Goal: Task Accomplishment & Management: Use online tool/utility

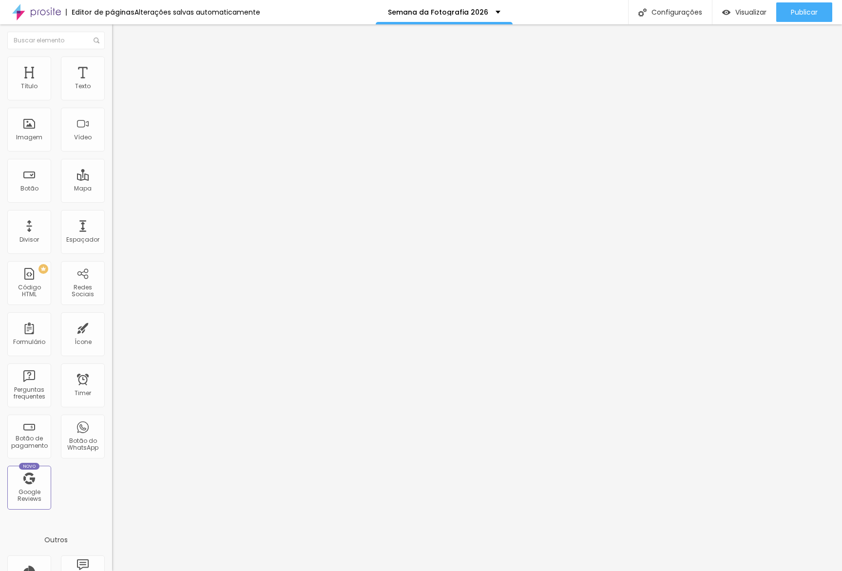
click at [112, 56] on li "Conteúdo" at bounding box center [168, 52] width 112 height 10
click at [112, 61] on li "Estilo" at bounding box center [168, 61] width 112 height 10
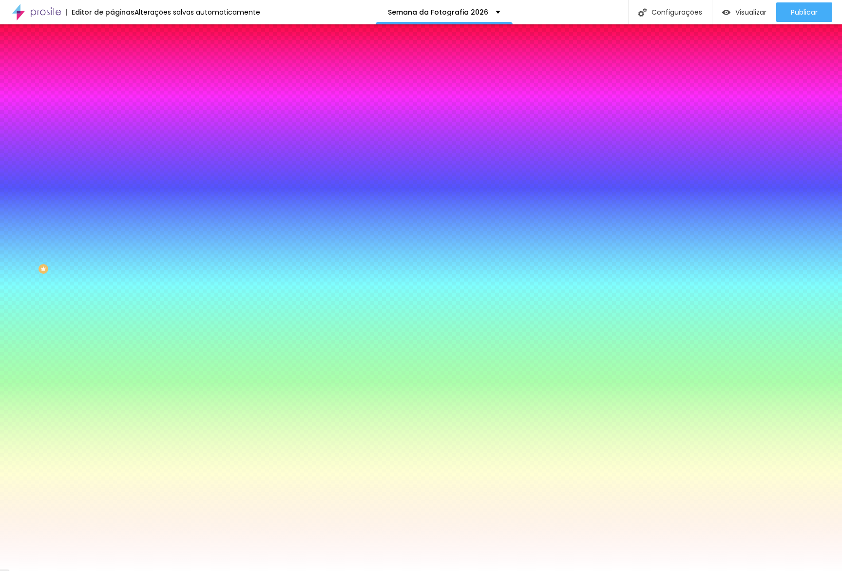
drag, startPoint x: 75, startPoint y: 124, endPoint x: 69, endPoint y: 133, distance: 11.5
click at [112, 89] on div "Adicionar imagem" at bounding box center [168, 85] width 112 height 7
click at [112, 90] on span "Adicionar imagem" at bounding box center [143, 85] width 63 height 8
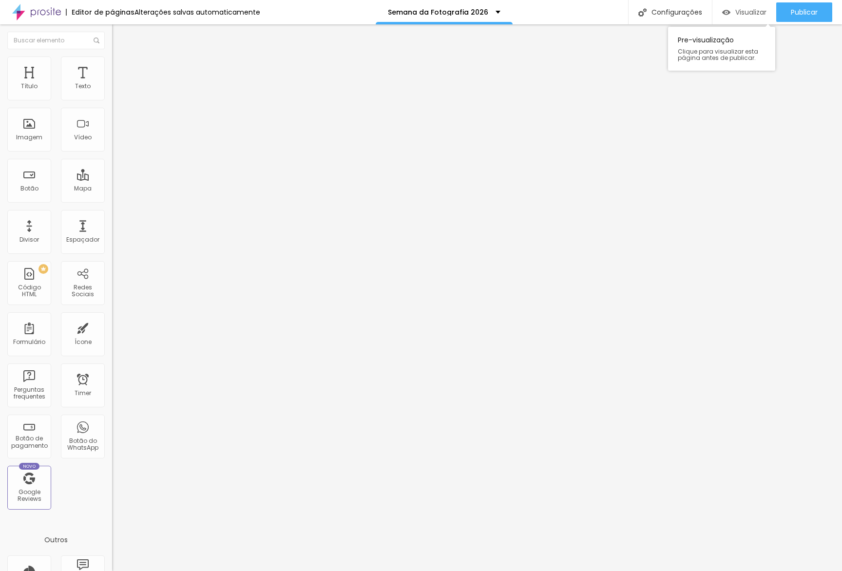
click at [728, 15] on img "button" at bounding box center [726, 12] width 8 height 8
click at [121, 67] on span "Estilo" at bounding box center [128, 63] width 15 height 8
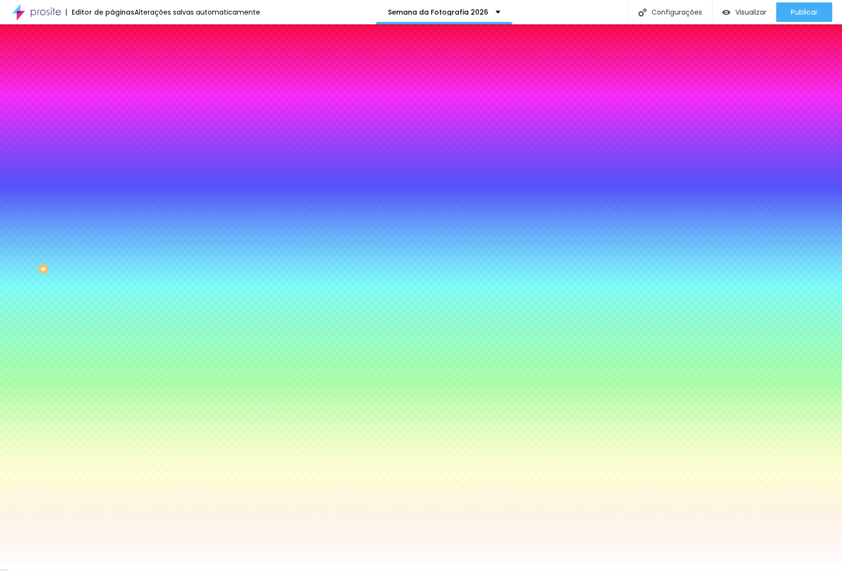
click at [112, 132] on div at bounding box center [168, 132] width 112 height 0
click at [112, 142] on div at bounding box center [168, 142] width 112 height 0
type input "#000000"
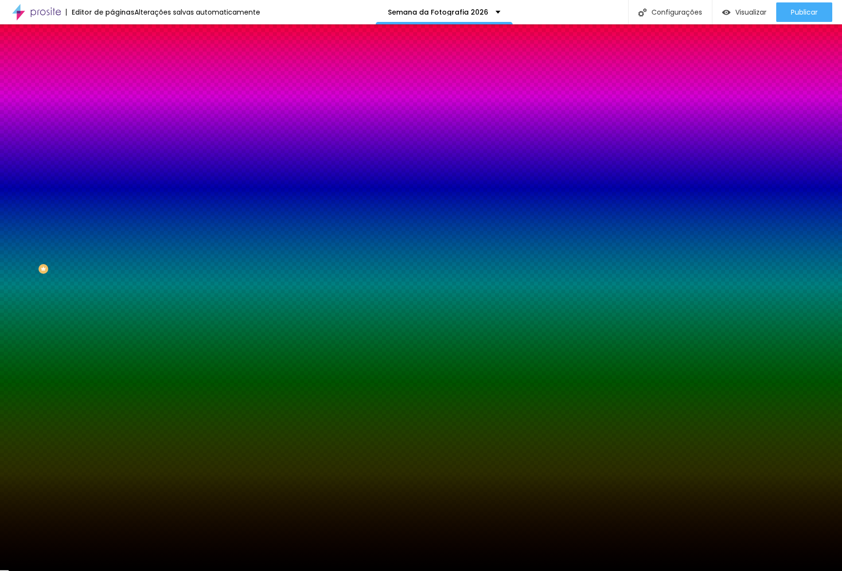
drag, startPoint x: 66, startPoint y: 217, endPoint x: 12, endPoint y: 302, distance: 100.8
click at [112, 304] on div "Editar Seção Conteúdo Estilo Avançado Imagem de fundo Adicionar imagem Efeito d…" at bounding box center [168, 297] width 112 height 546
click at [121, 69] on span "Avançado" at bounding box center [137, 73] width 32 height 8
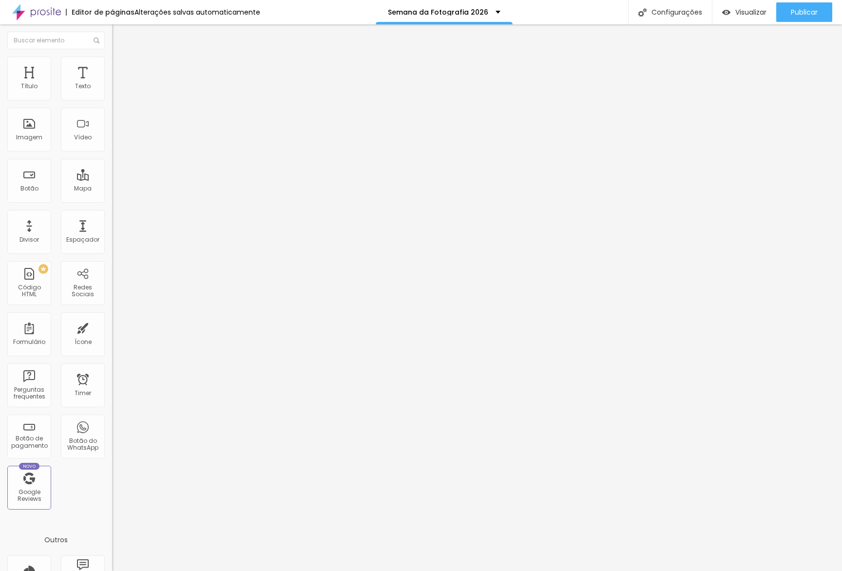
type input "35"
type input "41"
type input "94"
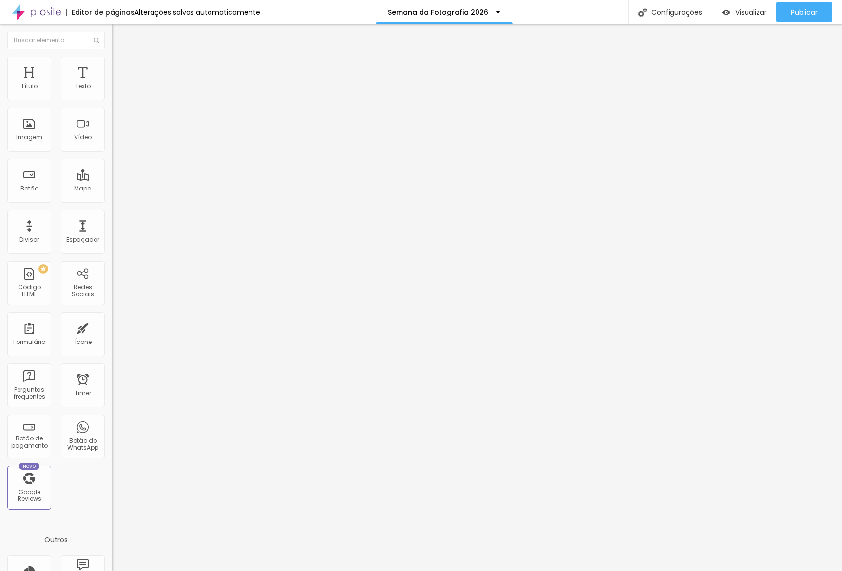
type input "94"
type input "203"
type input "423"
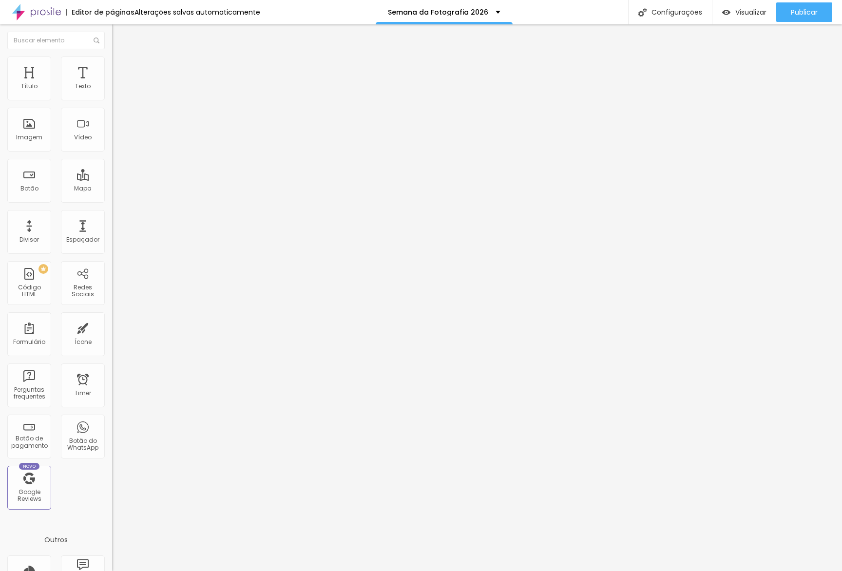
type input "500"
click at [749, 16] on span "Visualizar" at bounding box center [750, 12] width 31 height 8
click at [112, 30] on button "Editar Divisor" at bounding box center [168, 35] width 112 height 22
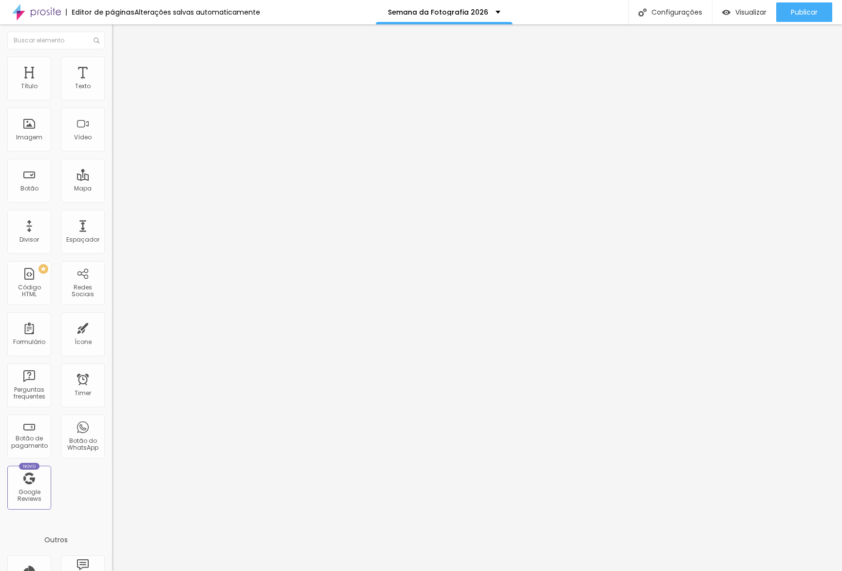
type input "109"
type input "114"
type input "129"
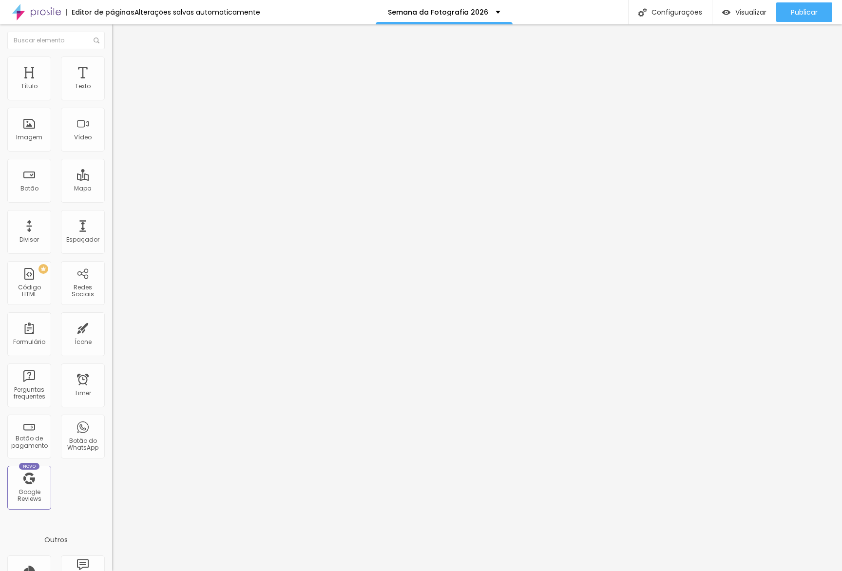
type input "129"
type input "147"
type input "162"
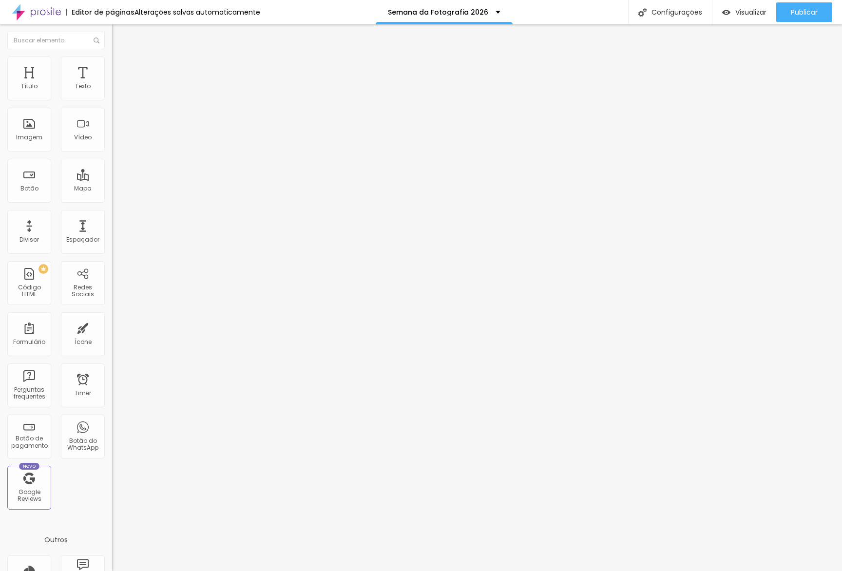
type input "179"
type input "189"
type input "201"
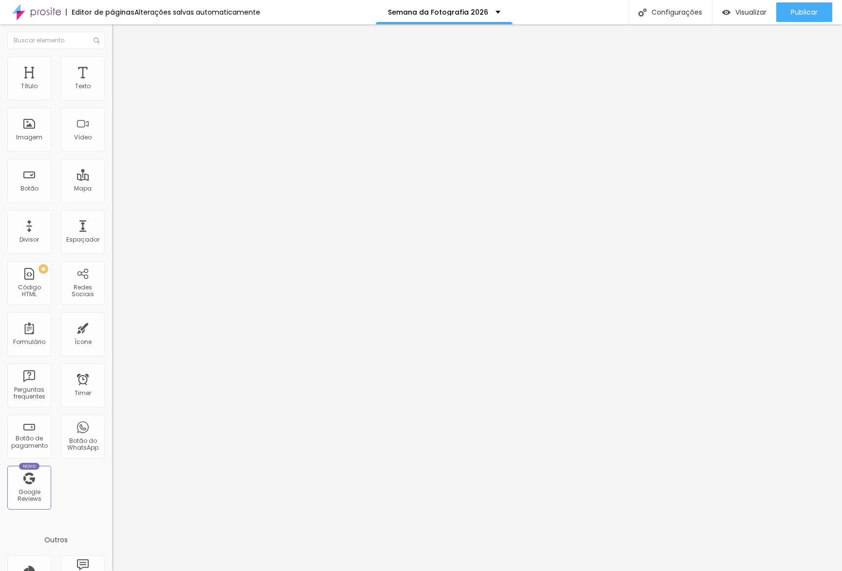
type input "201"
type input "214"
type input "227"
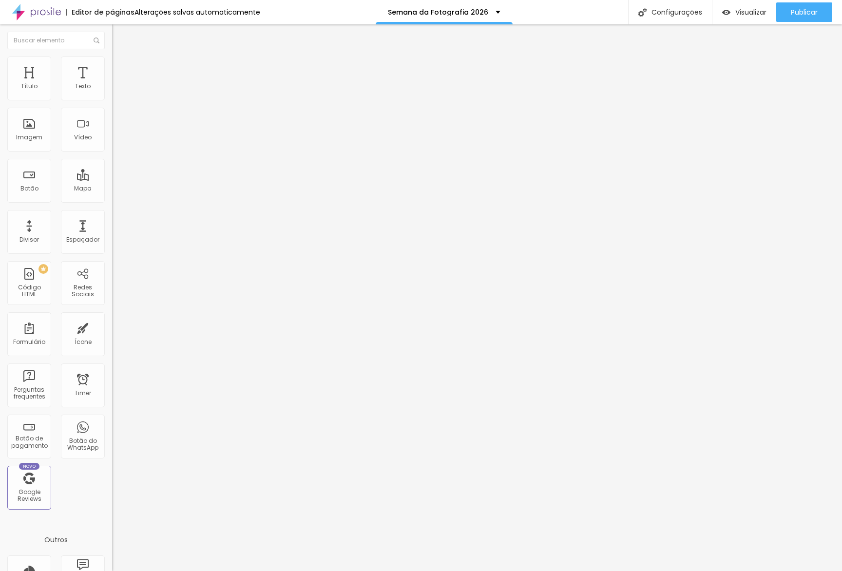
type input "229"
type input "232"
type input "235"
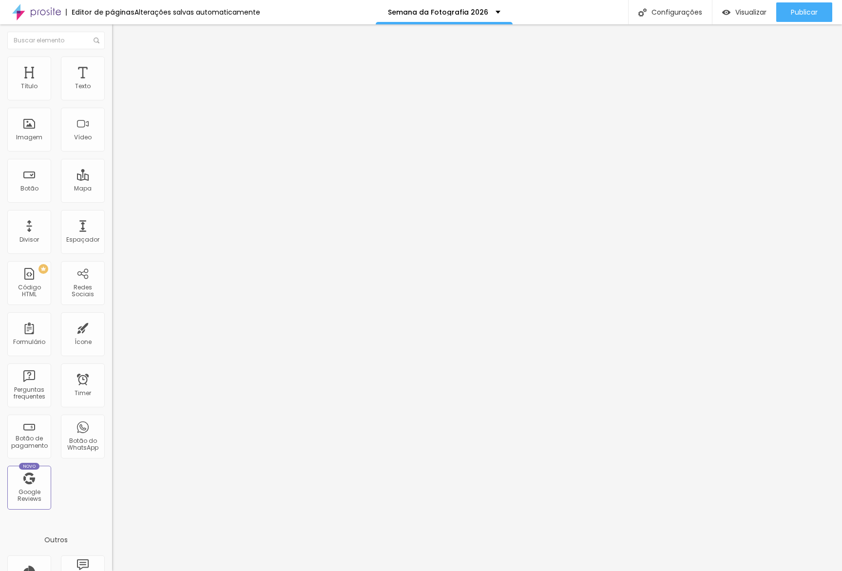
type input "235"
type input "234"
type input "229"
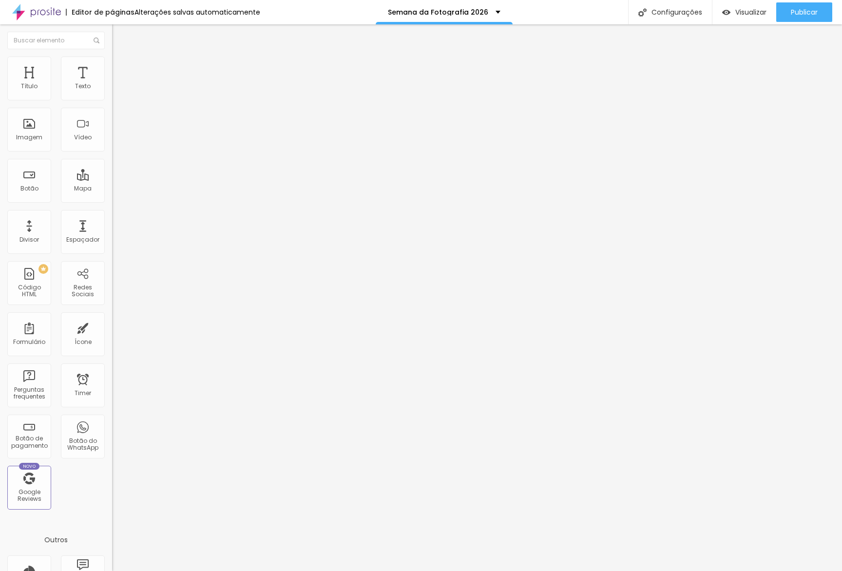
type input "223"
type input "220"
type input "216"
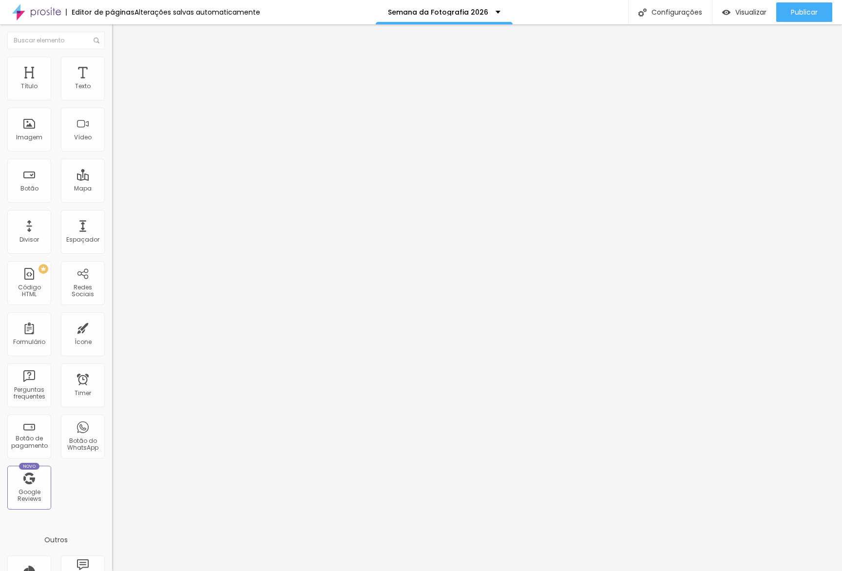
type input "216"
type input "213"
type input "206"
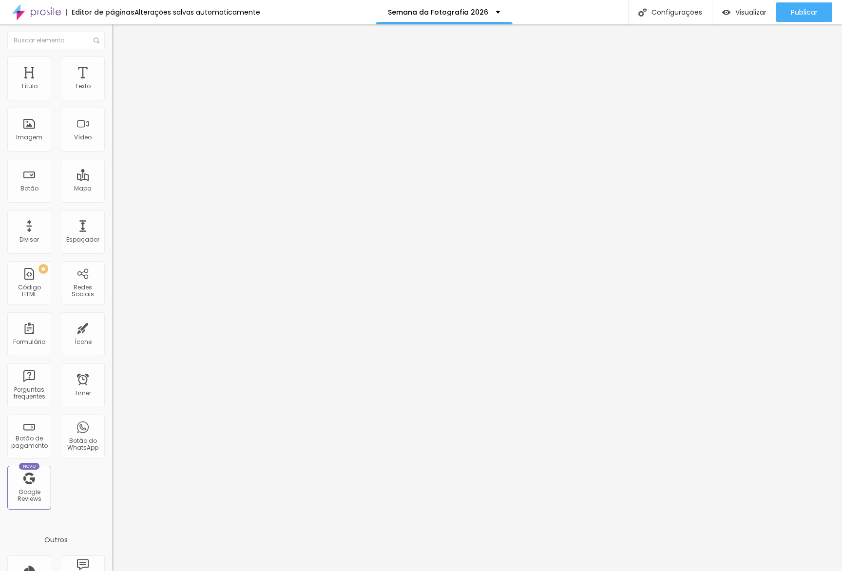
type input "198"
type input "192"
type input "189"
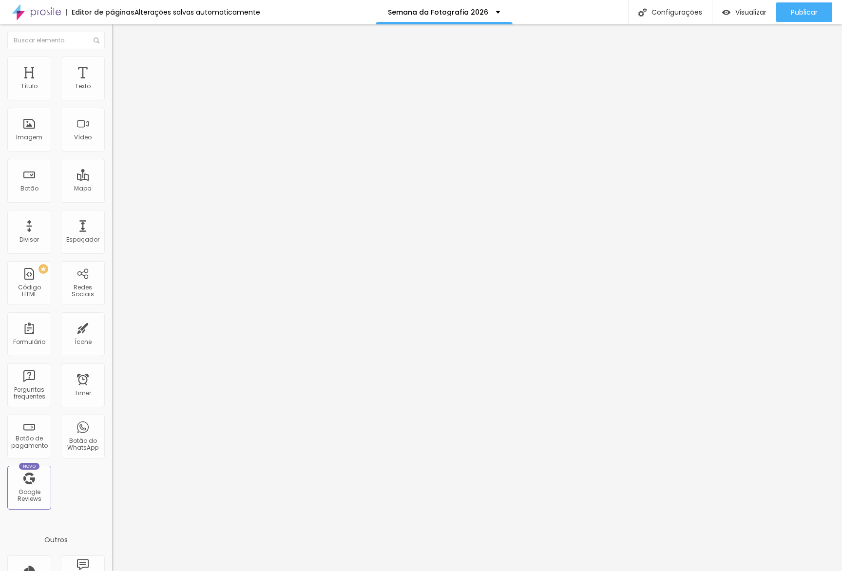
type input "189"
type input "184"
type input "182"
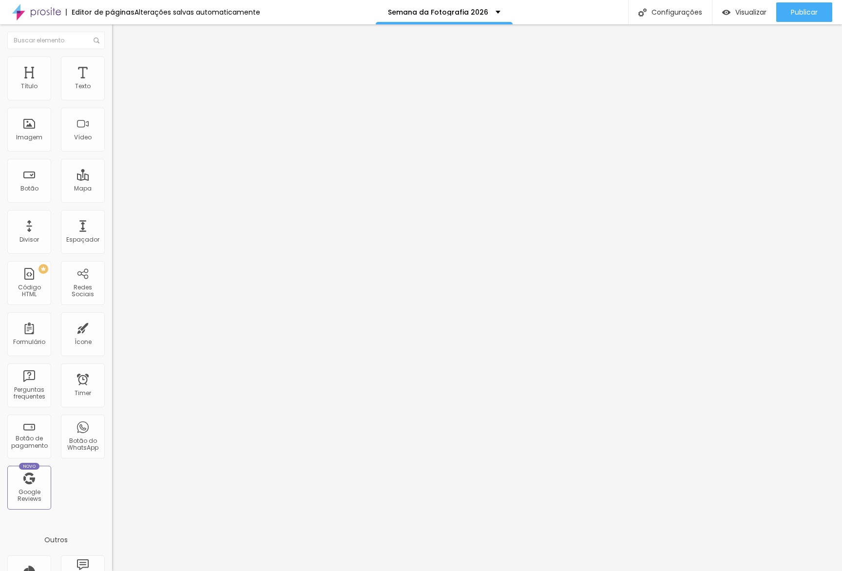
type input "181"
type input "179"
type input "178"
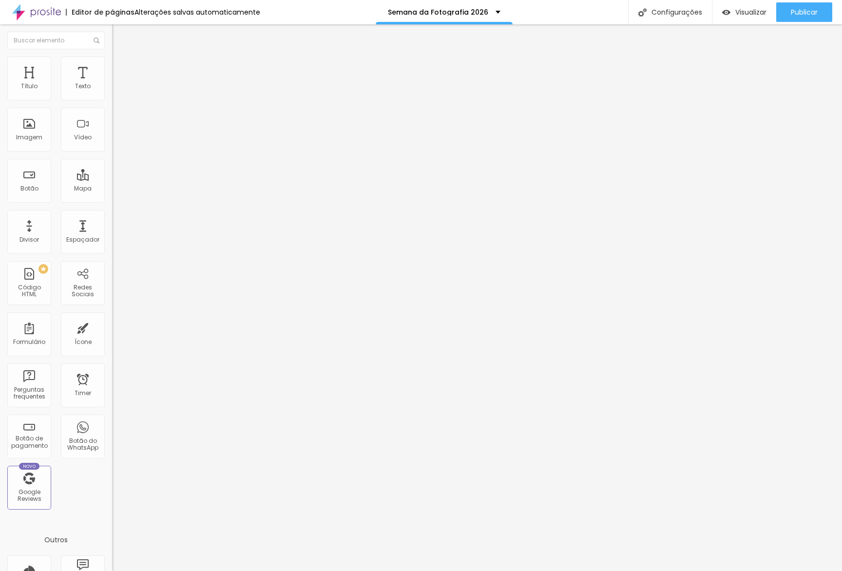
type input "178"
type input "176"
type input "173"
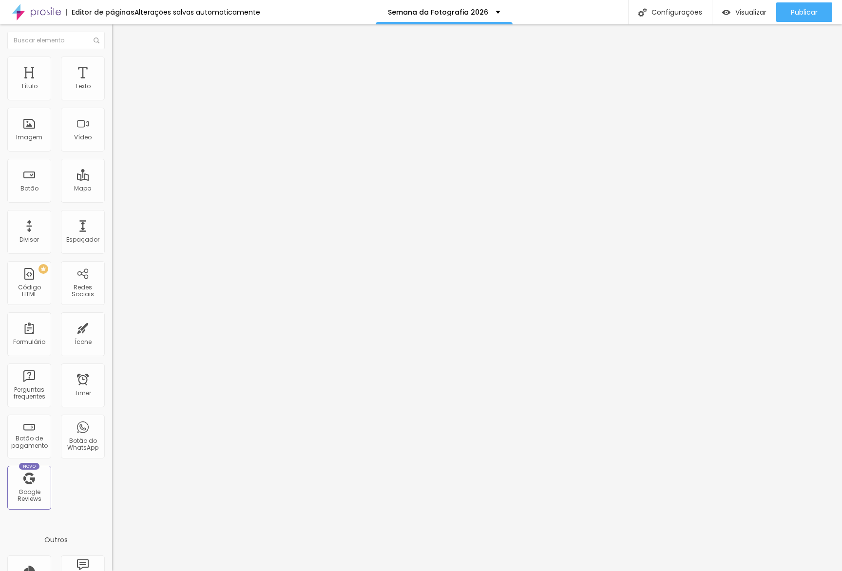
type input "170"
type input "166"
type input "162"
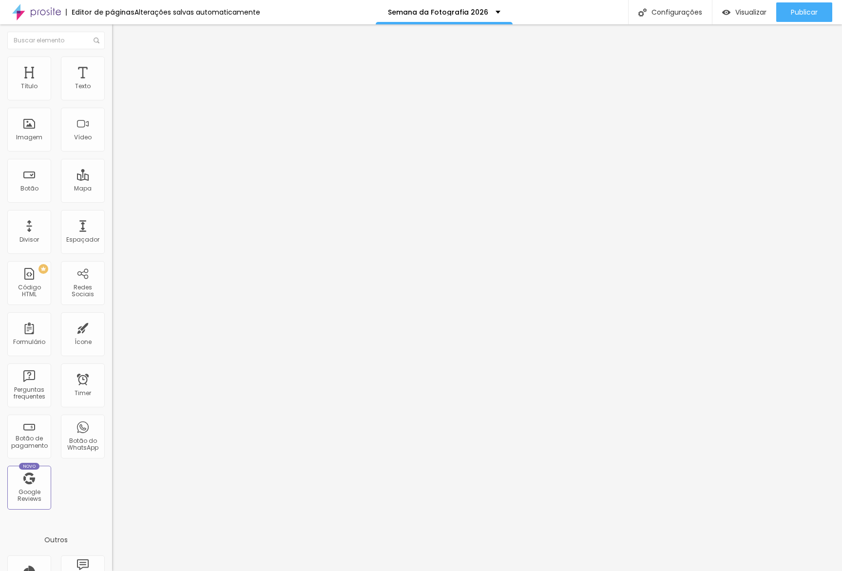
type input "162"
type input "160"
type input "159"
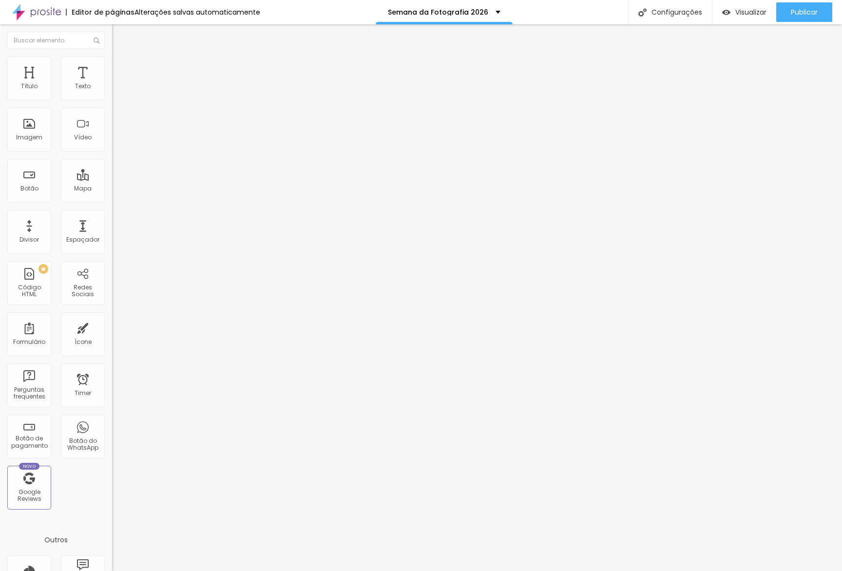
type input "157"
type input "155"
type input "152"
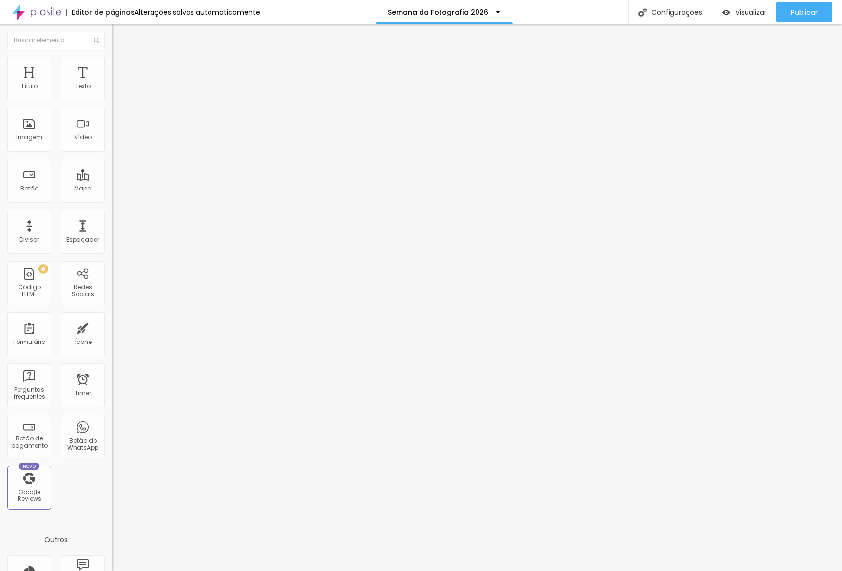
type input "152"
type input "153"
type input "156"
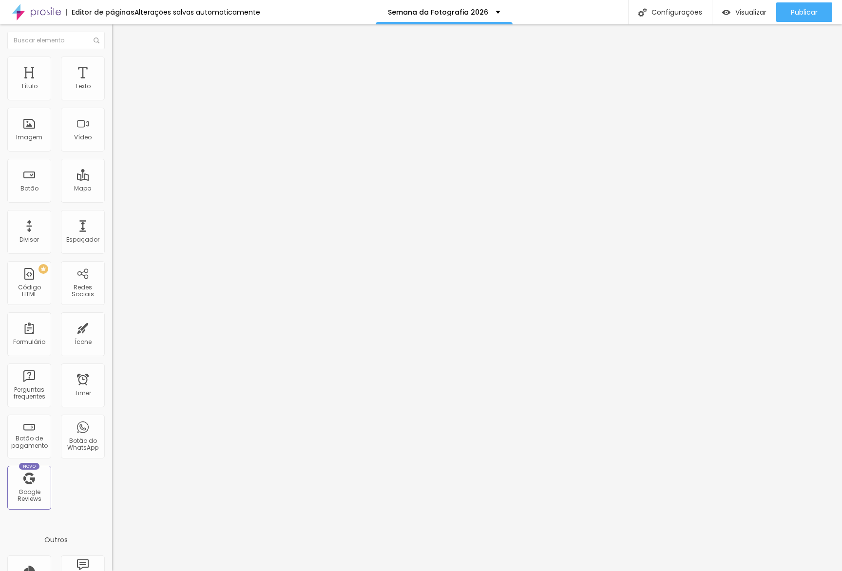
type input "162"
type input "170"
type input "180"
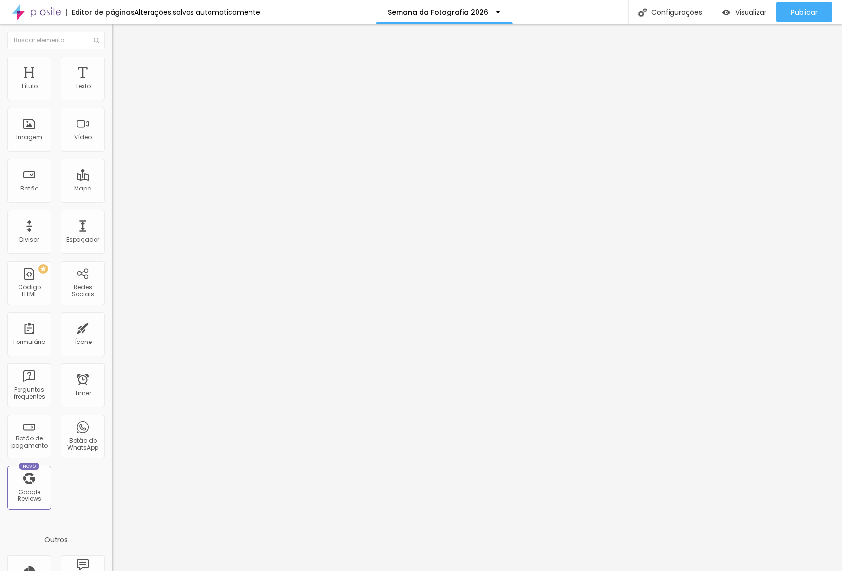
type input "180"
type input "188"
type input "194"
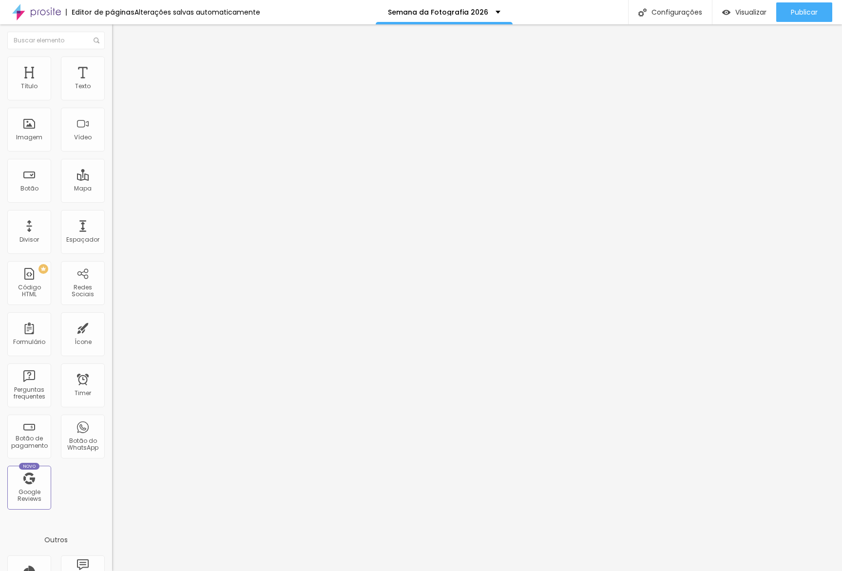
type input "195"
type input "197"
type input "200"
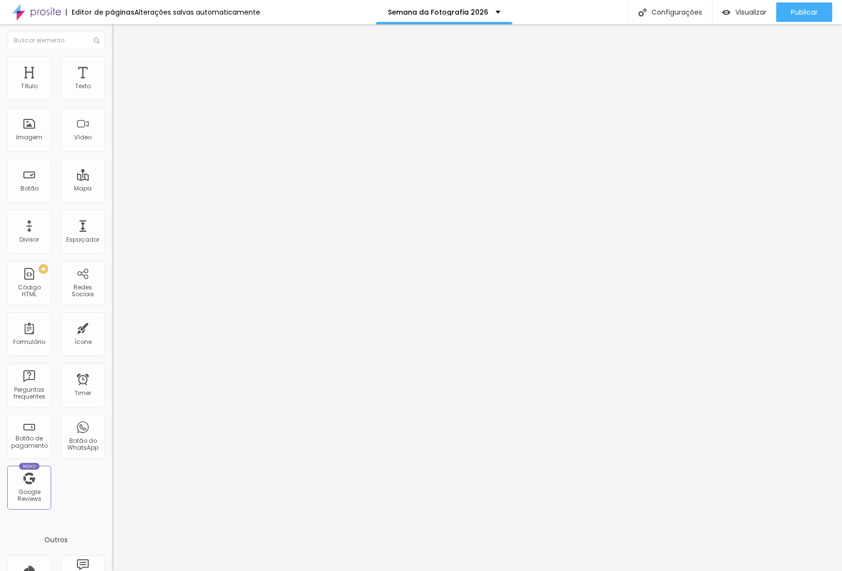
type input "200"
type input "202"
type input "203"
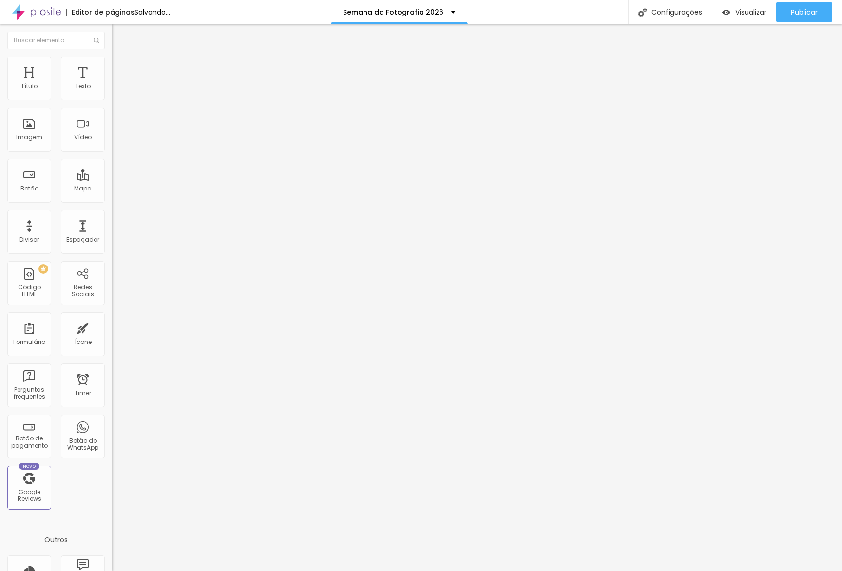
type input "202"
type input "199"
type input "194"
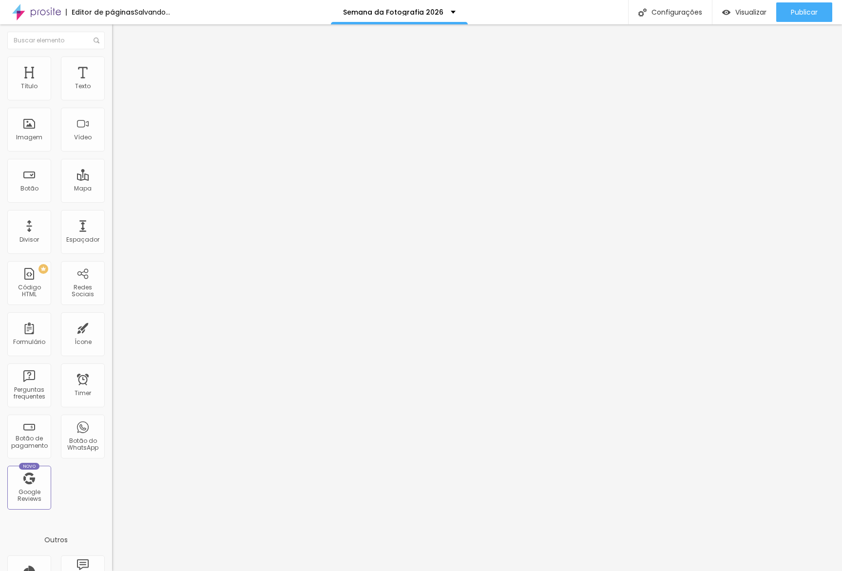
type input "194"
type input "190"
type input "188"
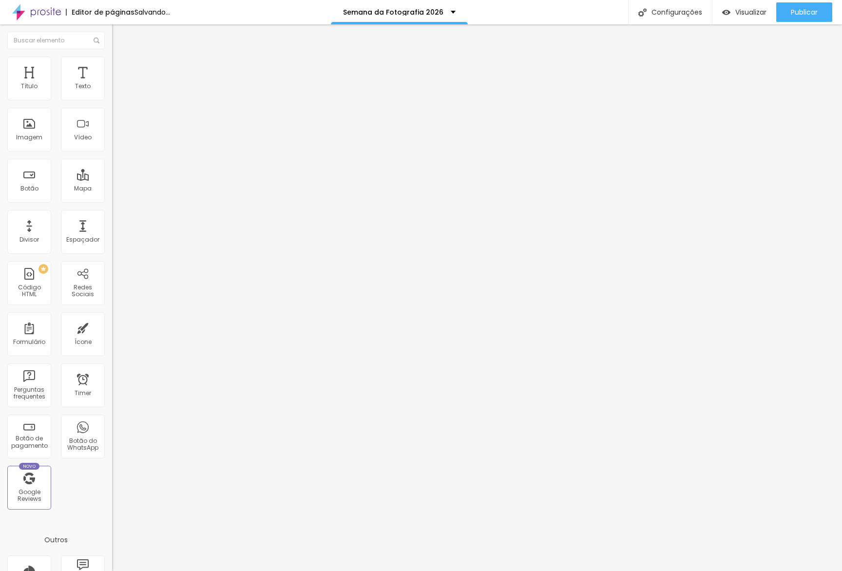
type input "186"
type input "184"
type input "183"
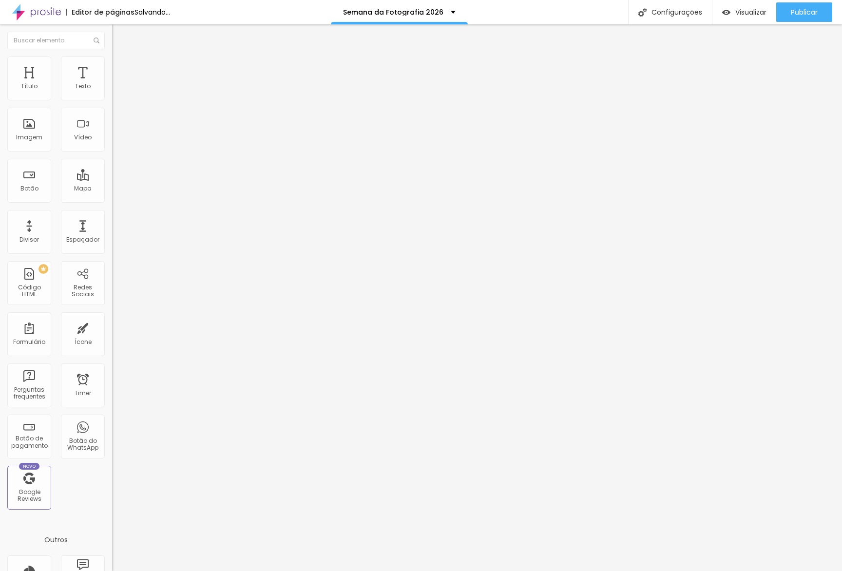
type input "183"
type input "180"
type input "179"
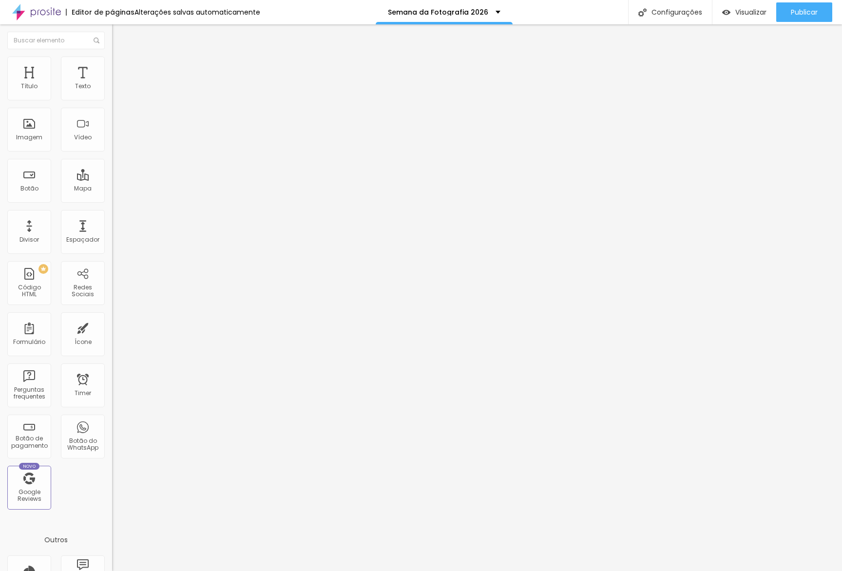
type input "178"
type input "177"
drag, startPoint x: 30, startPoint y: 94, endPoint x: 37, endPoint y: 94, distance: 6.9
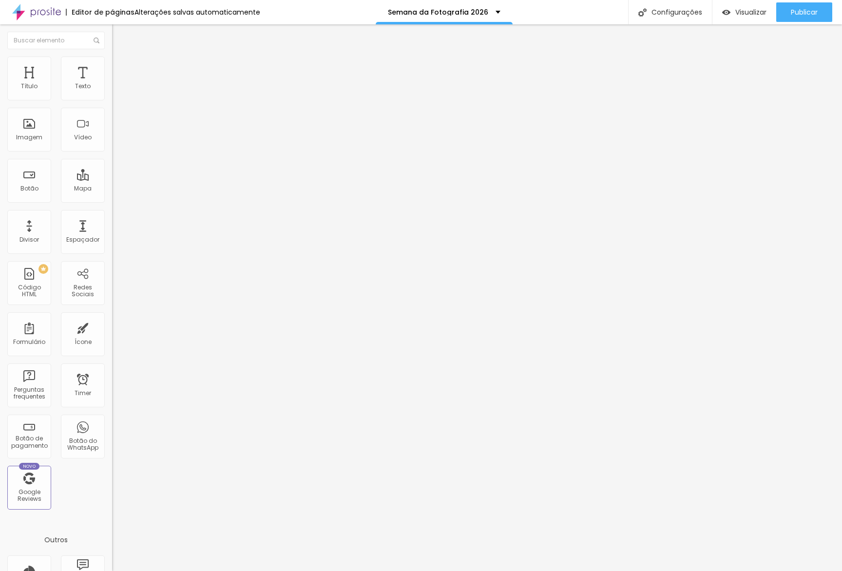
type input "177"
click at [112, 179] on input "range" at bounding box center [143, 183] width 63 height 8
click at [746, 14] on span "Visualizar" at bounding box center [750, 12] width 31 height 8
click at [119, 36] on div "Editar Espaçador" at bounding box center [155, 36] width 72 height 8
click at [112, 83] on div "Adicionar imagem" at bounding box center [168, 79] width 112 height 7
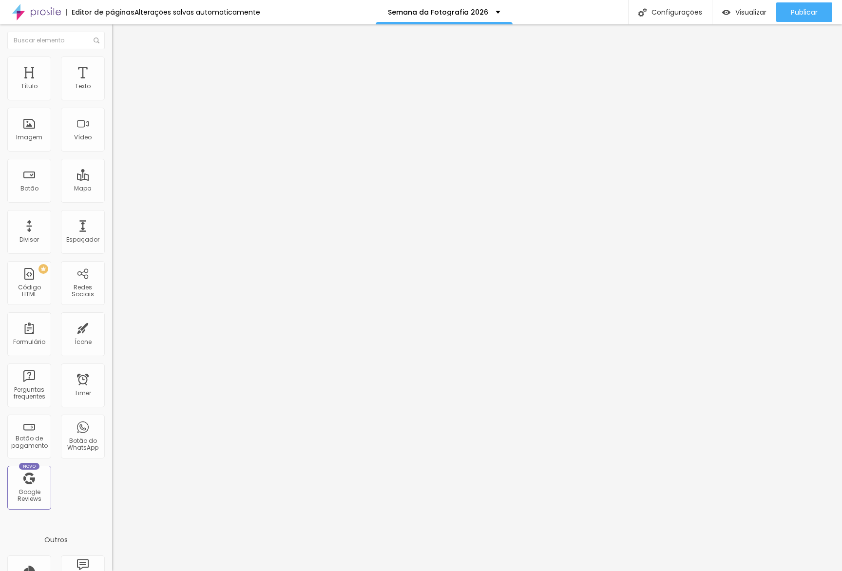
click at [112, 84] on span "Adicionar imagem" at bounding box center [143, 79] width 63 height 8
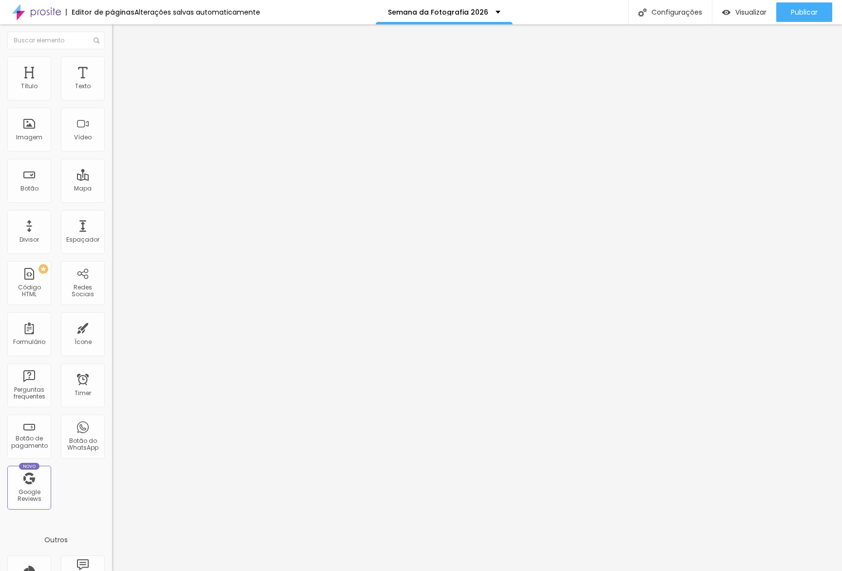
scroll to position [0, 0]
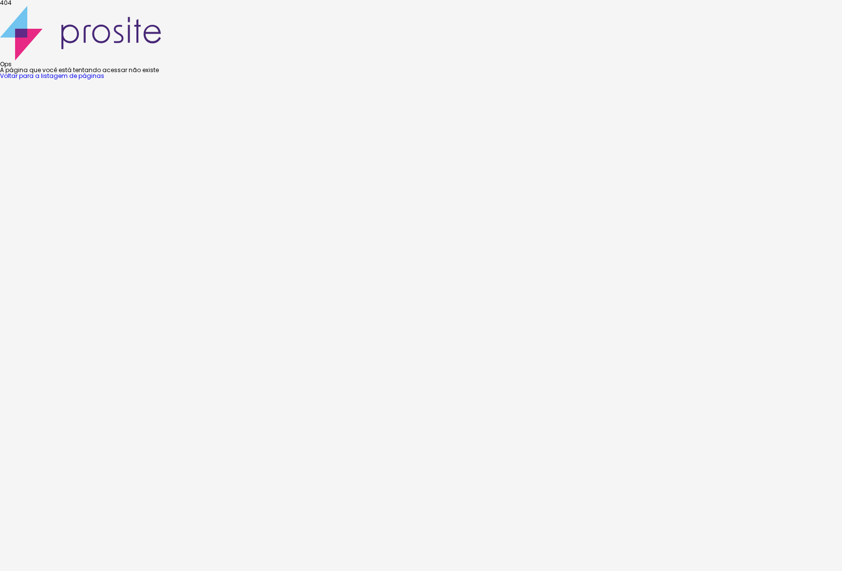
click at [572, 79] on div "404 Ops A página que você está tentando acessar não existe Voltar para a listag…" at bounding box center [421, 39] width 842 height 79
drag, startPoint x: 476, startPoint y: 327, endPoint x: 475, endPoint y: 332, distance: 5.0
click at [476, 79] on div "Ops A página que você está tentando acessar não existe Voltar para a listagem d…" at bounding box center [421, 42] width 842 height 73
click at [104, 80] on link "Voltar para a listagem de páginas" at bounding box center [52, 76] width 104 height 8
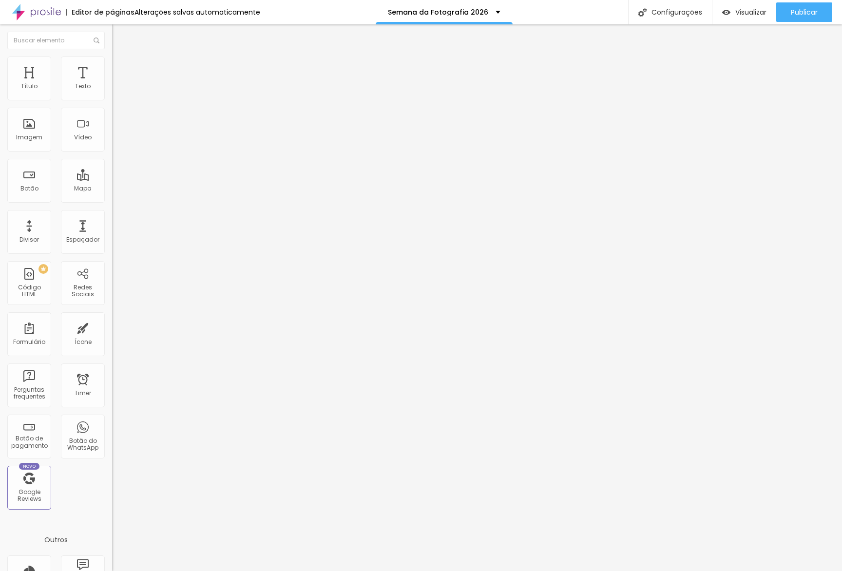
click at [112, 84] on span "Adicionar imagem" at bounding box center [143, 79] width 63 height 8
click at [739, 16] on span "Visualizar" at bounding box center [750, 12] width 31 height 8
click at [112, 69] on ul "Conteúdo Estilo Avançado" at bounding box center [168, 61] width 112 height 29
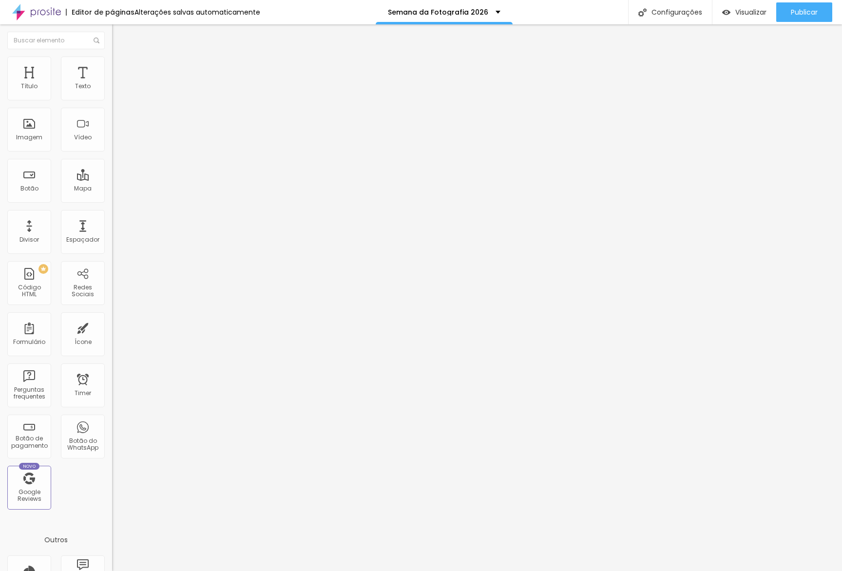
click at [121, 67] on span "Estilo" at bounding box center [128, 63] width 15 height 8
click at [154, 92] on button "px" at bounding box center [161, 87] width 15 height 10
type input "600"
type input "580"
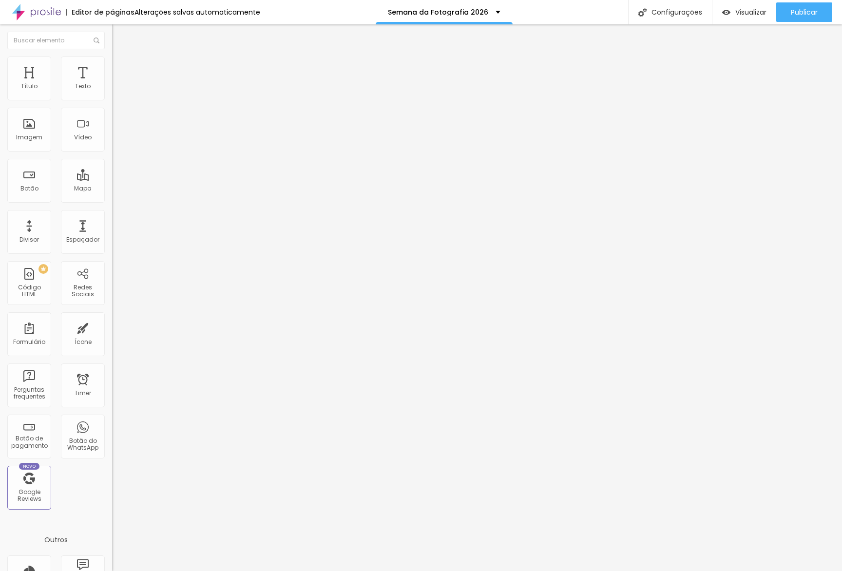
type input "580"
type input "570"
type input "560"
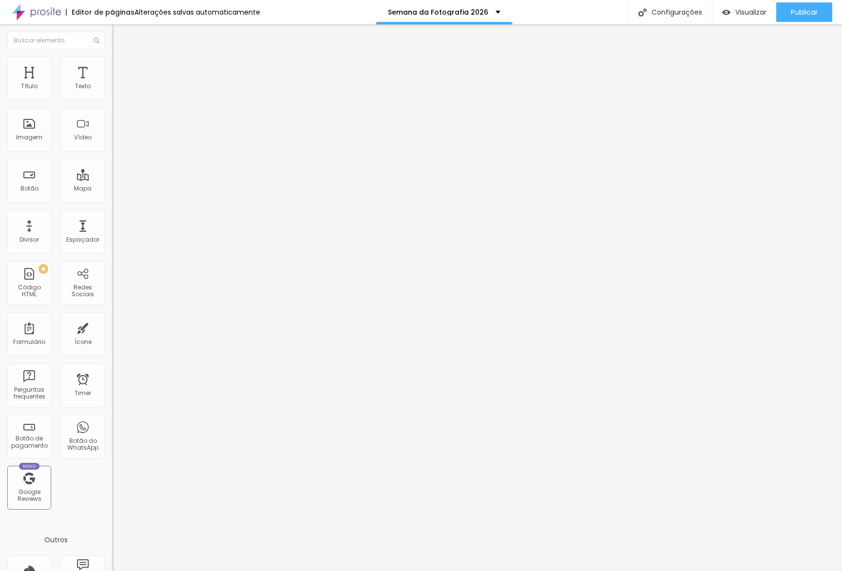
type input "550"
type input "530"
type input "510"
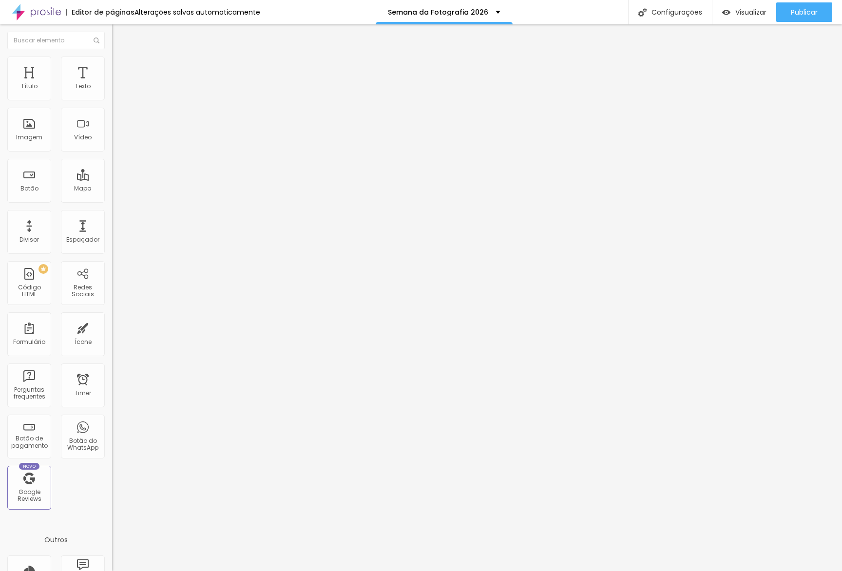
type input "510"
type input "490"
type input "480"
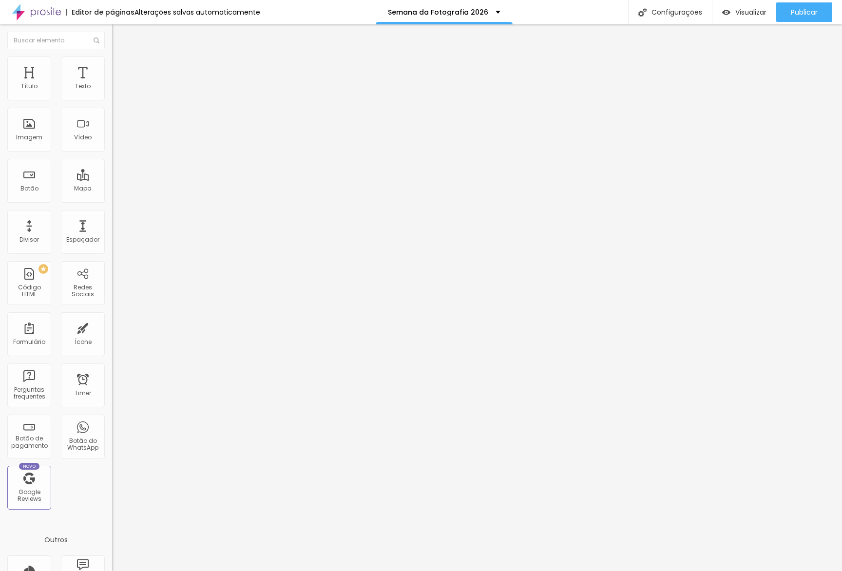
type input "470"
type input "460"
type input "450"
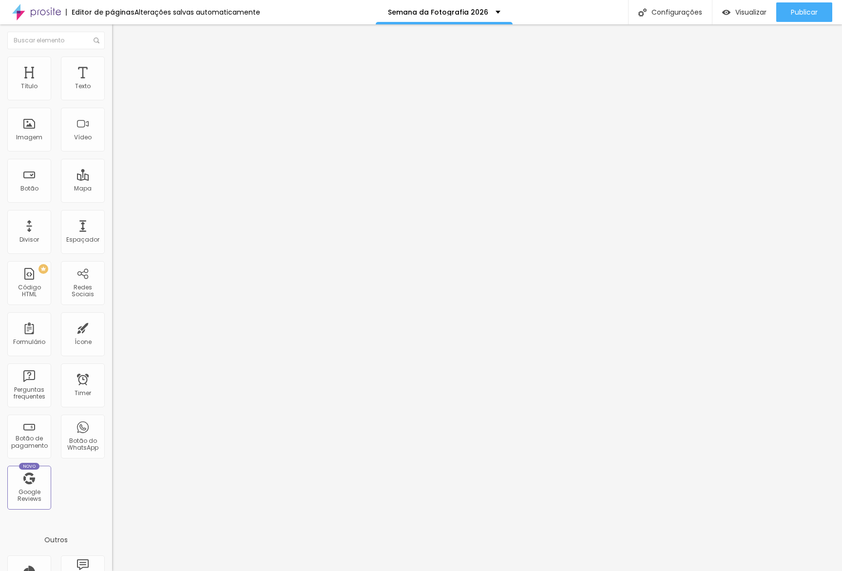
type input "450"
type input "440"
type input "430"
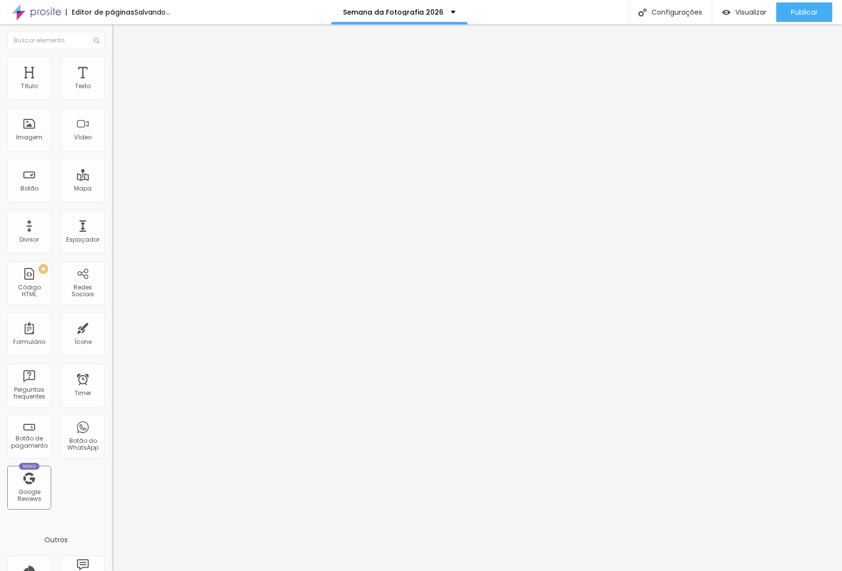
type input "420"
type input "410"
type input "400"
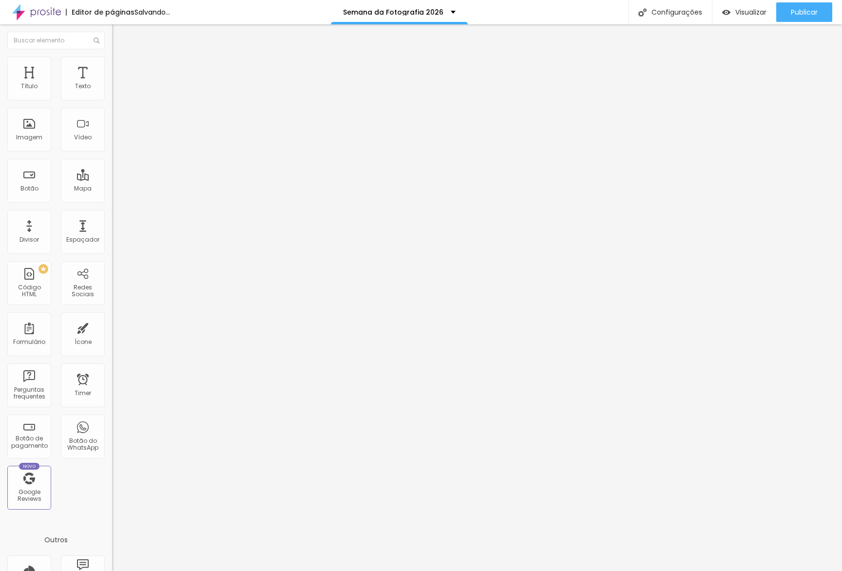
type input "400"
type input "390"
type input "380"
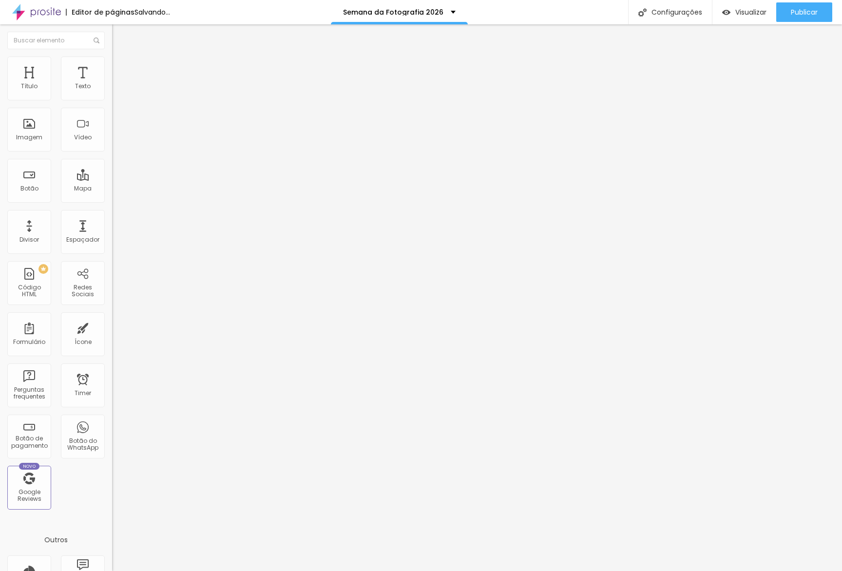
type input "370"
type input "360"
type input "350"
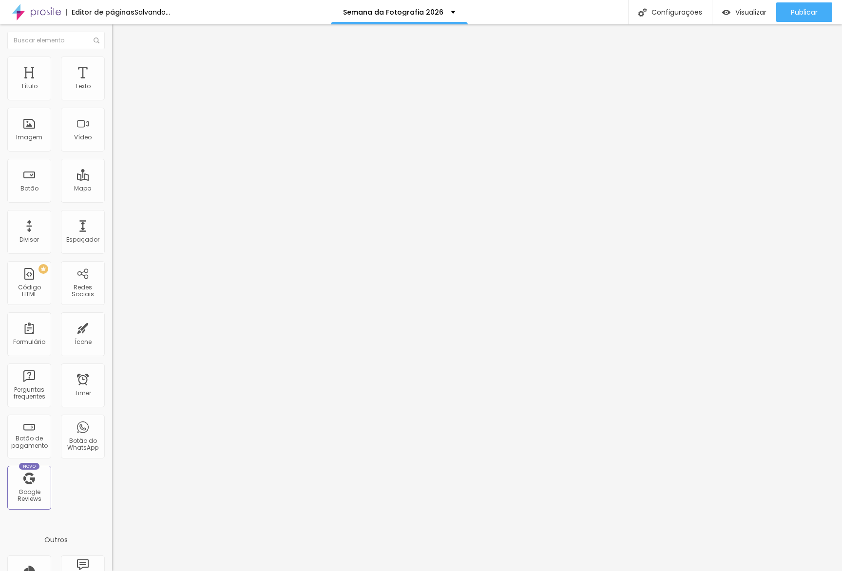
type input "350"
type input "330"
type input "320"
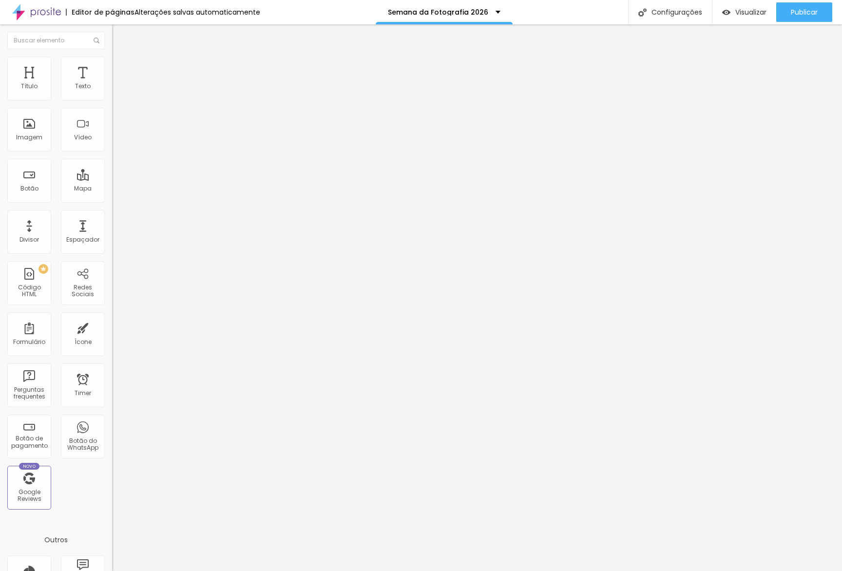
type input "310"
type input "300"
type input "290"
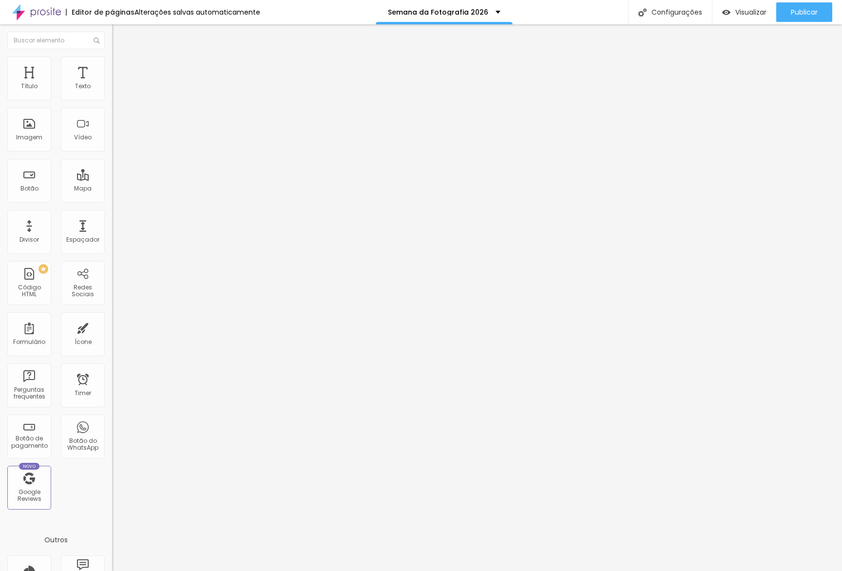
type input "290"
type input "300"
type input "310"
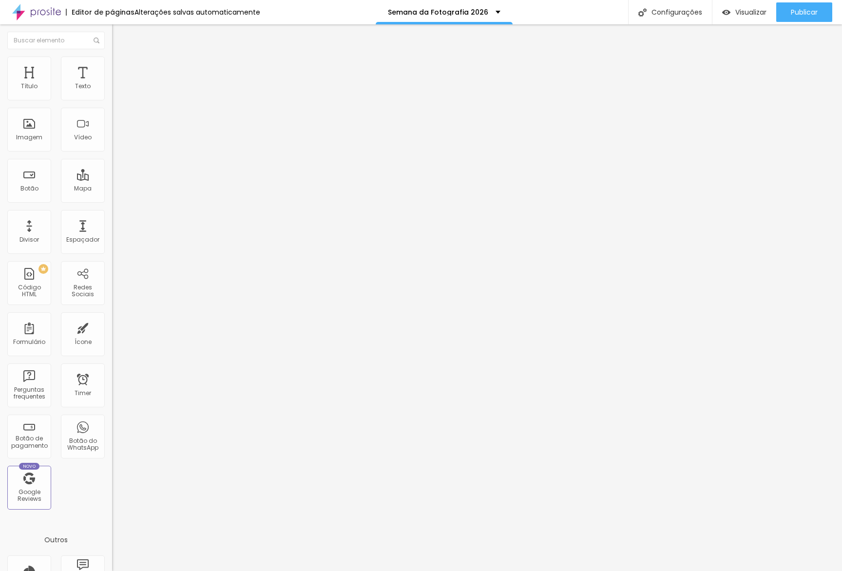
type input "330"
type input "340"
type input "350"
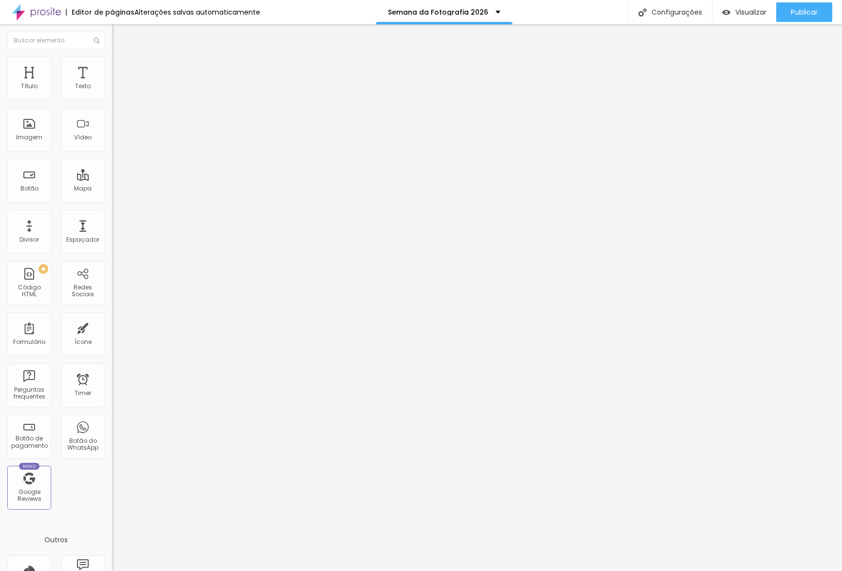
type input "350"
type input "340"
type input "320"
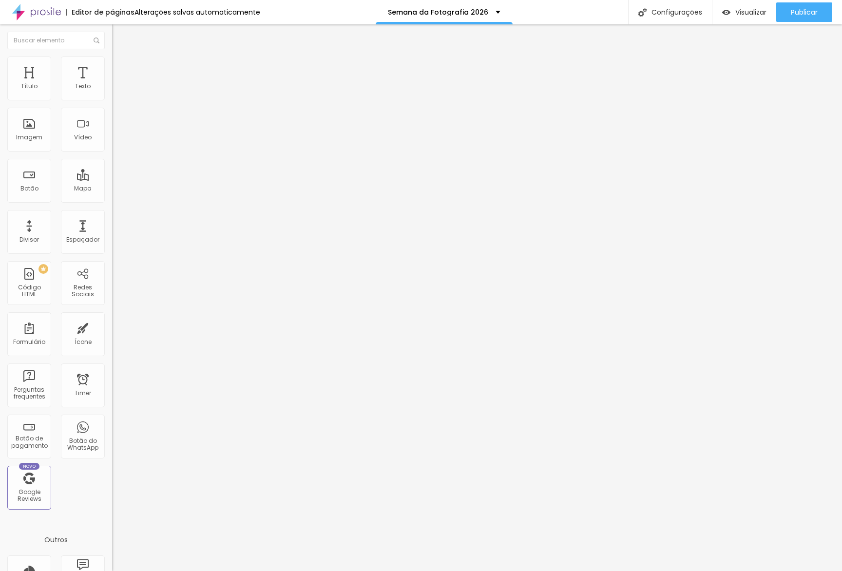
type input "290"
type input "260"
type input "250"
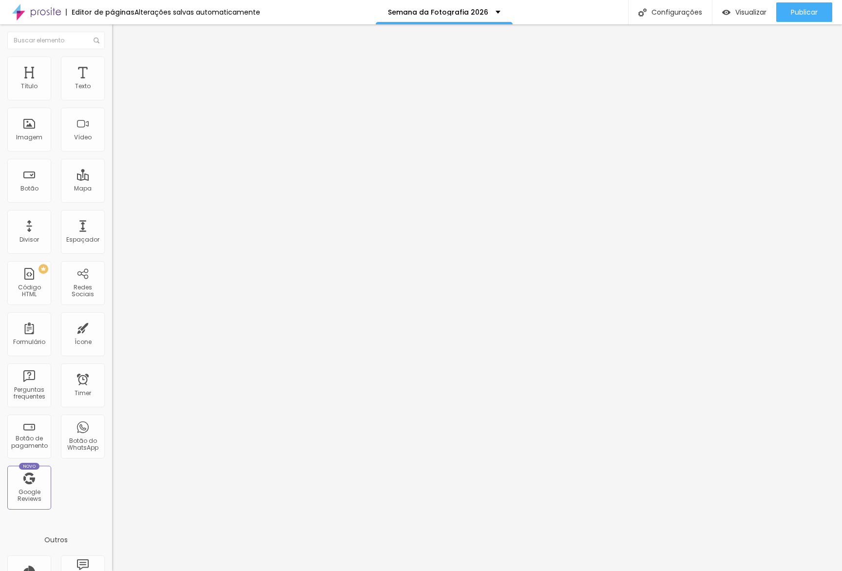
type input "250"
type input "240"
drag, startPoint x: 46, startPoint y: 104, endPoint x: 23, endPoint y: 105, distance: 22.9
type input "240"
click at [112, 100] on input "range" at bounding box center [143, 96] width 63 height 8
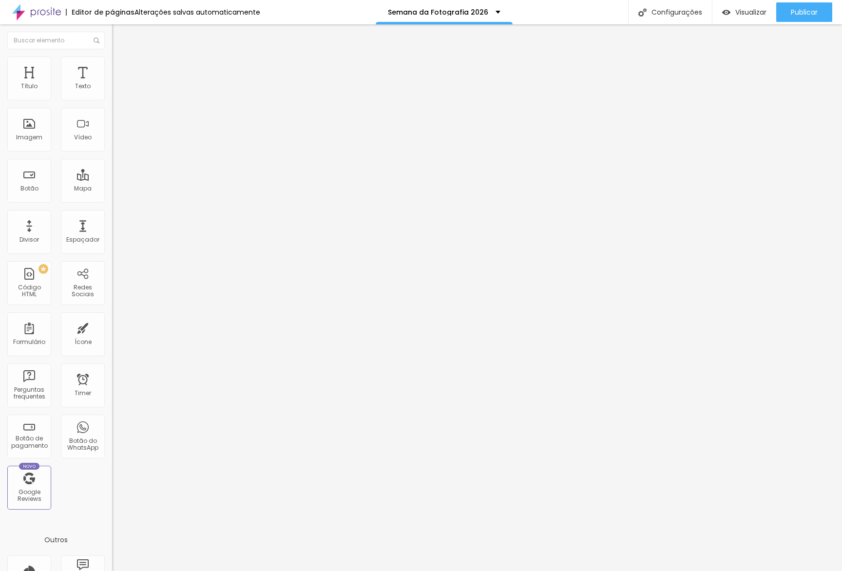
type input "260"
type input "250"
type input "240"
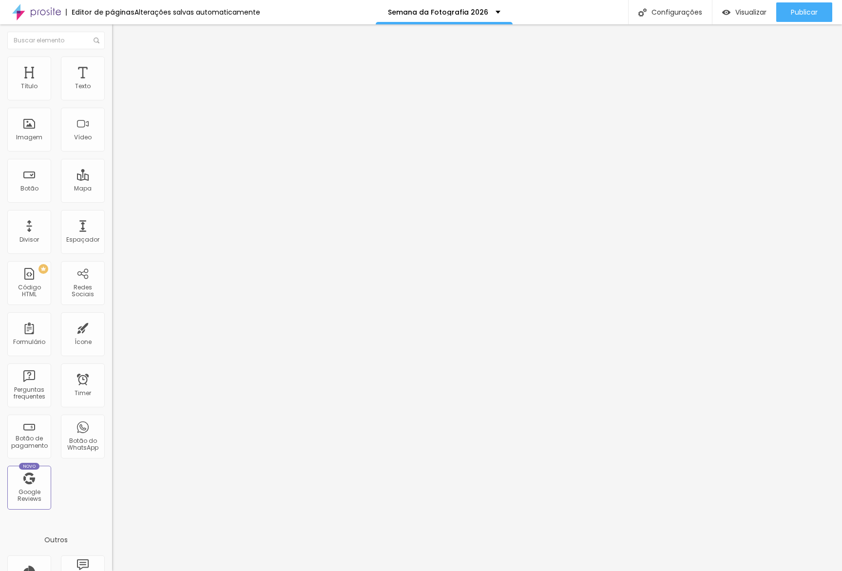
type input "240"
type input "230"
click at [112, 100] on input "range" at bounding box center [143, 96] width 63 height 8
click at [754, 12] on span "Visualizar" at bounding box center [750, 12] width 31 height 8
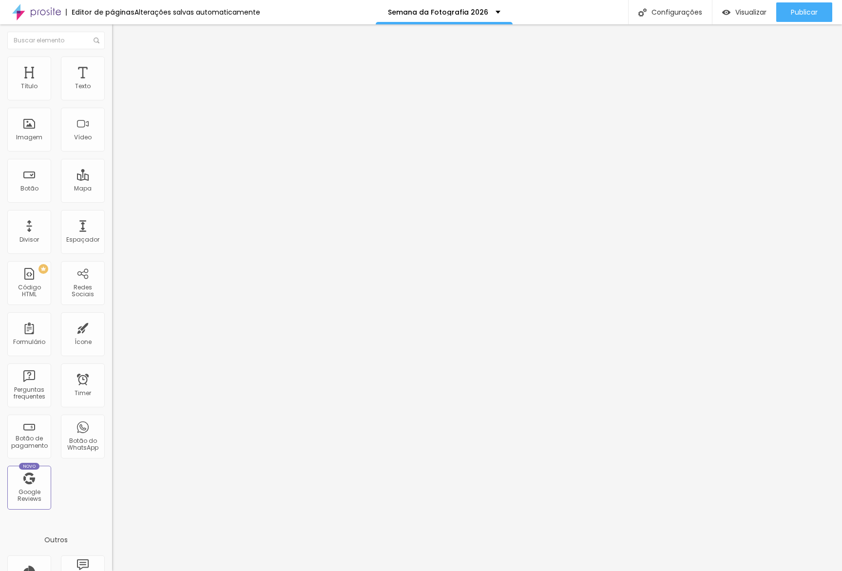
click at [112, 123] on img at bounding box center [115, 119] width 7 height 7
click at [112, 36] on button "Editar Seção" at bounding box center [168, 35] width 112 height 22
click at [116, 141] on icon "button" at bounding box center [119, 138] width 6 height 6
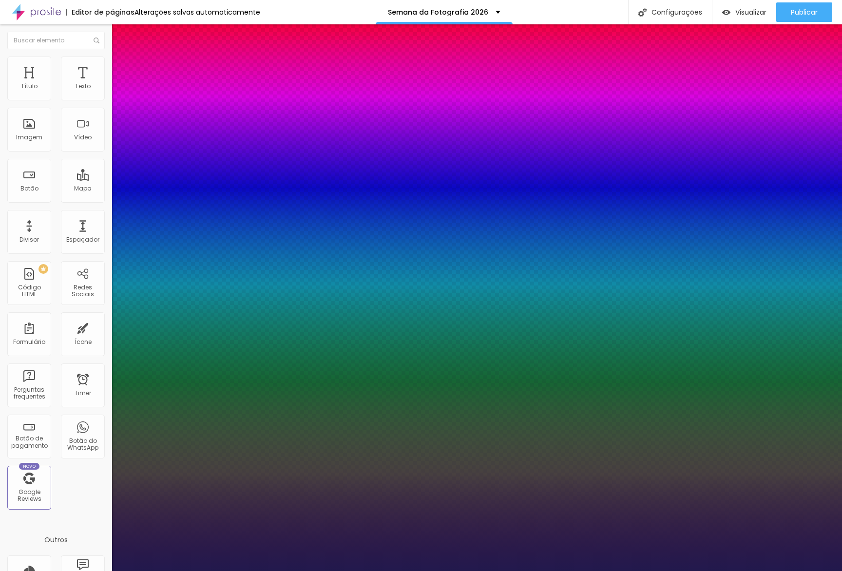
type input "1"
drag, startPoint x: 137, startPoint y: 277, endPoint x: 149, endPoint y: 270, distance: 13.1
drag, startPoint x: 139, startPoint y: 271, endPoint x: 151, endPoint y: 272, distance: 12.7
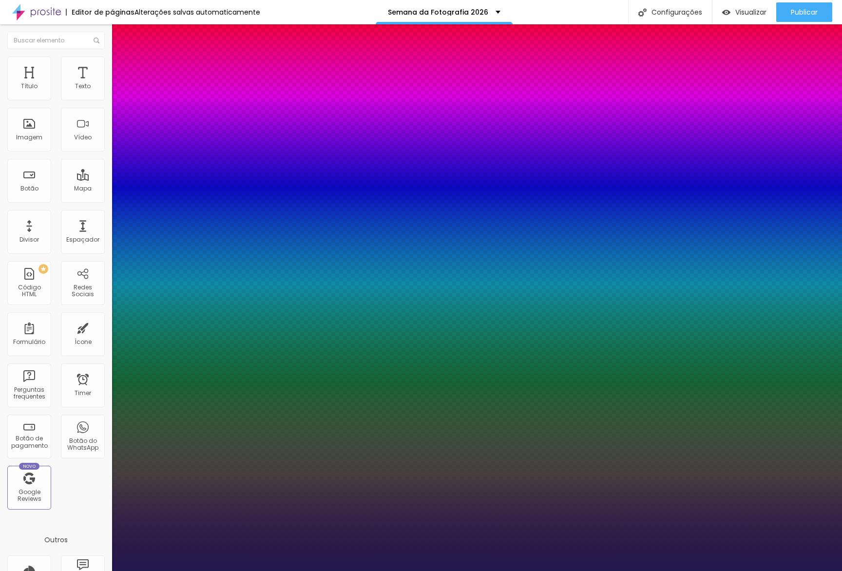
type input "40"
type input "1"
type input "42"
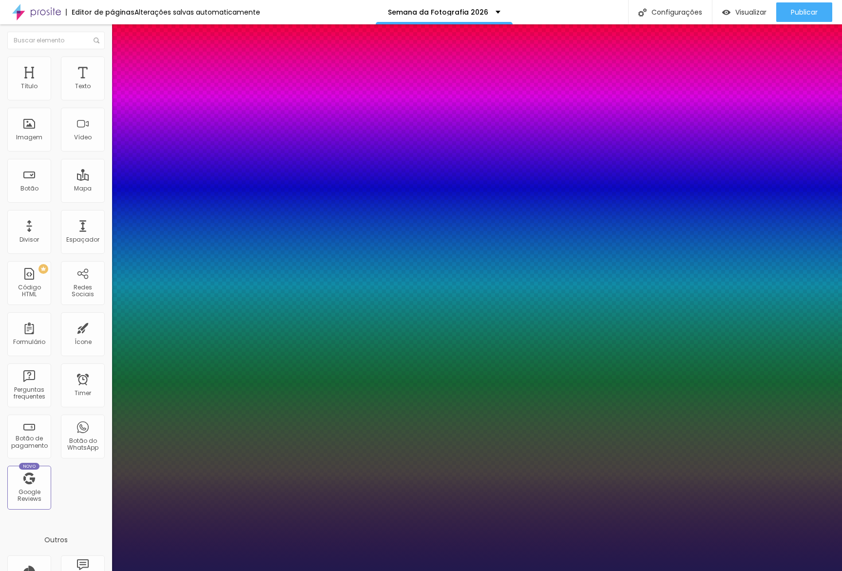
type input "1"
type input "45"
type input "1"
type input "46"
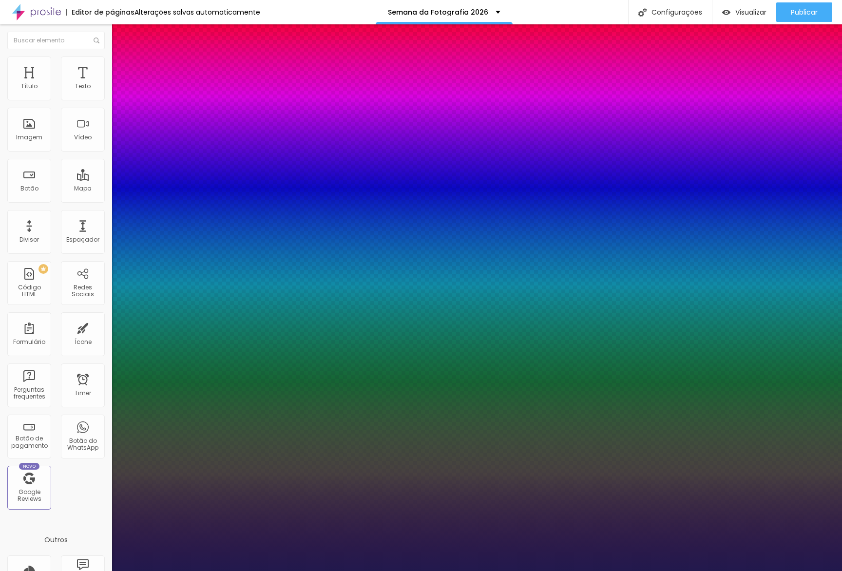
type input "46"
type input "1"
type input "48"
type input "1"
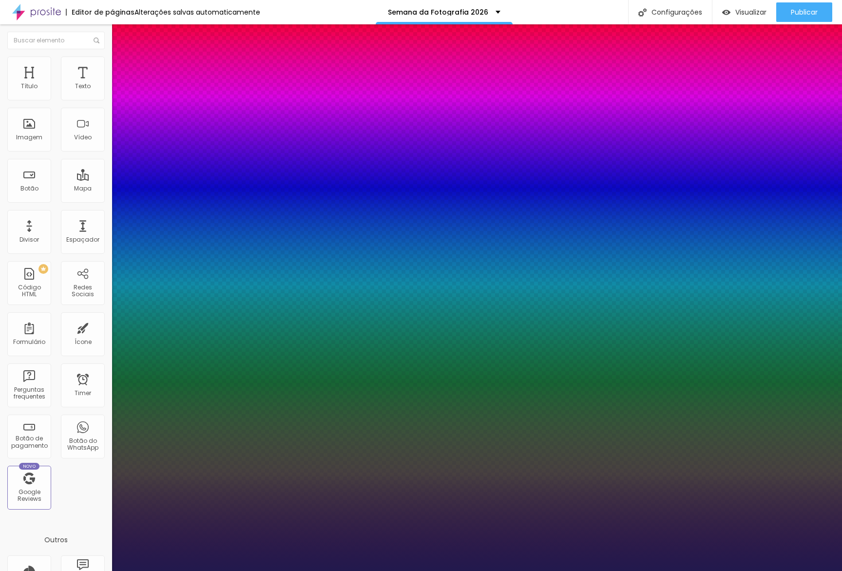
type input "49"
type input "1"
type input "52"
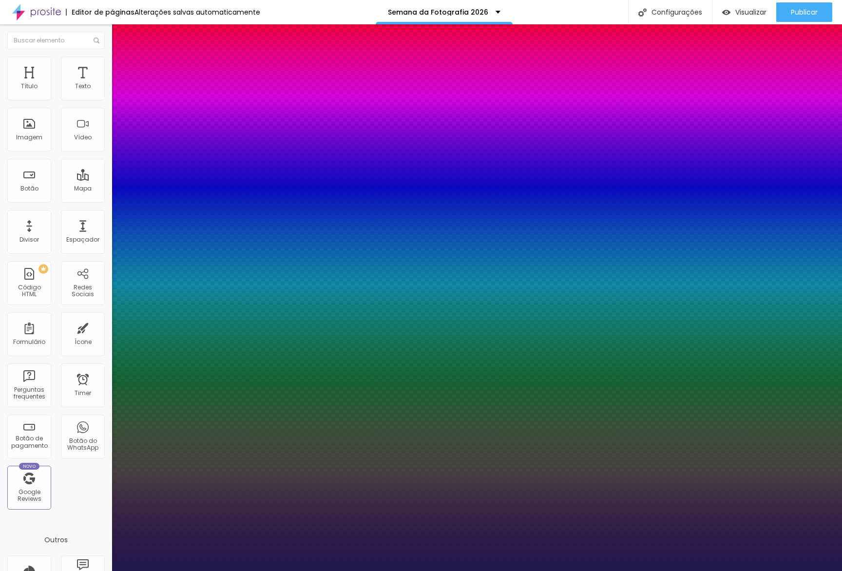
type input "1"
type input "54"
type input "1"
type input "56"
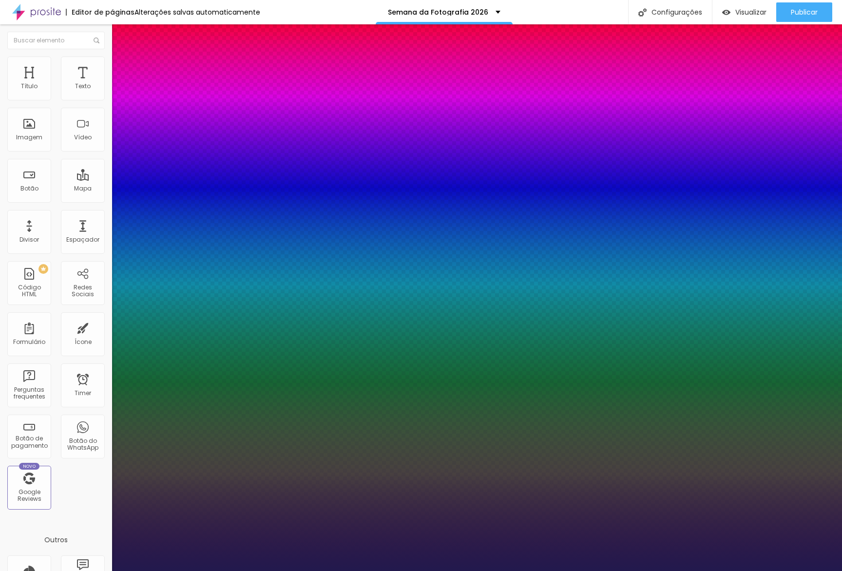
type input "56"
type input "1"
type input "58"
type input "1"
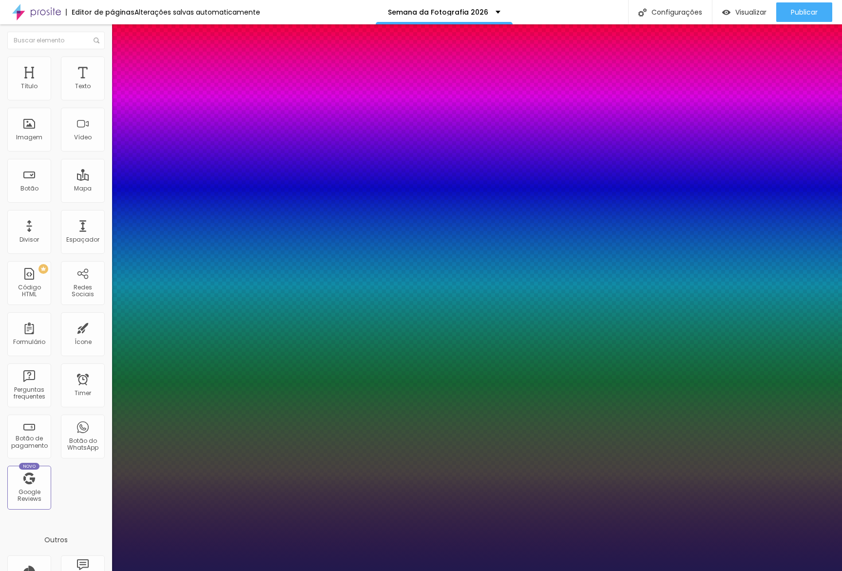
type input "59"
type input "1"
type input "61"
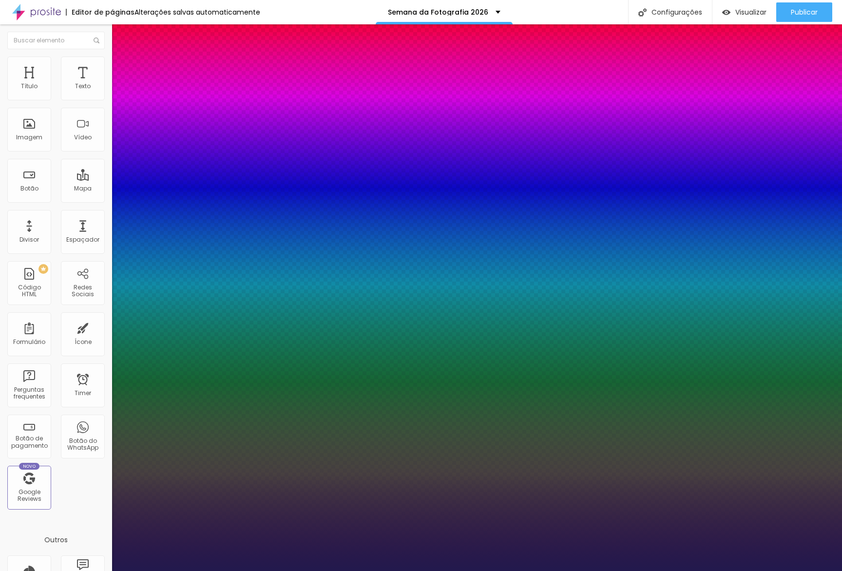
type input "1"
type input "69"
type input "1"
type input "67"
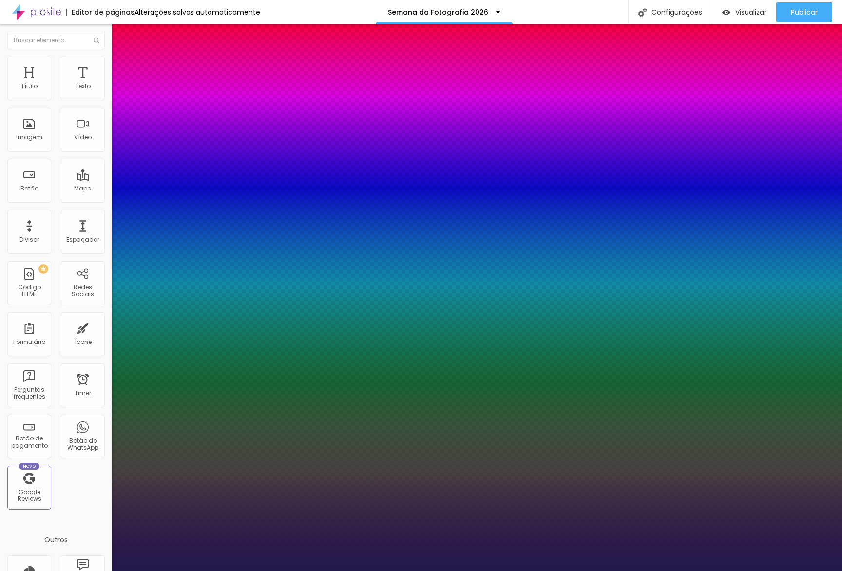
type input "67"
type input "1"
type input "66"
type input "1"
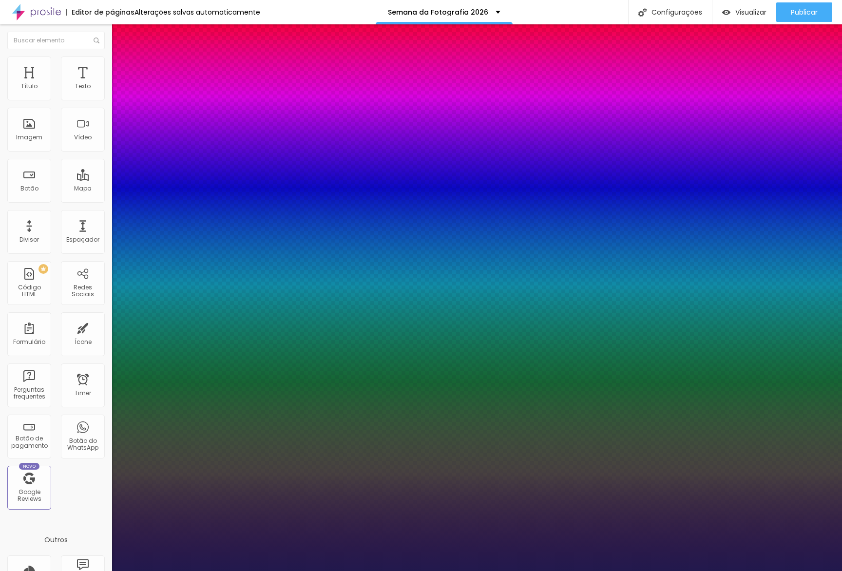
type input "64"
type input "1"
type input "63"
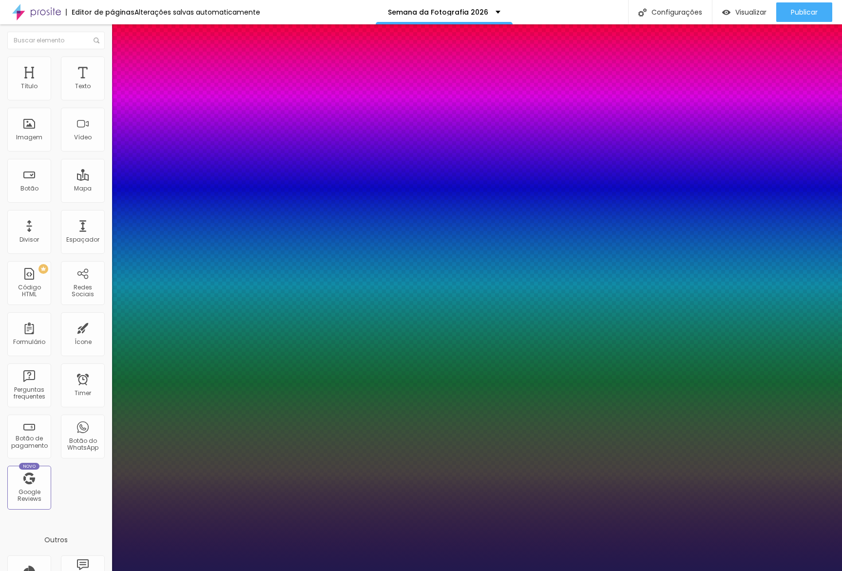
type input "1"
type input "62"
type input "1"
type input "59"
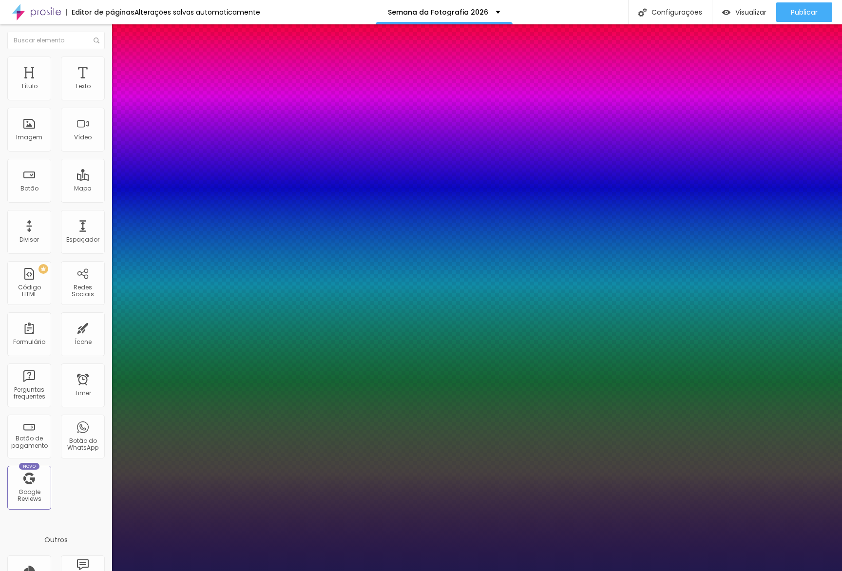
type input "59"
type input "1"
type input "58"
type input "1"
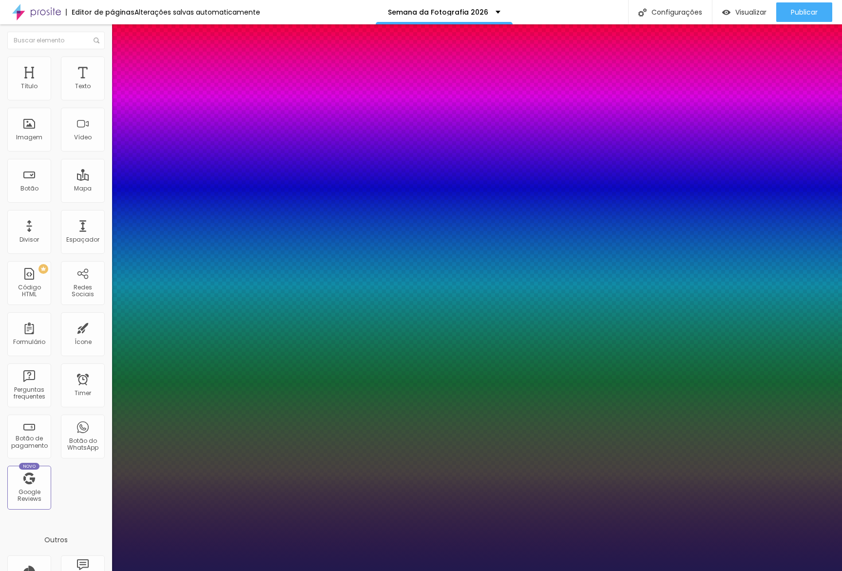
type input "57"
type input "1"
type input "55"
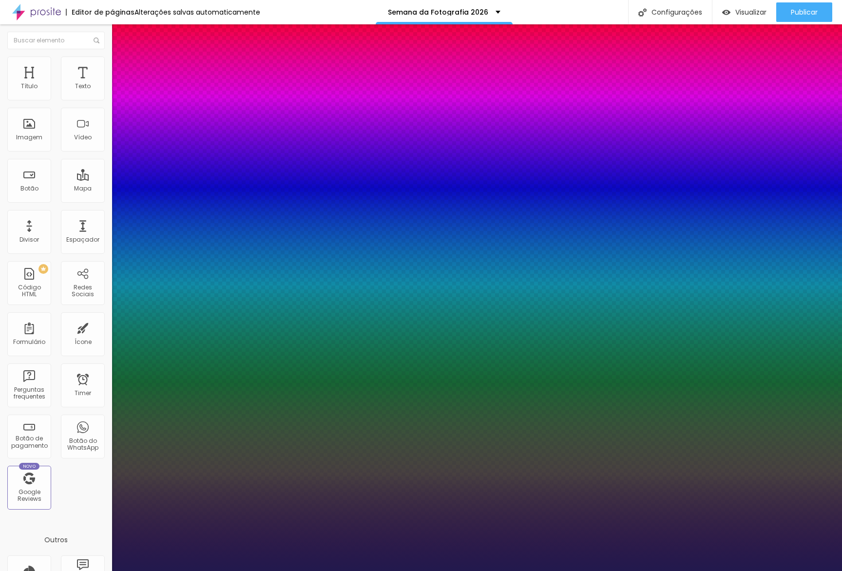
type input "1"
type input "53"
type input "1"
type input "52"
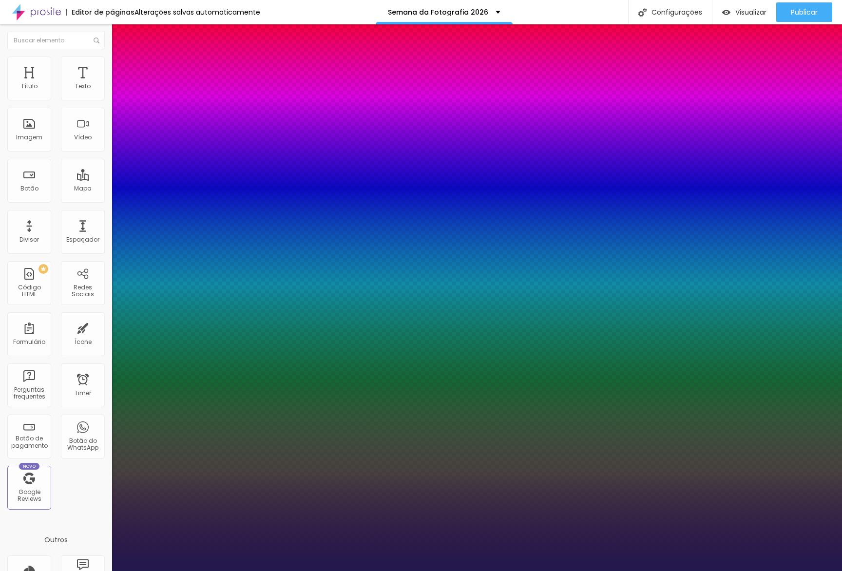
type input "52"
type input "1"
type input "51"
type input "1"
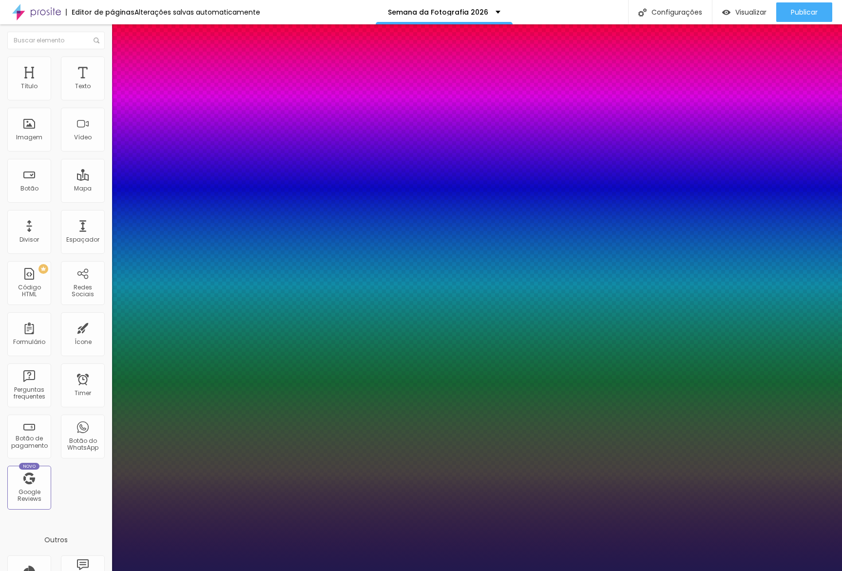
type input "50"
type input "1"
type input "49"
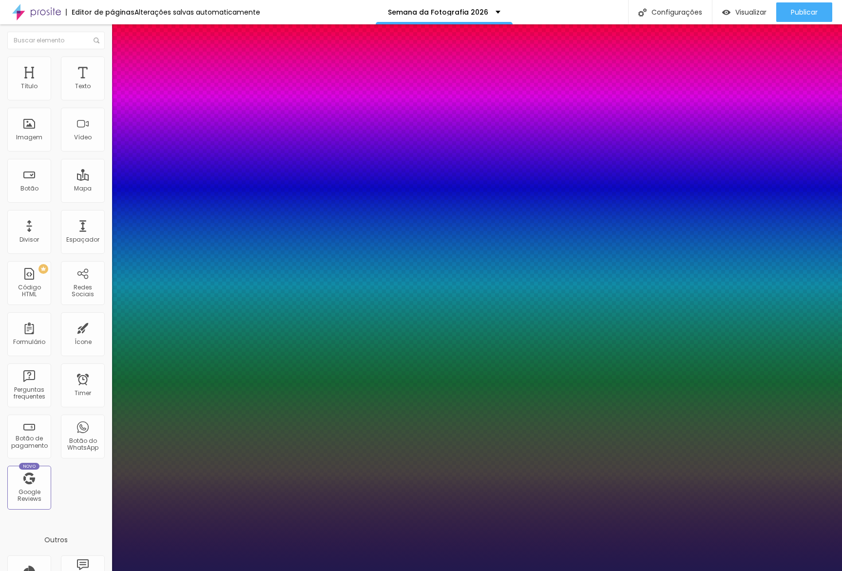
type input "1"
type input "48"
type input "1"
type input "47"
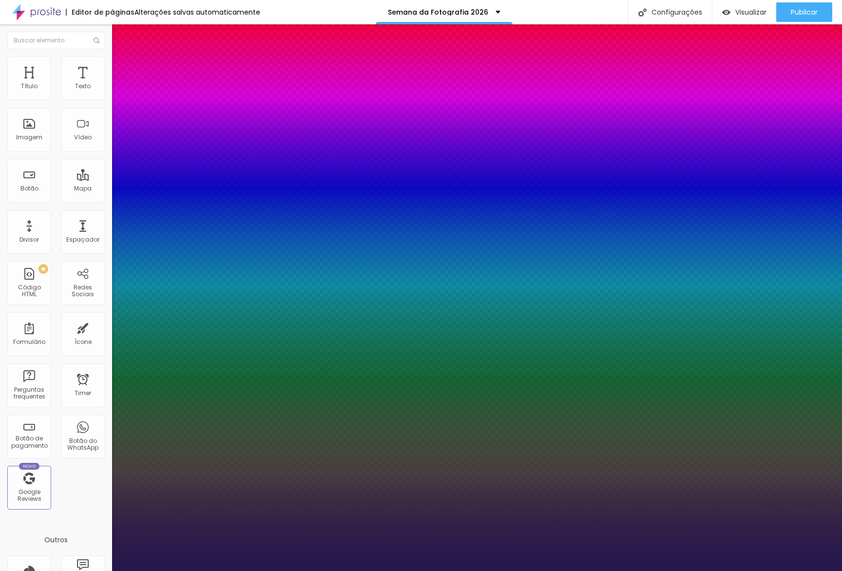
type input "47"
type input "1"
type input "48"
type input "1"
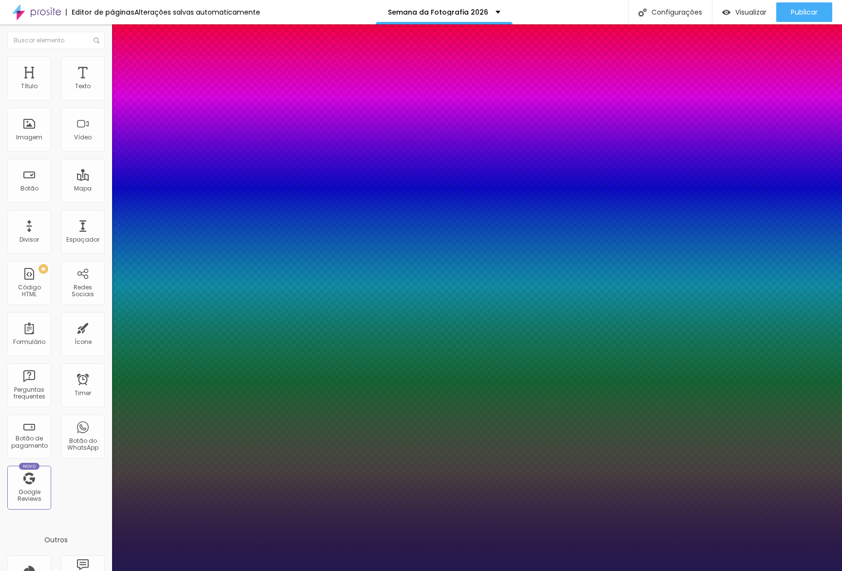
type input "49"
type input "1"
type input "50"
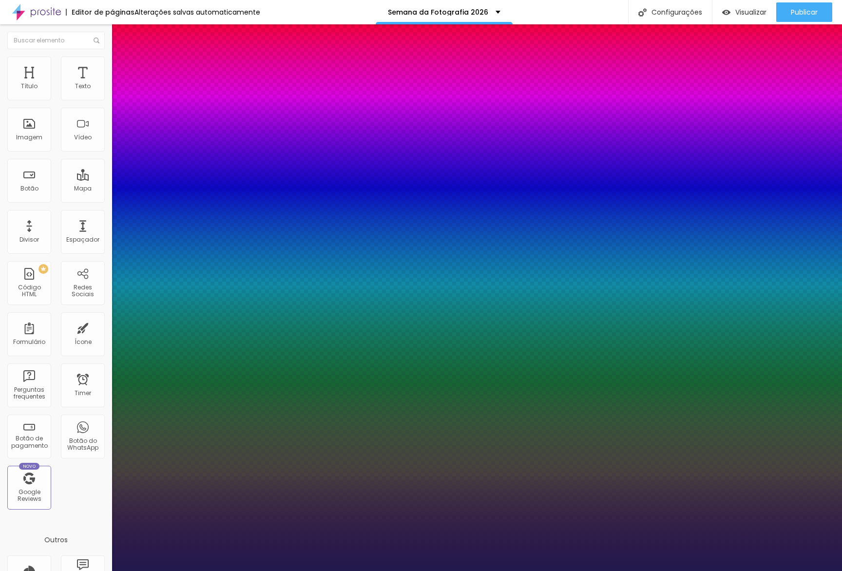
type input "1"
type input "50"
type input "1"
click at [97, 570] on div at bounding box center [421, 571] width 842 height 0
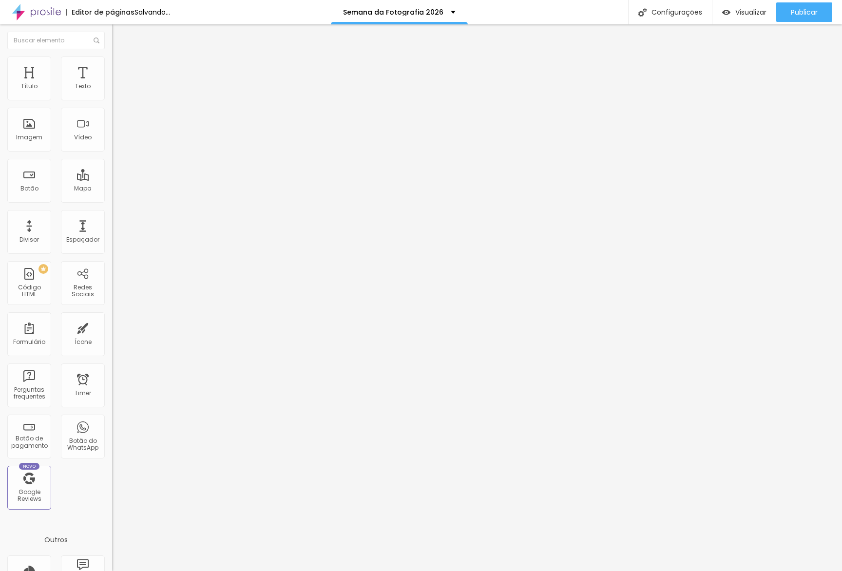
click at [116, 141] on icon "button" at bounding box center [119, 138] width 6 height 6
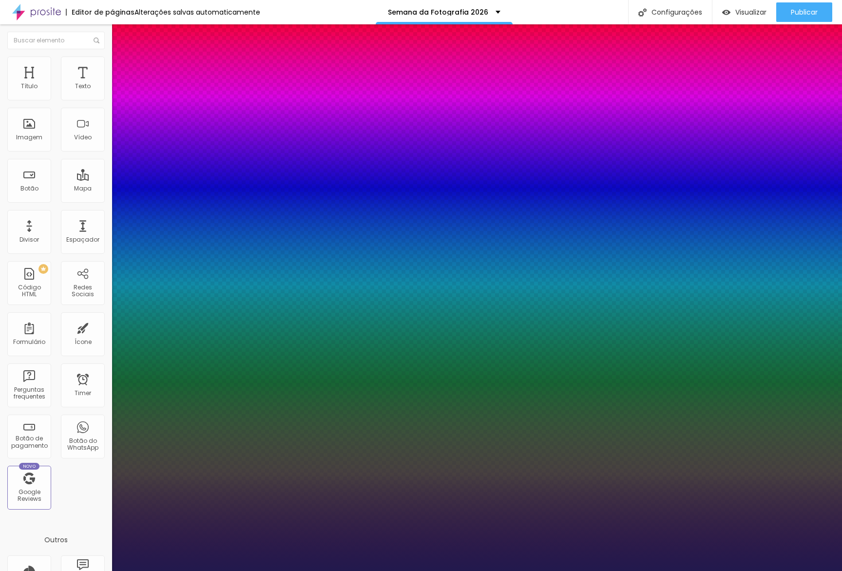
type input "1"
click at [105, 570] on select "AbrilFatface-Regular Actor-Regular Alegreya AlegreyaBlack Alice Allan-Bold Alla…" at bounding box center [52, 582] width 105 height 10
click at [337, 570] on div at bounding box center [421, 571] width 842 height 0
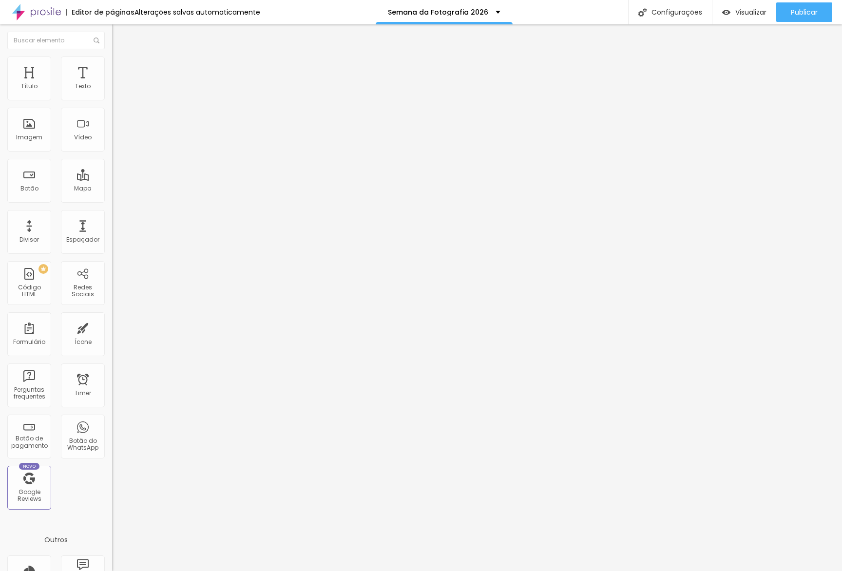
click at [112, 144] on button "button" at bounding box center [119, 139] width 14 height 10
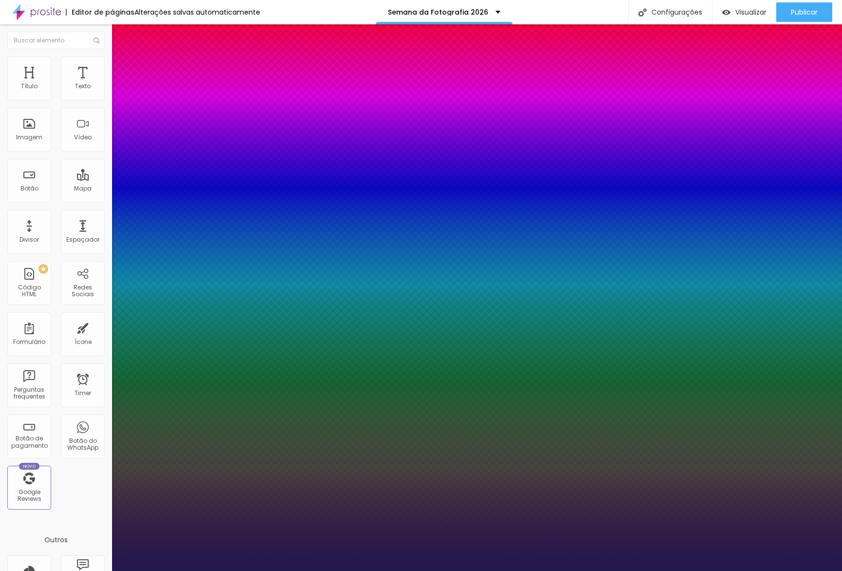
type input "1"
type input "49"
type input "1"
type input "50"
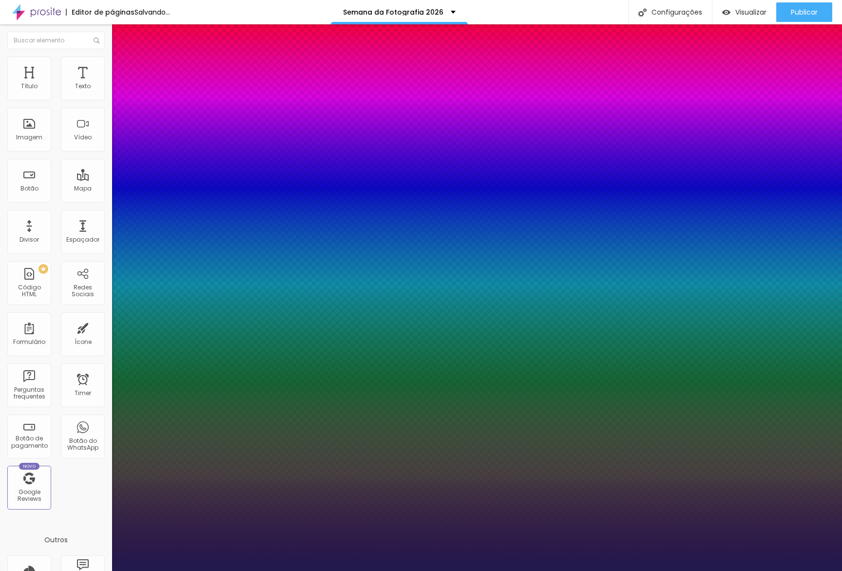
type input "50"
type input "1"
type input "51"
type input "1"
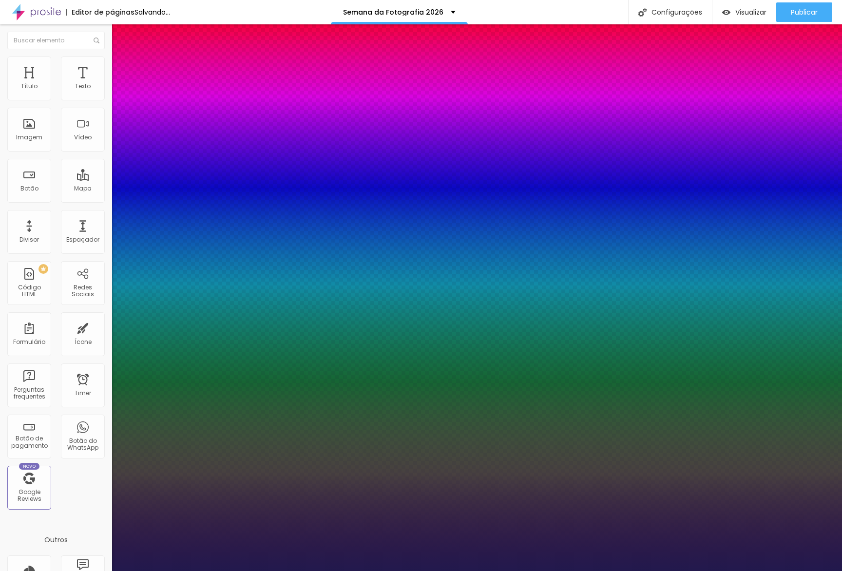
type input "52"
type input "1"
type input "53"
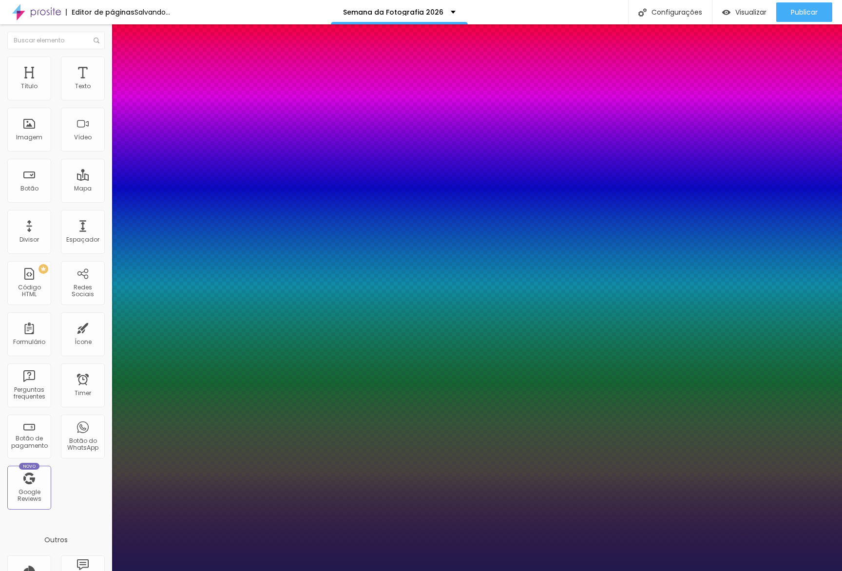
type input "1"
drag, startPoint x: 161, startPoint y: 275, endPoint x: 169, endPoint y: 276, distance: 8.9
drag, startPoint x: 155, startPoint y: 342, endPoint x: 152, endPoint y: 336, distance: 7.2
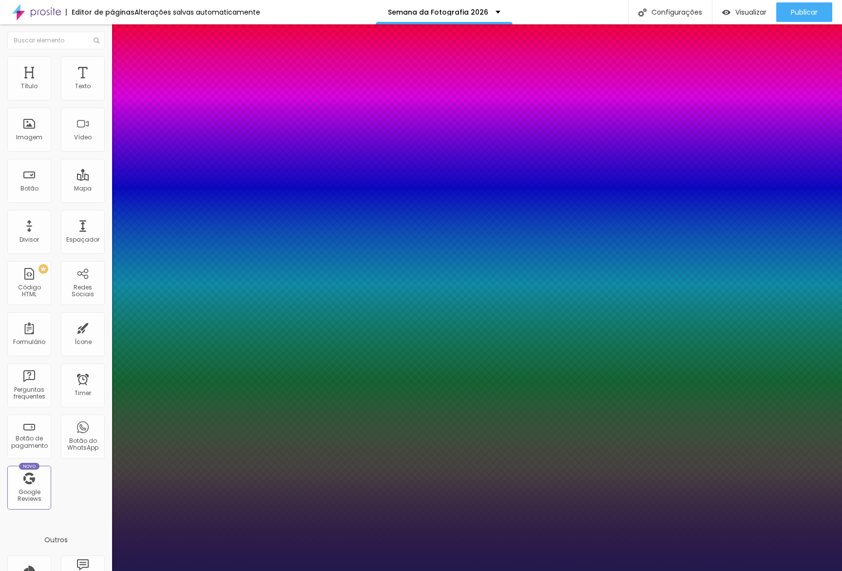
click at [249, 570] on div at bounding box center [421, 571] width 842 height 0
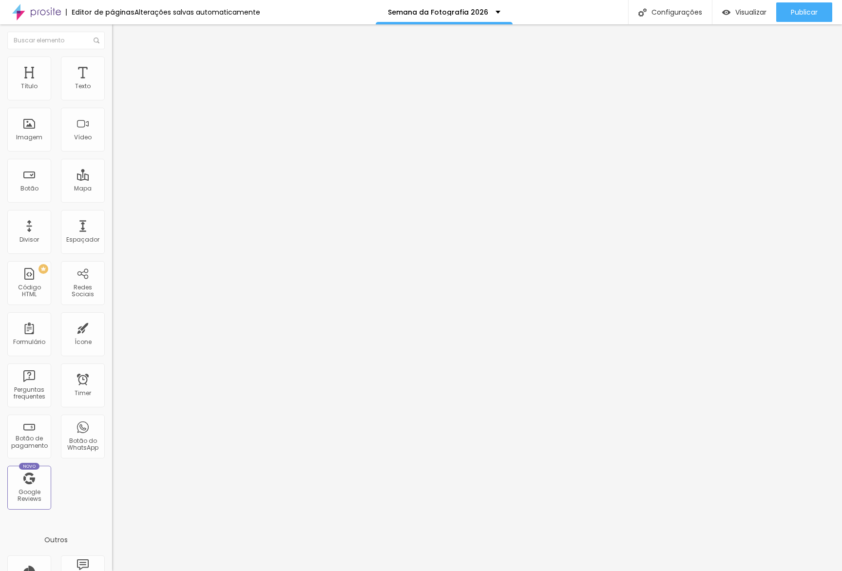
click at [121, 69] on span "Avançado" at bounding box center [137, 73] width 32 height 8
drag, startPoint x: 36, startPoint y: 96, endPoint x: 28, endPoint y: 88, distance: 11.0
click at [112, 189] on input "range" at bounding box center [143, 193] width 63 height 8
click at [112, 76] on li "Avançado" at bounding box center [168, 71] width 112 height 10
click at [112, 336] on input "0" at bounding box center [133, 341] width 42 height 10
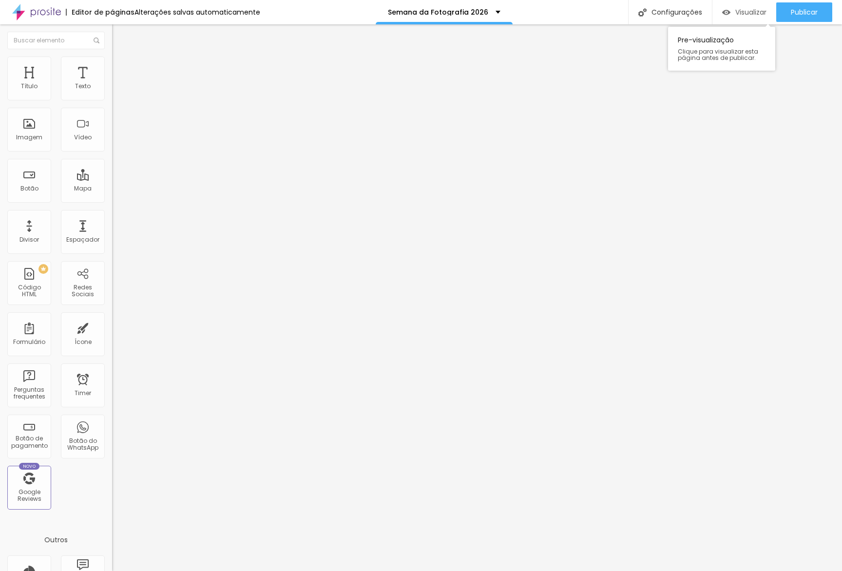
click at [749, 11] on span "Visualizar" at bounding box center [750, 12] width 31 height 8
click at [112, 64] on li "Avançado" at bounding box center [168, 61] width 112 height 10
click at [112, 188] on input "10" at bounding box center [133, 193] width 42 height 10
click at [745, 11] on span "Visualizar" at bounding box center [750, 12] width 31 height 8
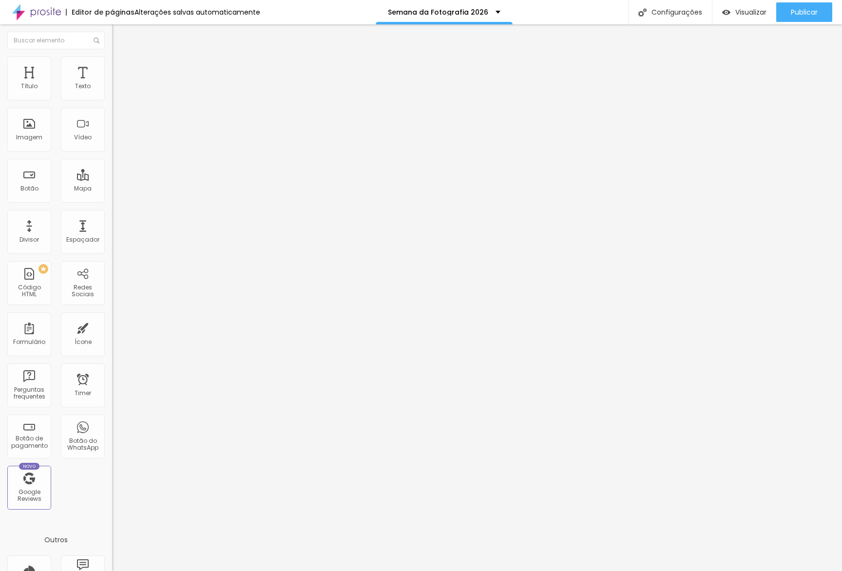
click at [112, 42] on button "Editar Coluna" at bounding box center [168, 35] width 112 height 22
click at [112, 94] on button "button" at bounding box center [119, 88] width 14 height 10
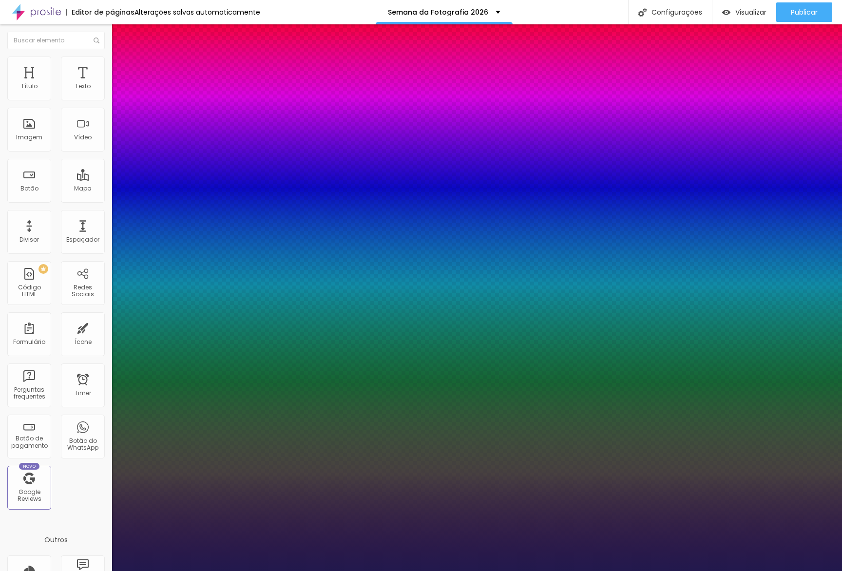
click at [501, 570] on div at bounding box center [421, 571] width 842 height 0
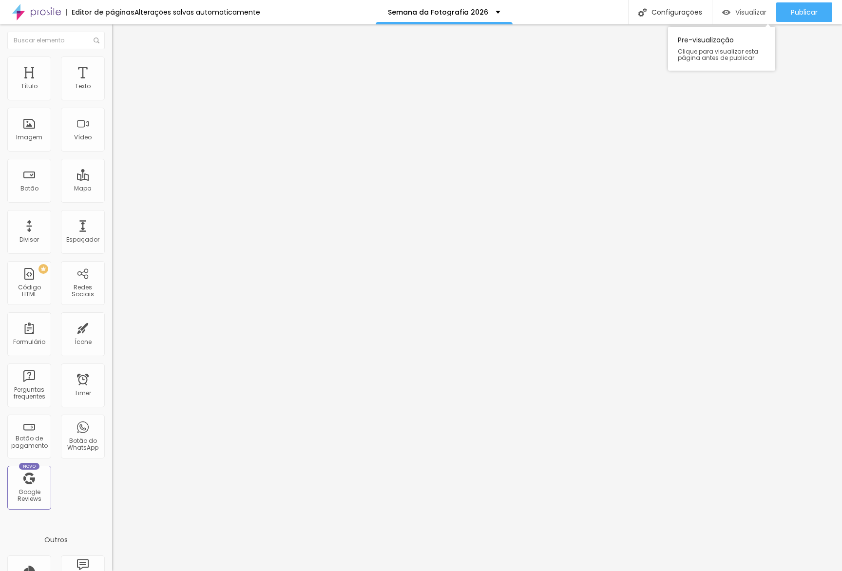
click at [741, 20] on div "Visualizar" at bounding box center [744, 11] width 44 height 19
click at [745, 14] on span "Visualizar" at bounding box center [750, 12] width 31 height 8
click at [112, 144] on button "button" at bounding box center [119, 139] width 14 height 10
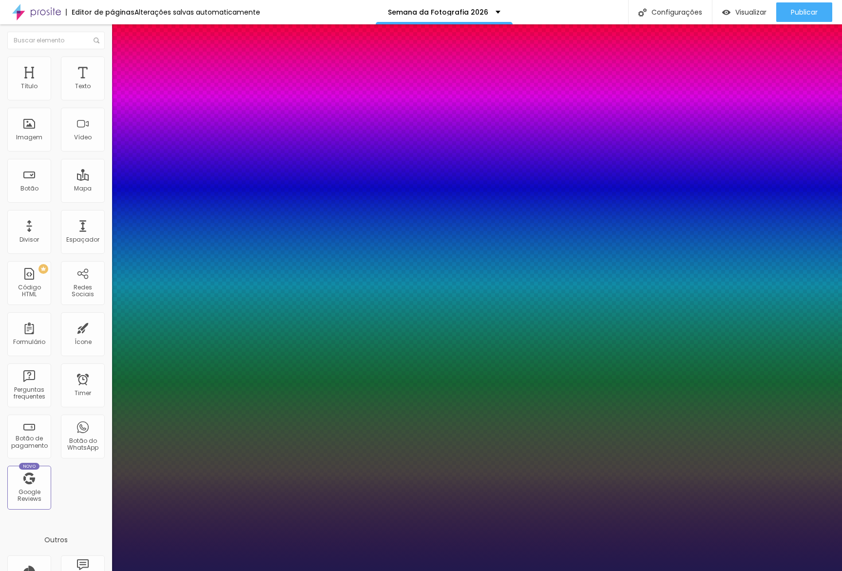
click at [445, 570] on div at bounding box center [421, 571] width 842 height 0
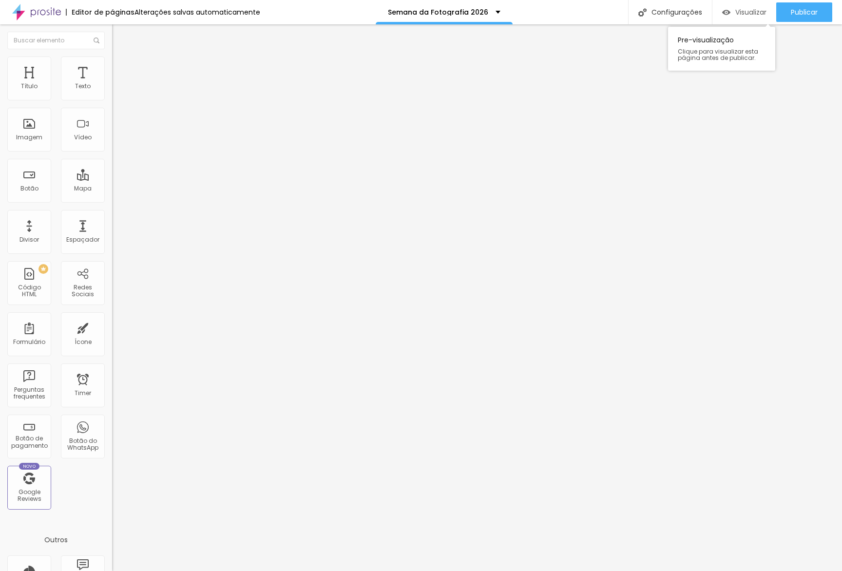
click at [761, 10] on span "Visualizar" at bounding box center [750, 12] width 31 height 8
click at [112, 116] on img at bounding box center [115, 113] width 7 height 7
click at [112, 144] on button "button" at bounding box center [119, 139] width 14 height 10
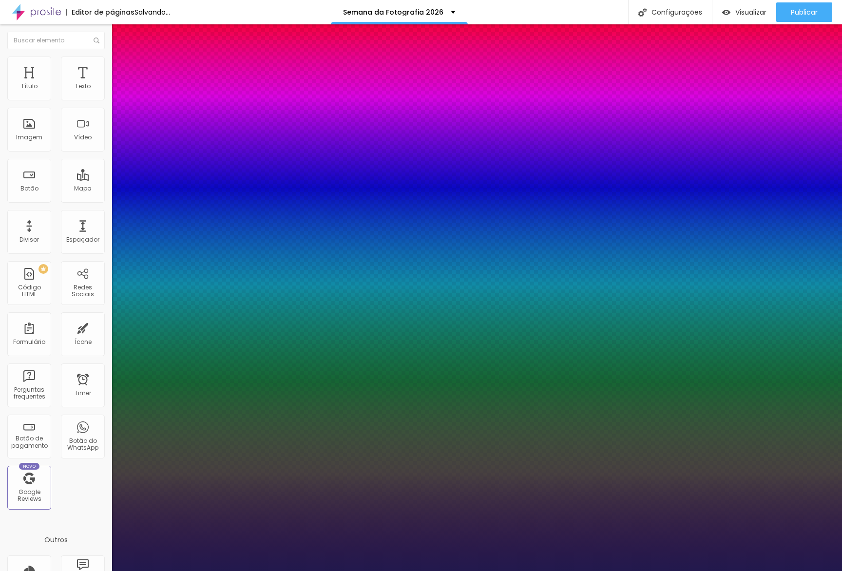
click at [351, 570] on div at bounding box center [421, 571] width 842 height 0
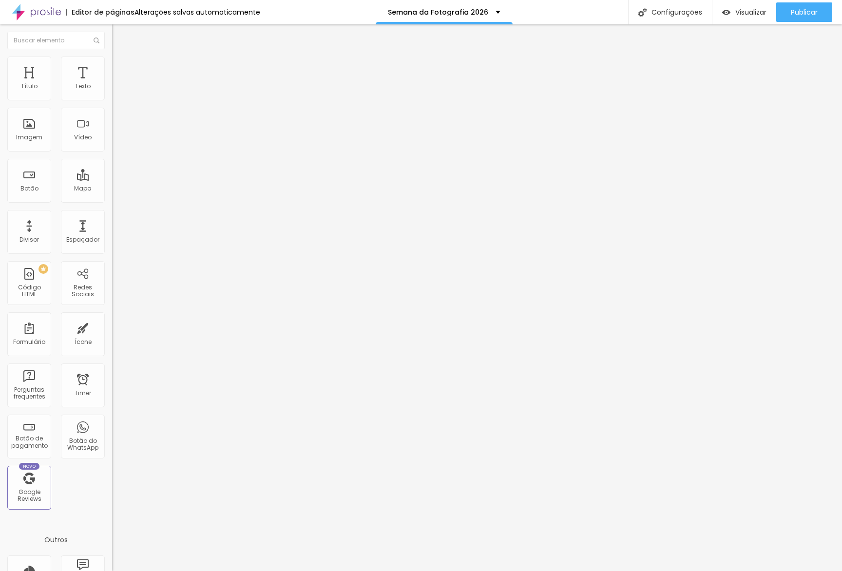
click at [119, 32] on img "button" at bounding box center [123, 36] width 8 height 8
click at [112, 84] on span "Adicionar imagem" at bounding box center [143, 79] width 63 height 8
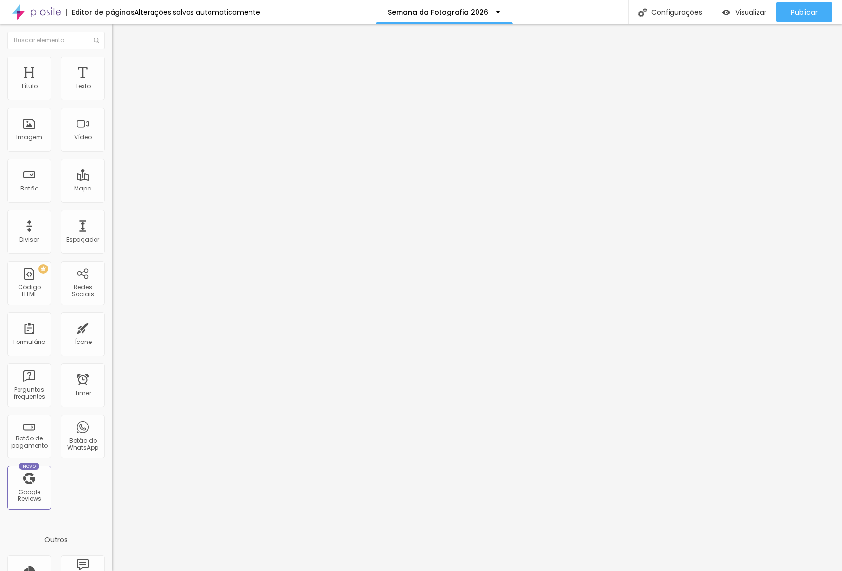
click at [121, 67] on span "Estilo" at bounding box center [128, 63] width 15 height 8
click at [154, 92] on button "px" at bounding box center [161, 87] width 15 height 10
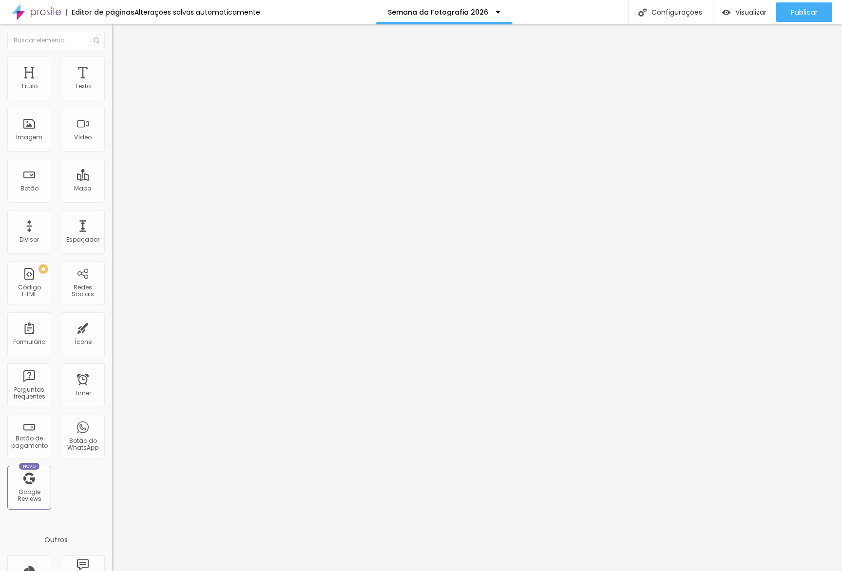
type input "600"
drag, startPoint x: 32, startPoint y: 101, endPoint x: 16, endPoint y: 101, distance: 16.1
click at [112, 101] on div at bounding box center [168, 96] width 112 height 9
type input "300"
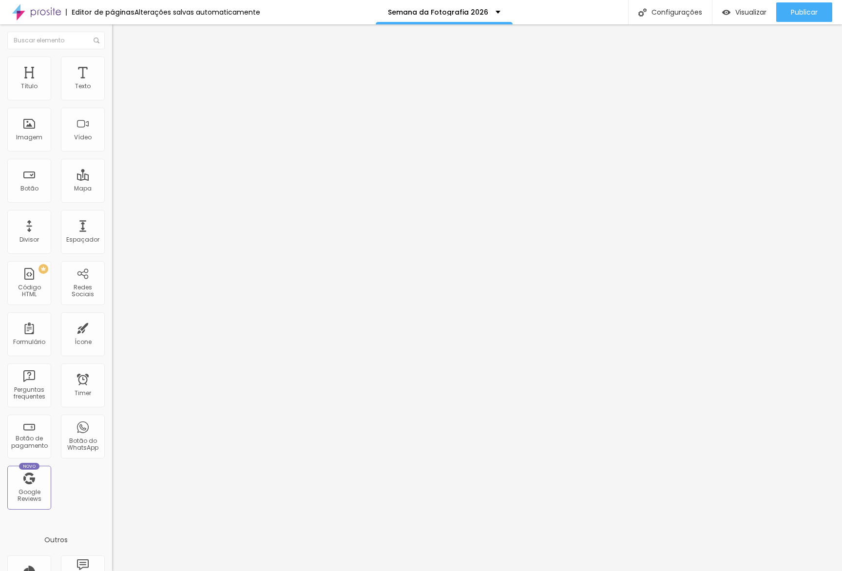
type input "300"
drag, startPoint x: 27, startPoint y: 104, endPoint x: 33, endPoint y: 104, distance: 5.8
click at [112, 100] on input "range" at bounding box center [143, 96] width 63 height 8
click at [112, 56] on li "Conteúdo" at bounding box center [168, 52] width 112 height 10
click at [112, 123] on img at bounding box center [115, 119] width 7 height 7
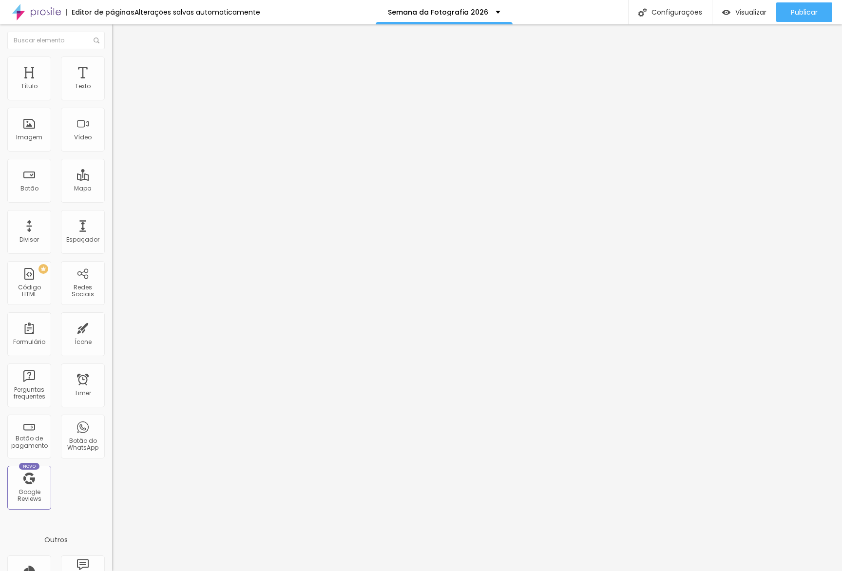
click at [112, 63] on li "Estilo" at bounding box center [168, 61] width 112 height 10
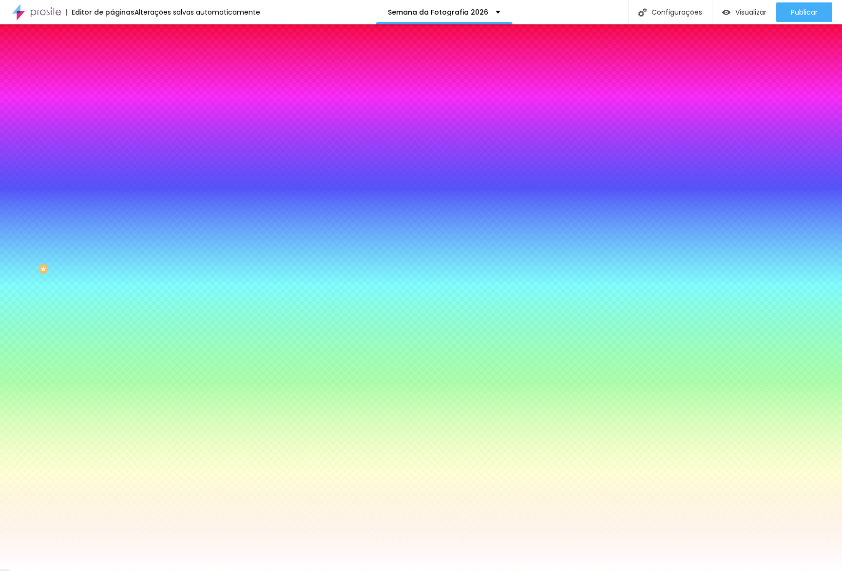
click at [112, 132] on div at bounding box center [168, 132] width 112 height 0
type input "#000000"
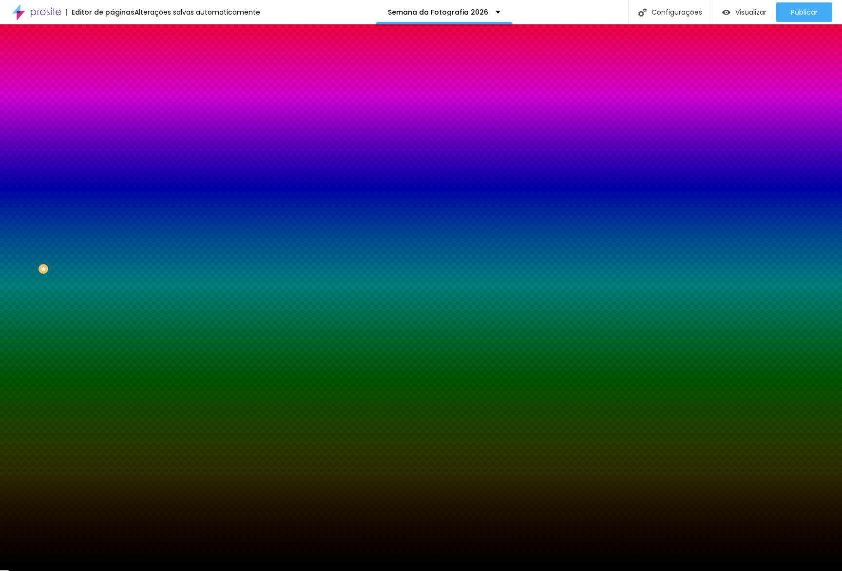
drag, startPoint x: 57, startPoint y: 232, endPoint x: 9, endPoint y: 290, distance: 75.7
click at [112, 293] on div "Editar Seção Conteúdo Estilo Avançado Imagem de fundo Adicionar imagem Efeito d…" at bounding box center [168, 297] width 112 height 546
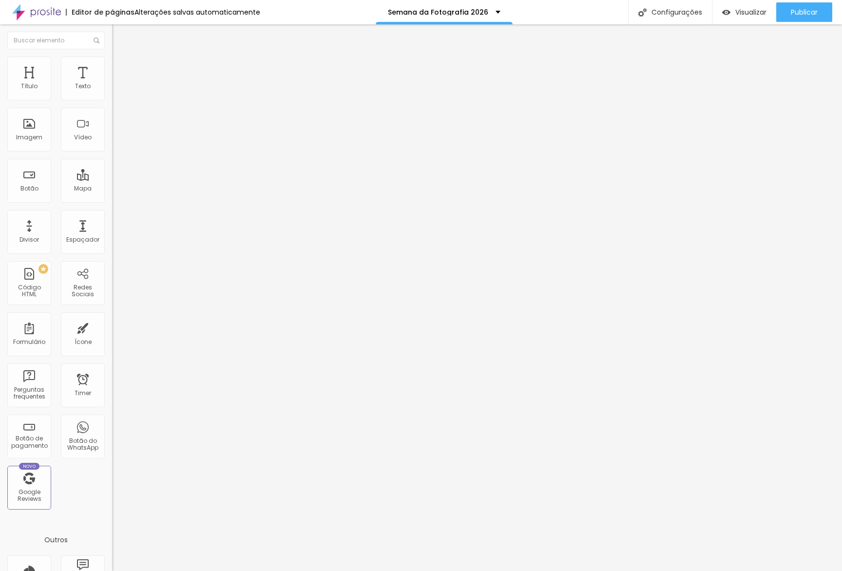
click at [112, 131] on img at bounding box center [115, 127] width 7 height 7
click at [112, 66] on li "Avançado" at bounding box center [168, 71] width 112 height 10
type input "0"
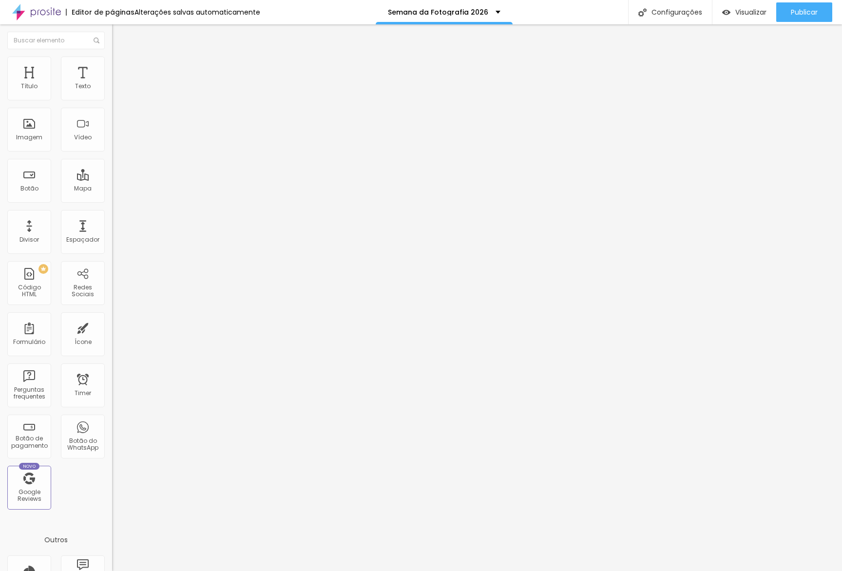
drag, startPoint x: 2, startPoint y: 115, endPoint x: 0, endPoint y: 110, distance: 5.9
click at [112, 111] on div "20 Espaçamento entre colunas 0 px Espaçamento vertical ID Html Classes Html Vis…" at bounding box center [168, 281] width 112 height 410
click at [112, 64] on li "Estilo" at bounding box center [168, 61] width 112 height 10
click at [112, 92] on input "230" at bounding box center [135, 87] width 47 height 10
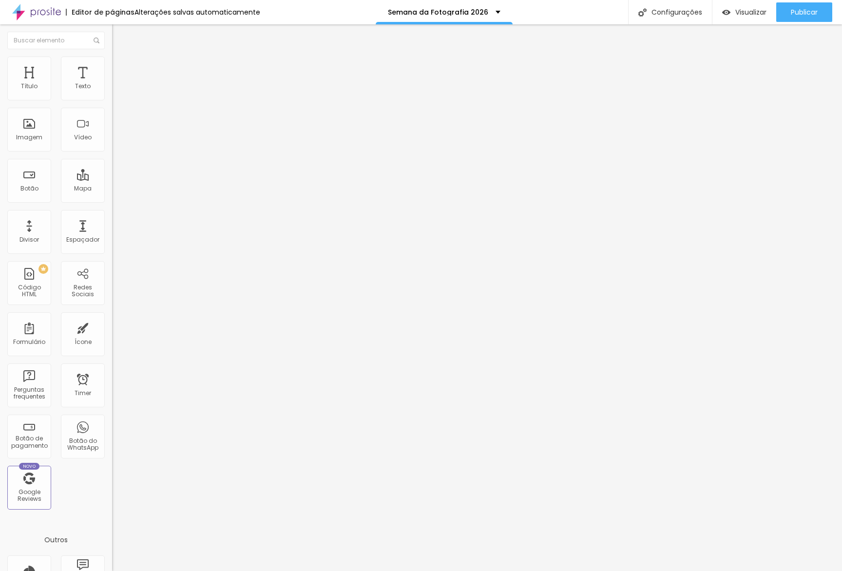
type input "1"
type input "50"
type input "18"
type input "50"
type input "180"
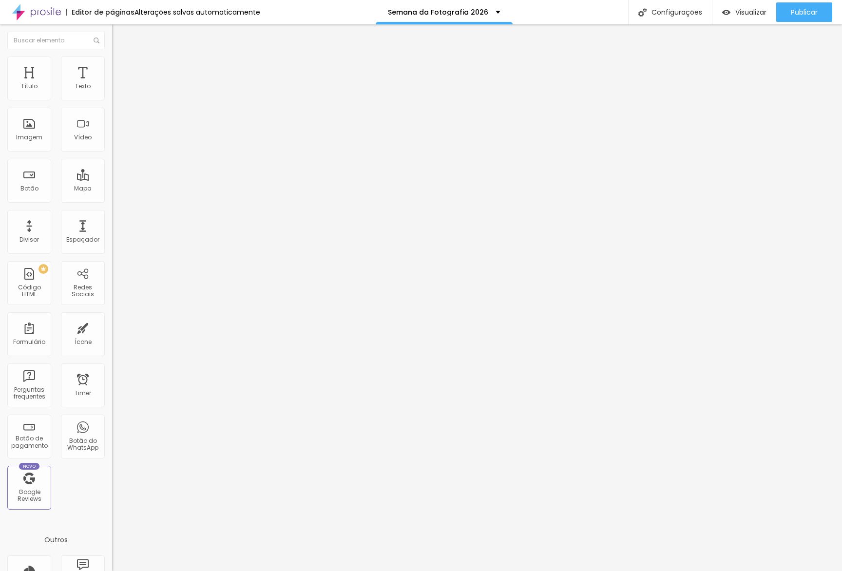
type input "180"
click at [735, 8] on span "Visualizar" at bounding box center [750, 12] width 31 height 8
click at [121, 69] on span "Avançado" at bounding box center [137, 73] width 32 height 8
type input "179"
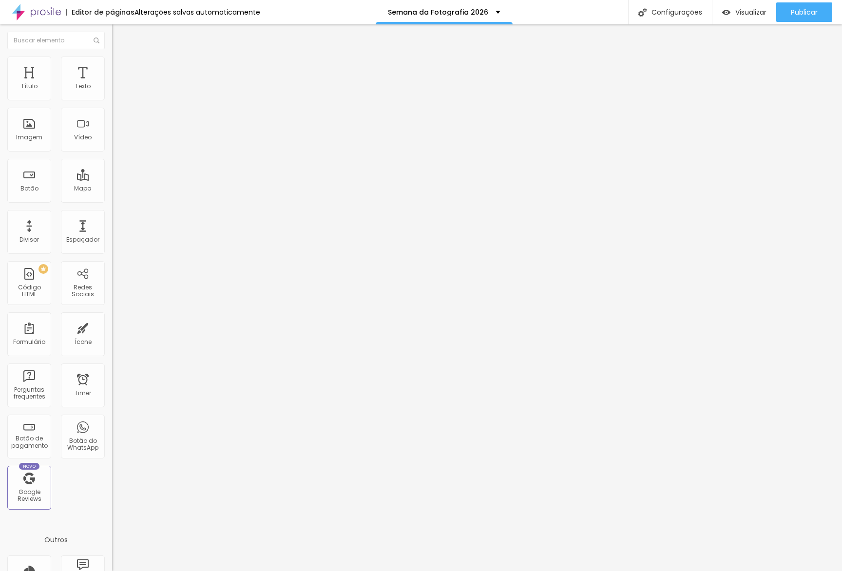
type input "179"
type input "178"
type input "171"
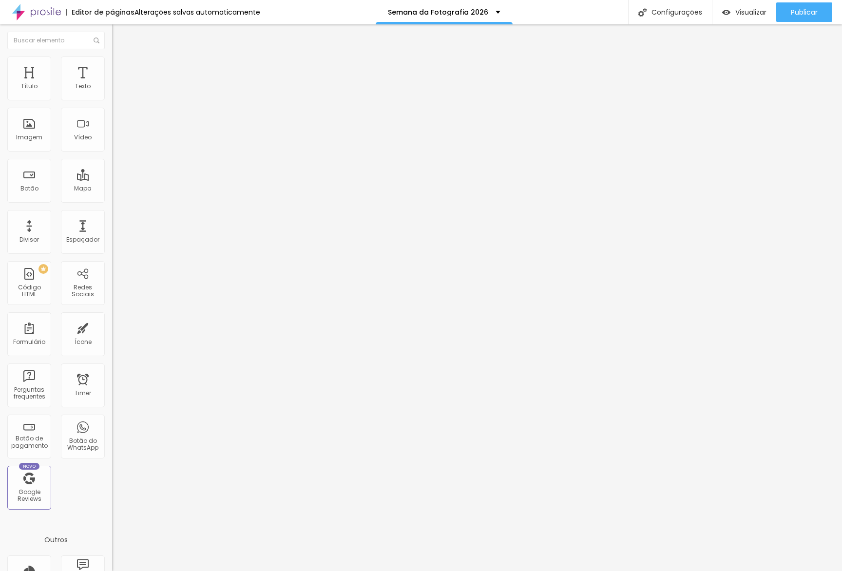
type input "162"
type input "150"
type input "139"
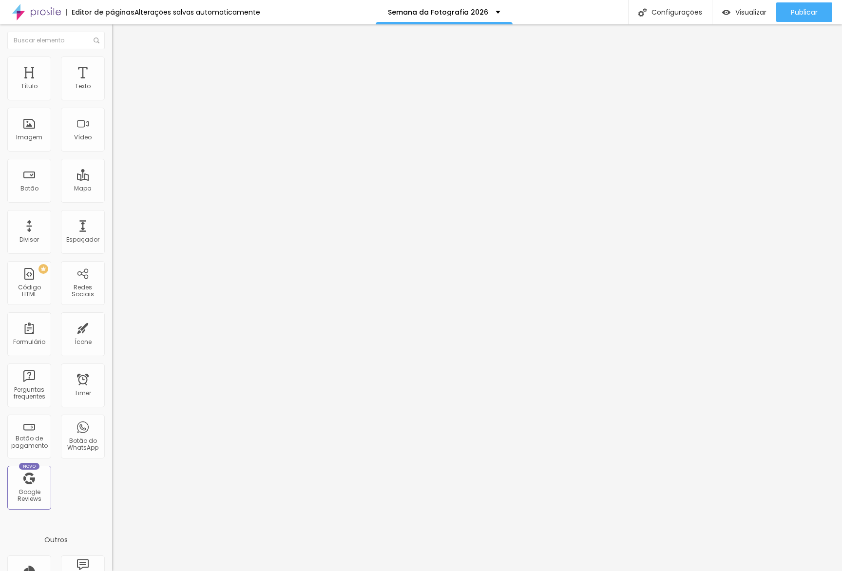
type input "139"
type input "130"
type input "127"
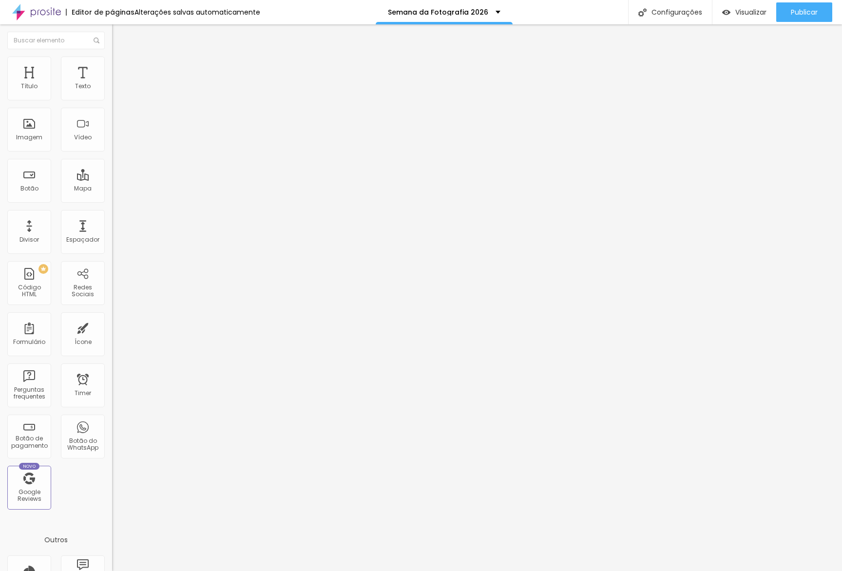
type input "118"
type input "89"
type input "86"
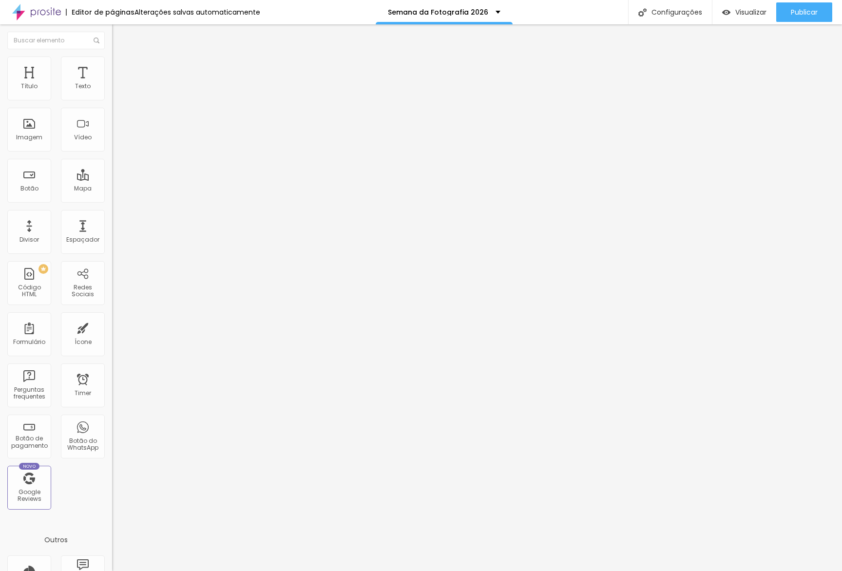
type input "86"
type input "82"
type input "78"
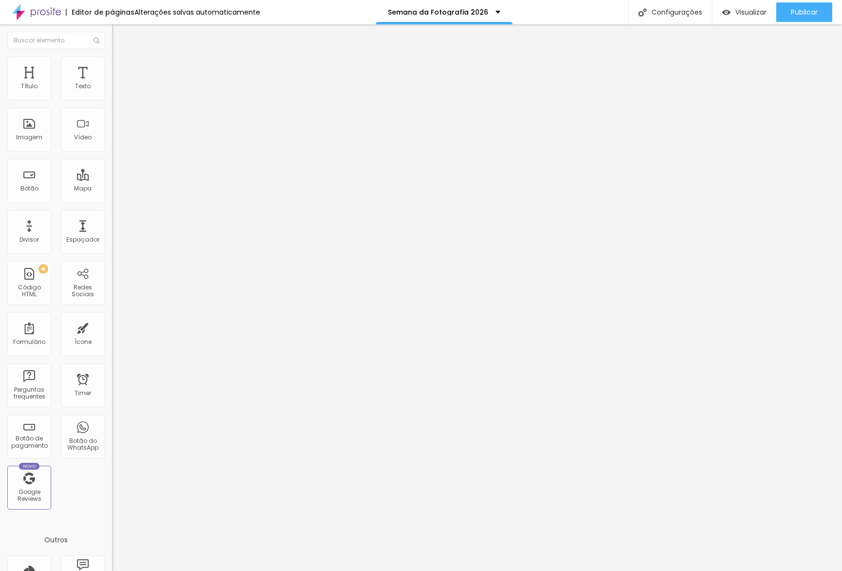
type input "73"
type input "68"
type input "62"
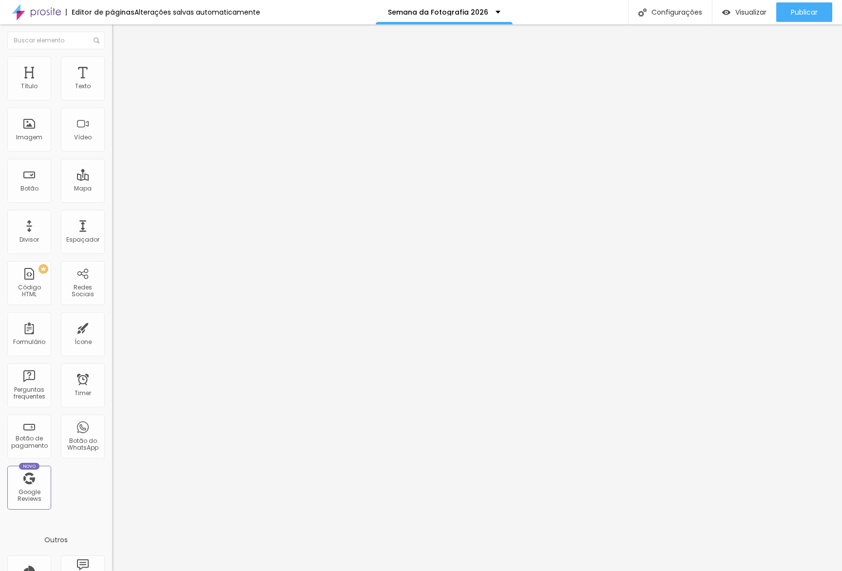
type input "62"
type input "59"
type input "55"
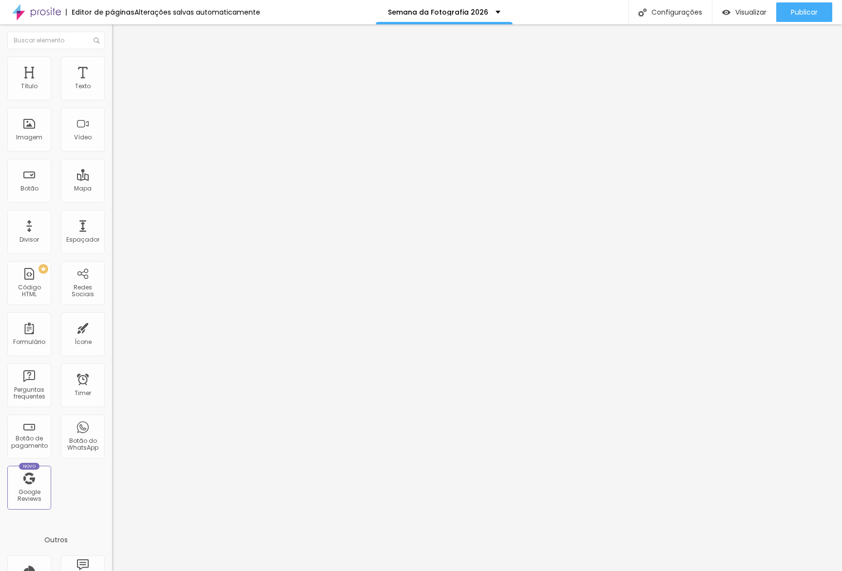
type input "53"
type input "50"
type input "48"
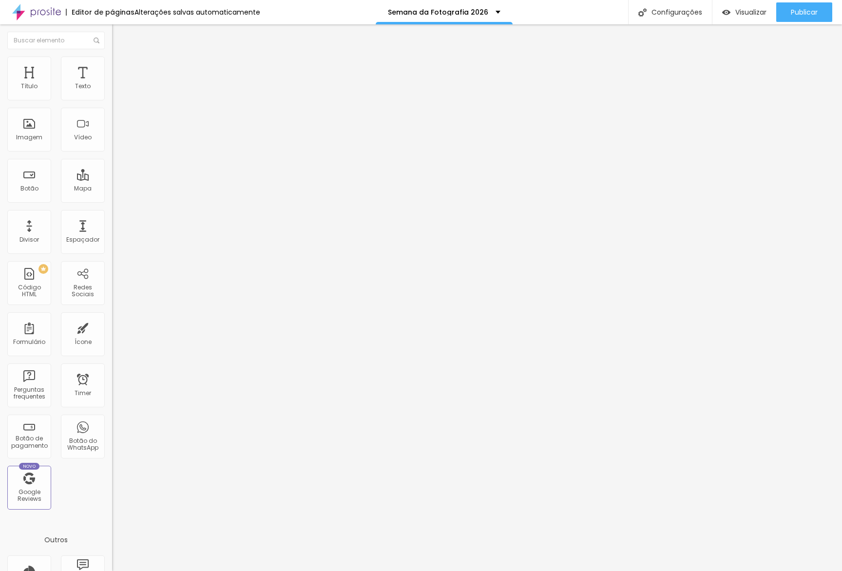
type input "48"
type input "44"
type input "41"
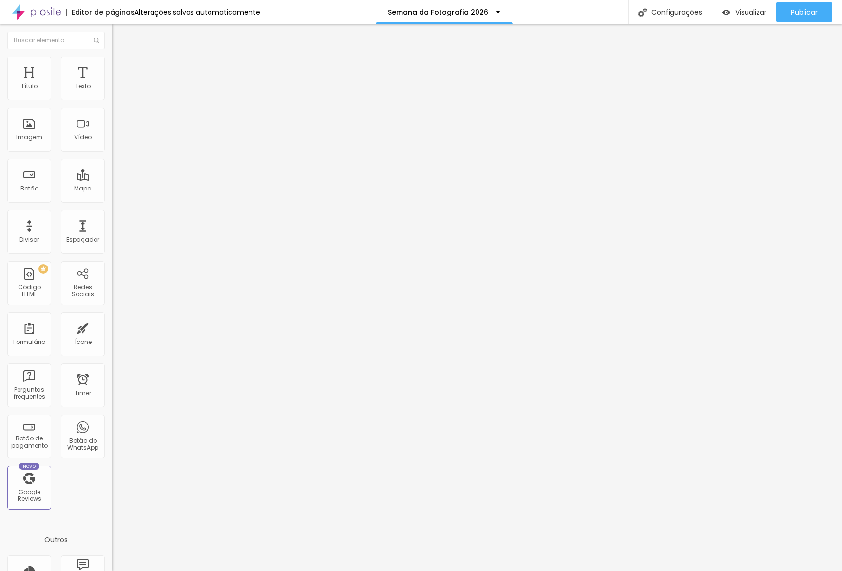
type input "37"
type input "35"
type input "34"
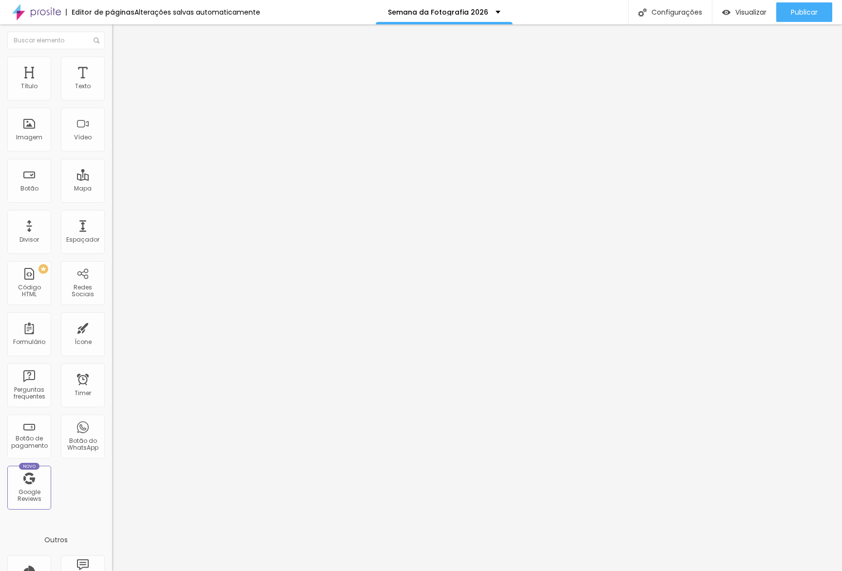
type input "34"
type input "30"
type input "25"
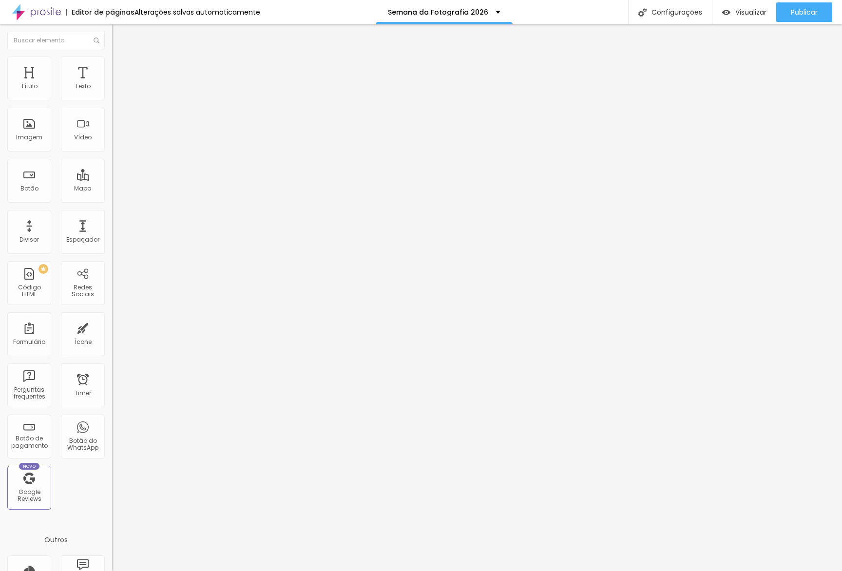
type input "43"
type input "66"
type input "77"
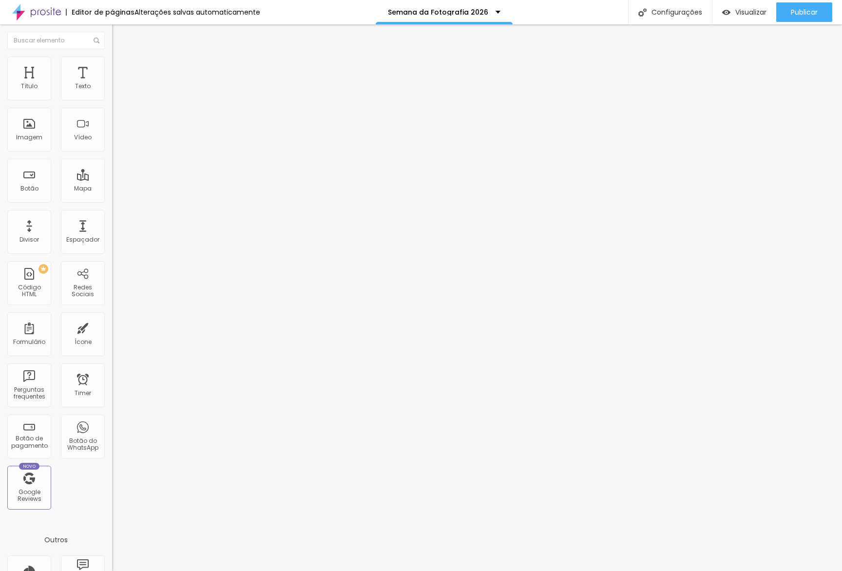
type input "77"
type input "80"
type input "84"
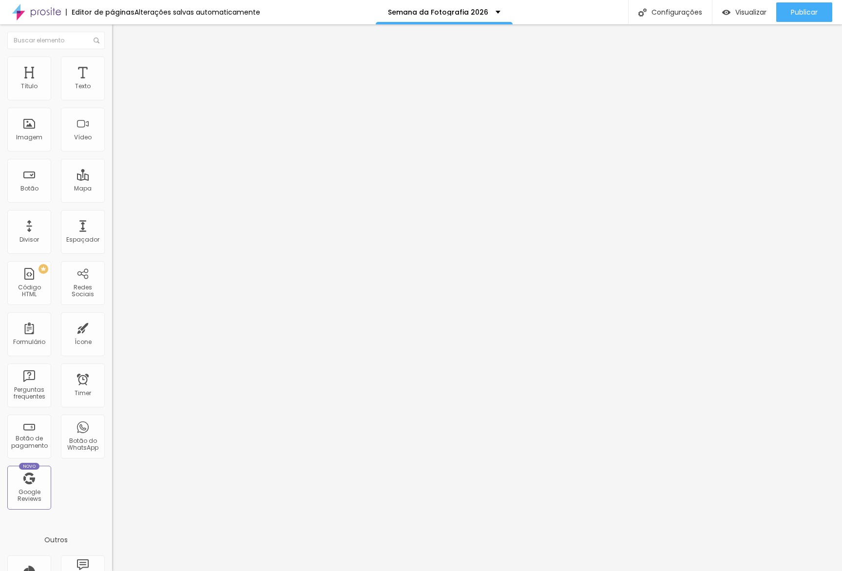
type input "86"
type input "87"
type input "90"
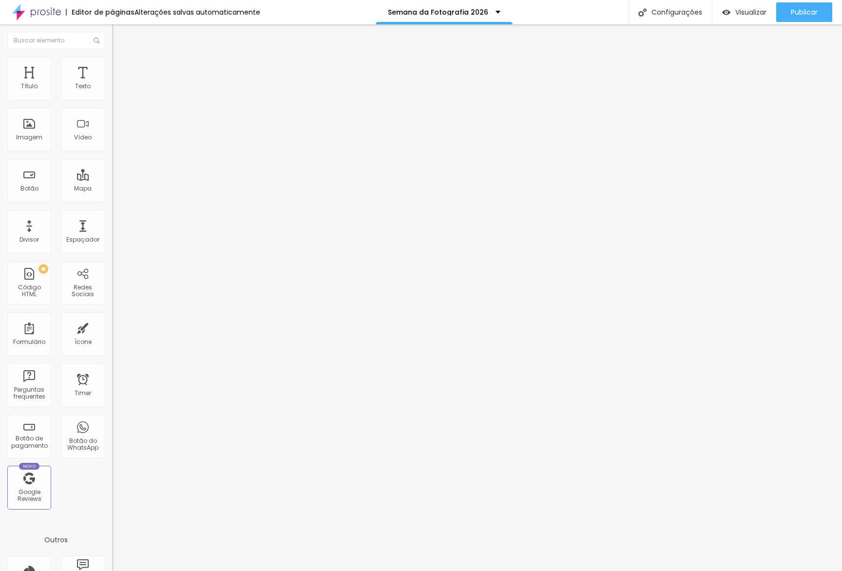
type input "90"
type input "92"
type input "93"
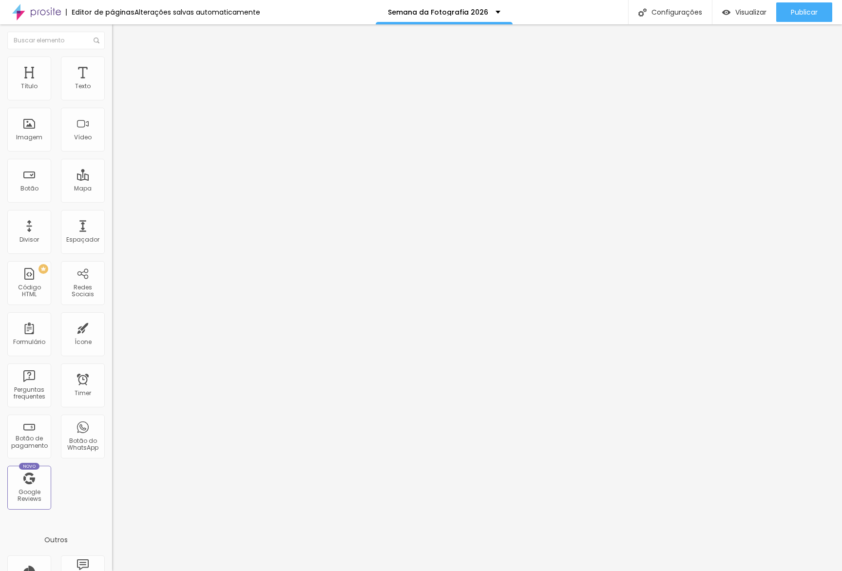
type input "94"
type input "97"
type input "100"
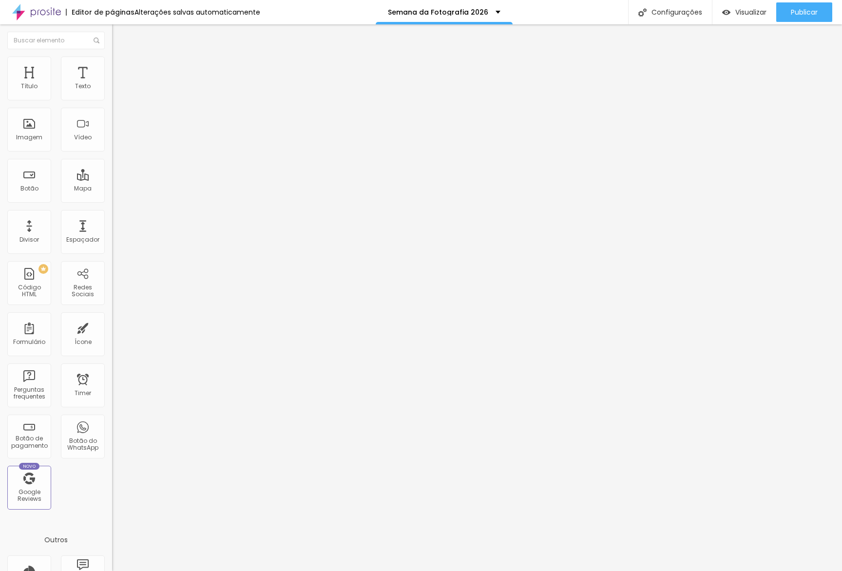
type input "100"
type input "97"
type input "90"
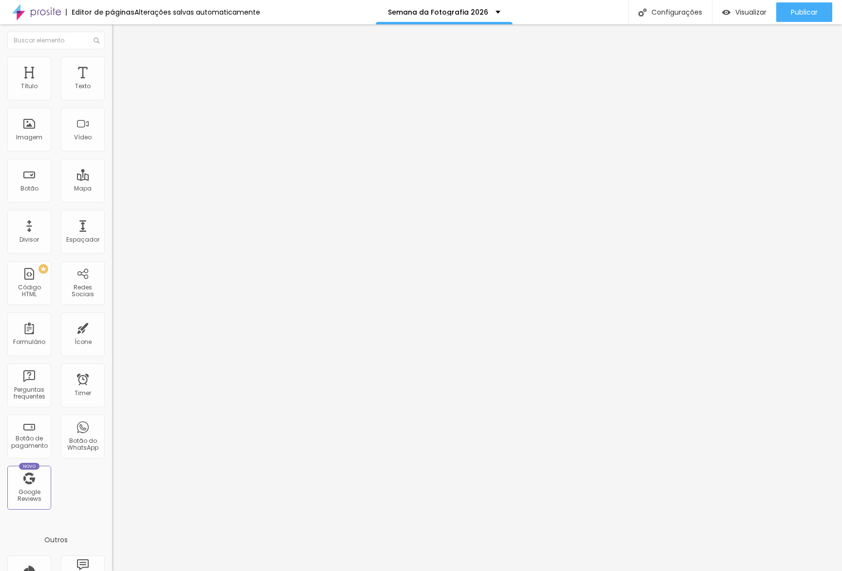
type input "82"
type input "75"
type input "66"
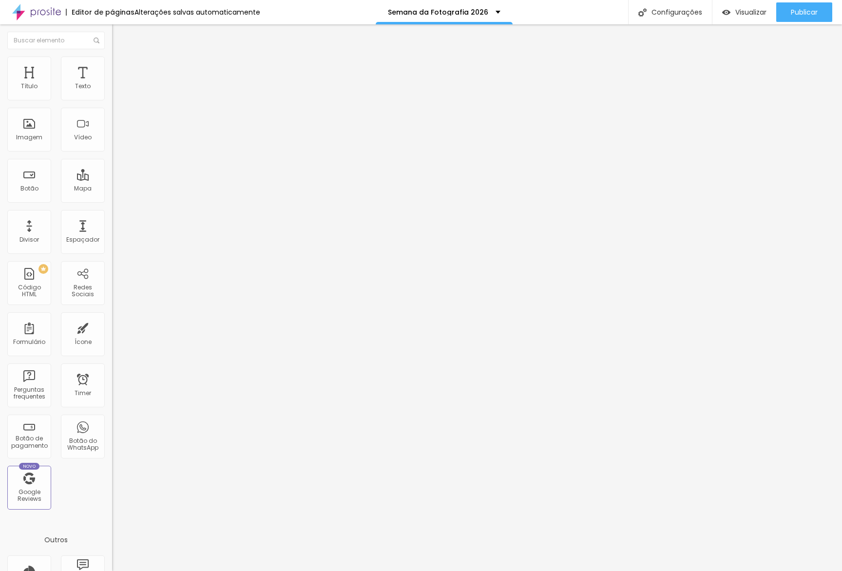
type input "66"
type input "60"
type input "52"
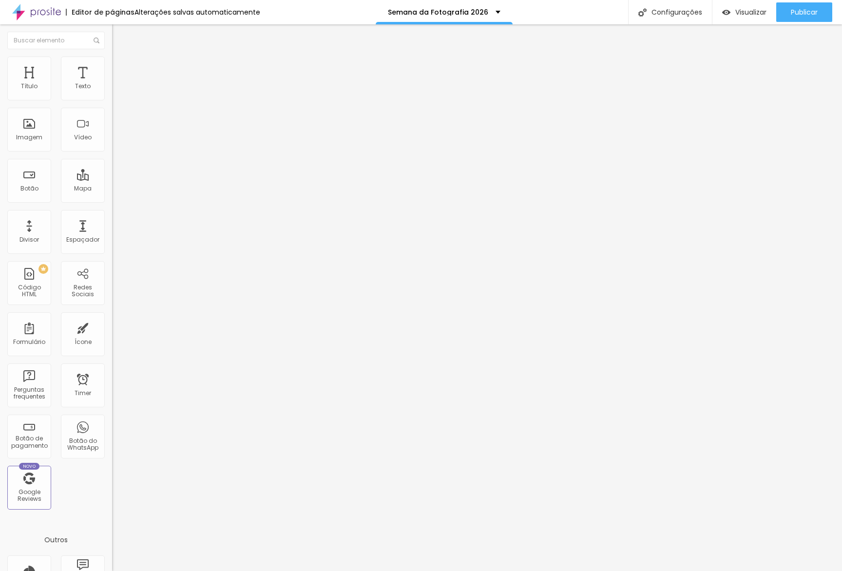
type input "49"
type input "47"
type input "45"
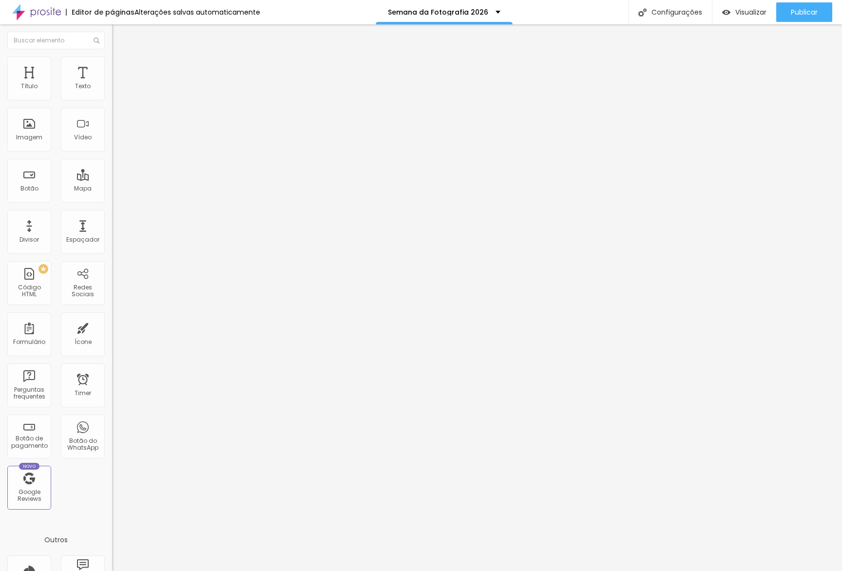
type input "45"
type input "43"
type input "41"
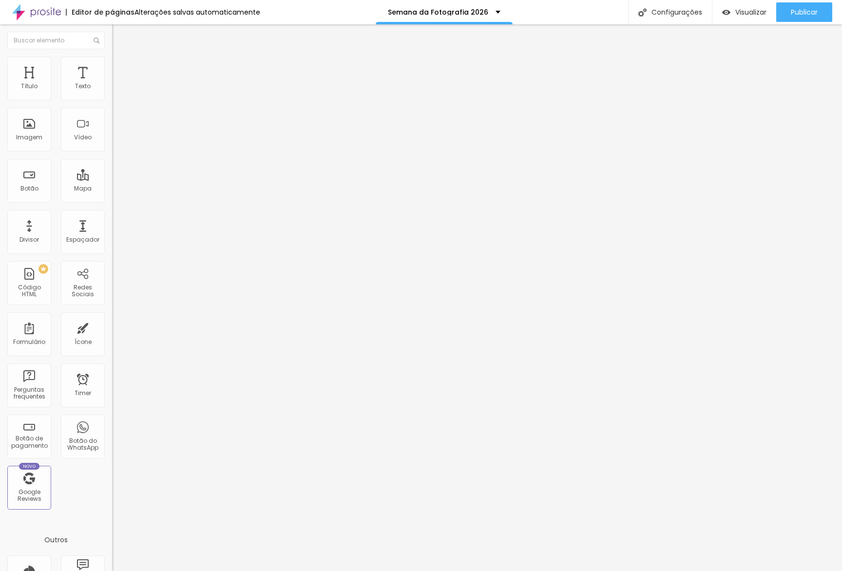
type input "40"
type input "38"
type input "36"
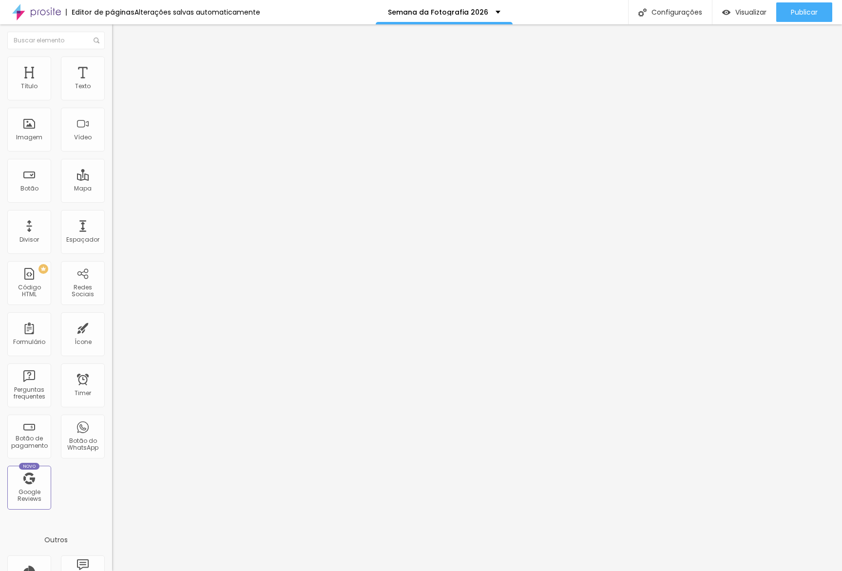
type input "36"
type input "35"
type input "31"
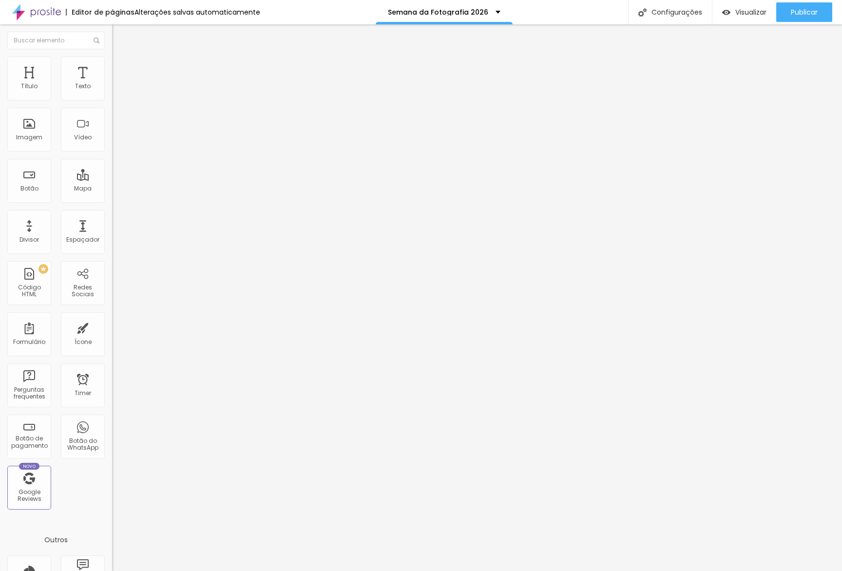
type input "29"
type input "28"
type input "26"
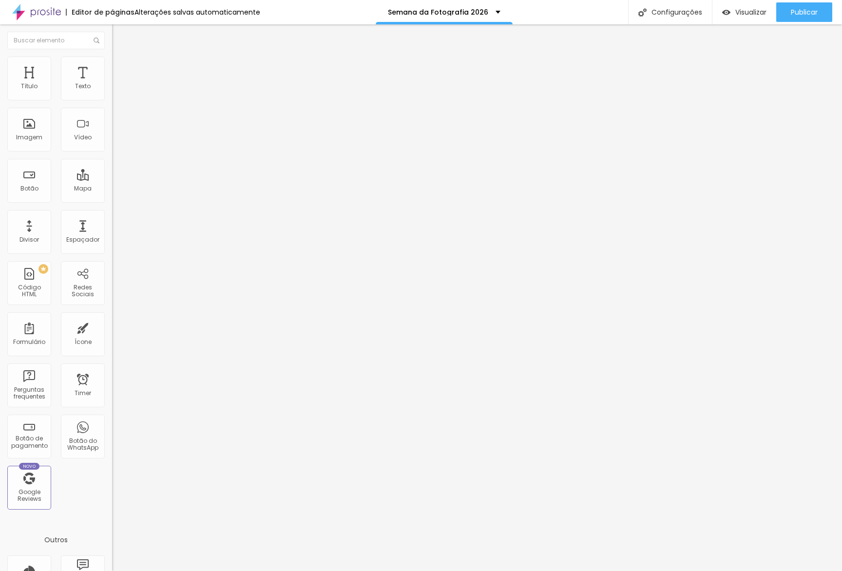
type input "26"
type input "25"
type input "24"
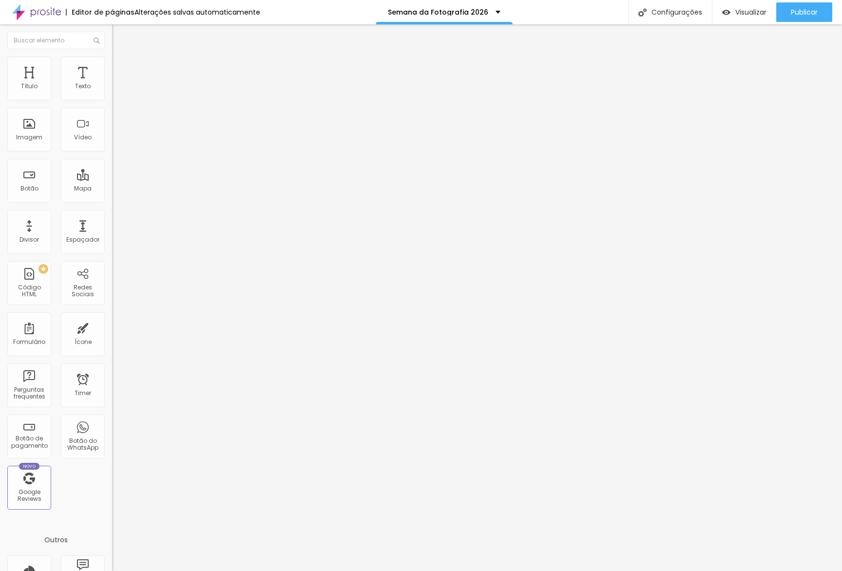
type input "23"
type input "22"
type input "21"
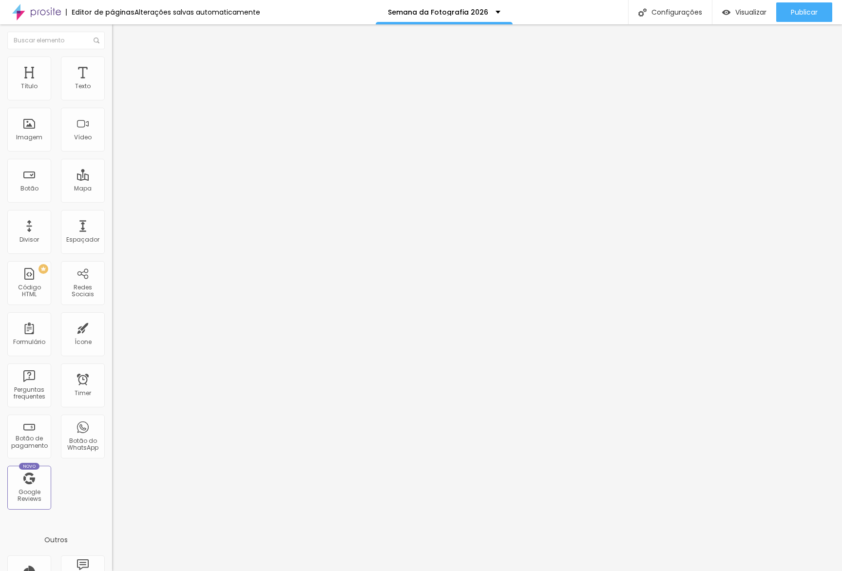
type input "21"
type input "20"
type input "18"
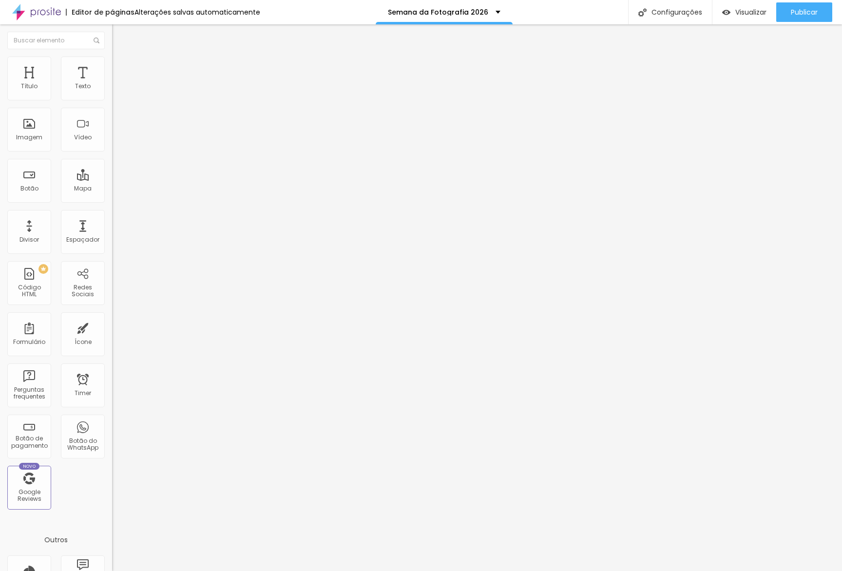
type input "17"
type input "19"
type input "22"
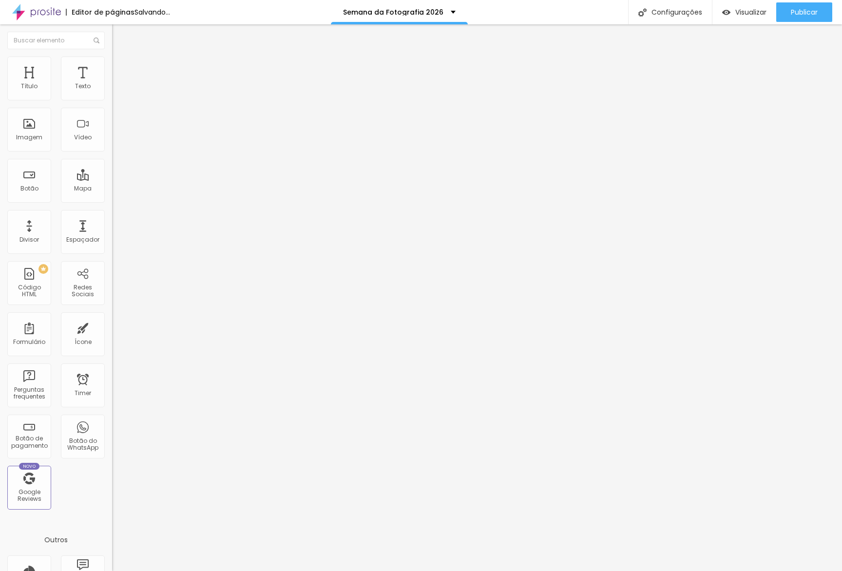
type input "22"
type input "24"
type input "25"
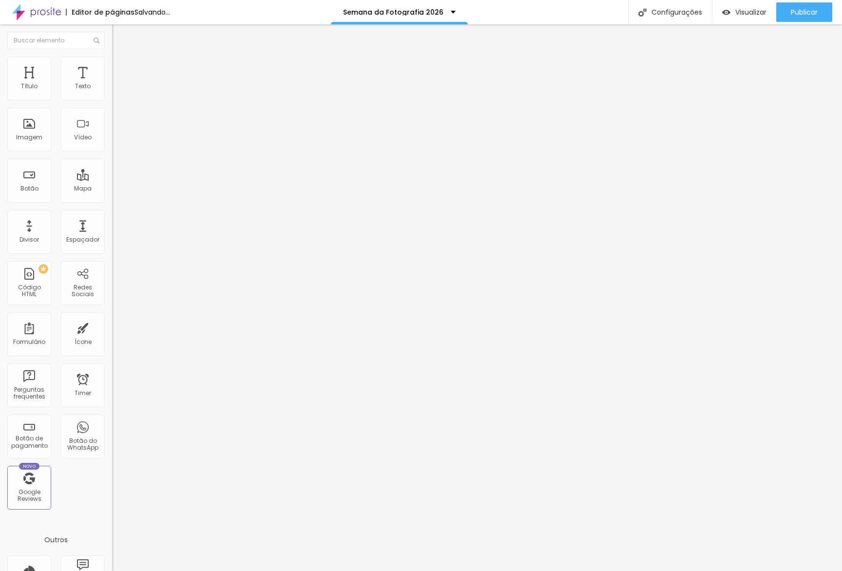
type input "26"
type input "30"
type input "34"
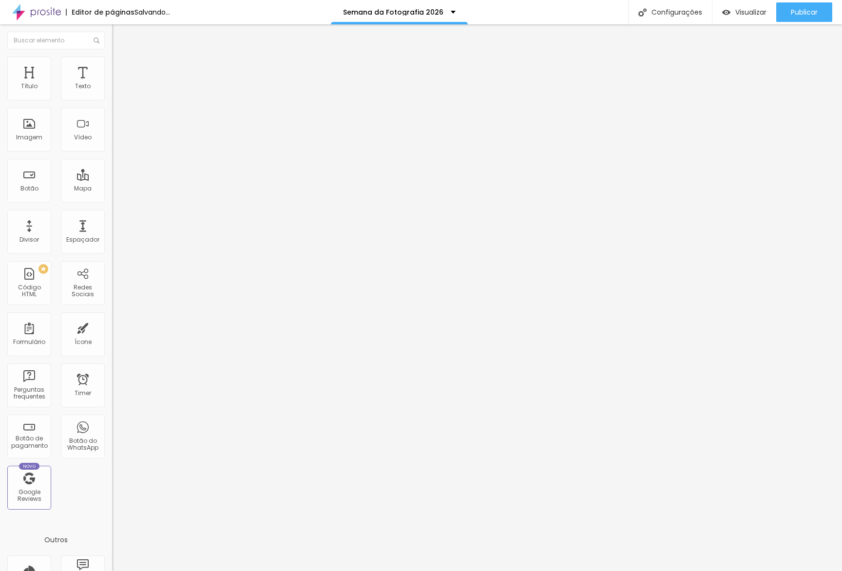
type input "34"
type input "35"
type input "34"
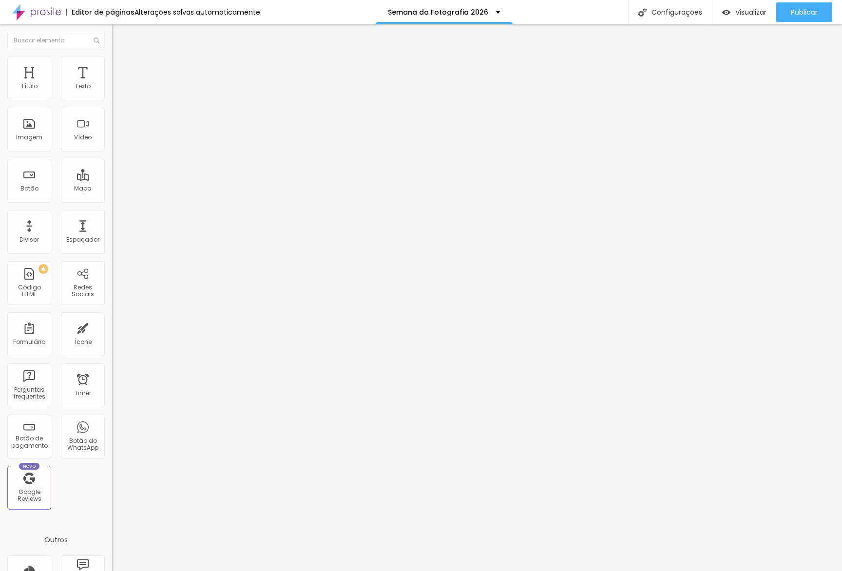
type input "30"
type input "29"
type input "30"
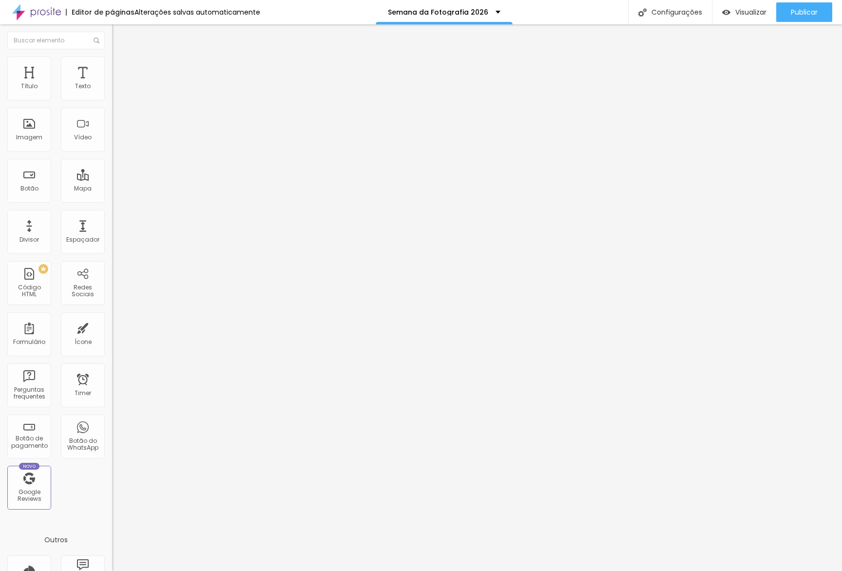
type input "30"
type input "41"
drag, startPoint x: 37, startPoint y: 114, endPoint x: 78, endPoint y: 169, distance: 69.2
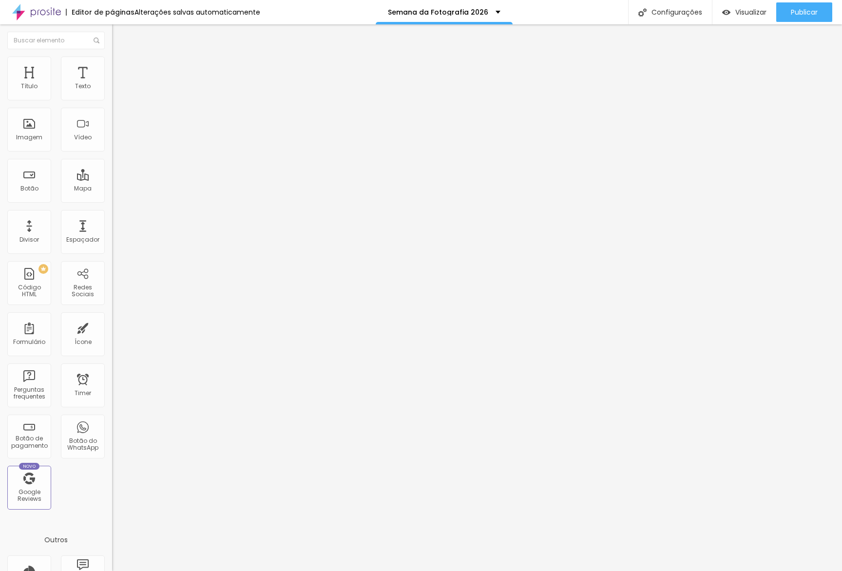
click at [112, 327] on input "range" at bounding box center [143, 331] width 63 height 8
click at [730, 15] on div "Visualizar" at bounding box center [744, 12] width 44 height 8
click at [121, 67] on span "Estilo" at bounding box center [128, 63] width 15 height 8
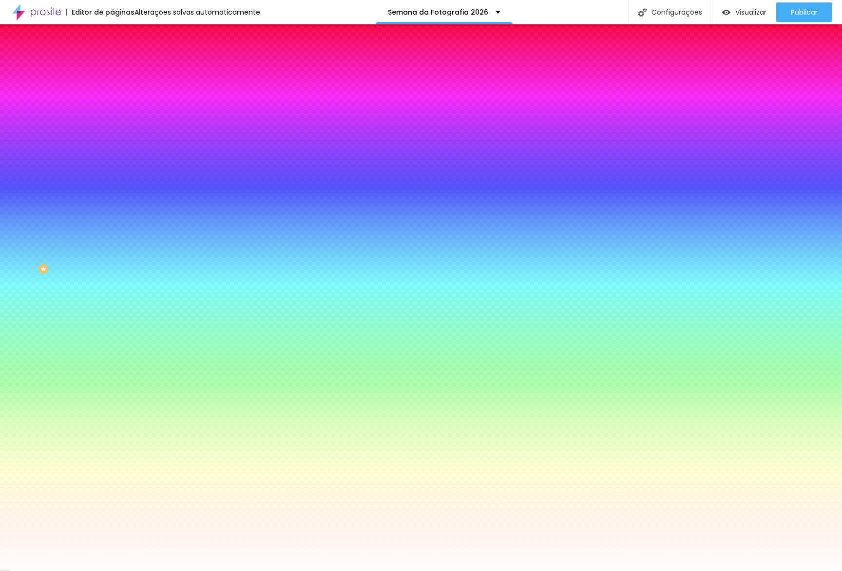
click at [112, 93] on div at bounding box center [168, 93] width 112 height 0
type input "#000000"
drag, startPoint x: 0, startPoint y: 218, endPoint x: 0, endPoint y: 244, distance: 25.3
click at [112, 244] on div "Cor de fundo Voltar ao padrão #000000 Tipografia Voltar ao padrão Borda Voltar …" at bounding box center [168, 235] width 112 height 319
click at [112, 93] on div at bounding box center [168, 93] width 112 height 0
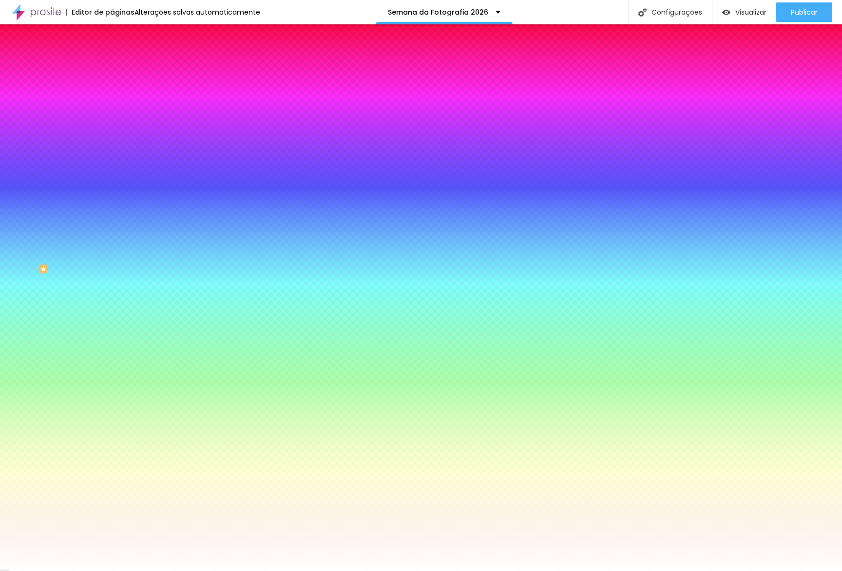
drag, startPoint x: 100, startPoint y: 106, endPoint x: 100, endPoint y: 81, distance: 24.8
click at [112, 79] on div "Cor de fundo Voltar ao padrão #000000 Tipografia Voltar ao padrão Borda Voltar …" at bounding box center [168, 235] width 112 height 319
click at [112, 93] on div at bounding box center [168, 93] width 112 height 0
click at [112, 103] on div at bounding box center [168, 103] width 112 height 0
click at [116, 121] on icon "button" at bounding box center [119, 124] width 6 height 6
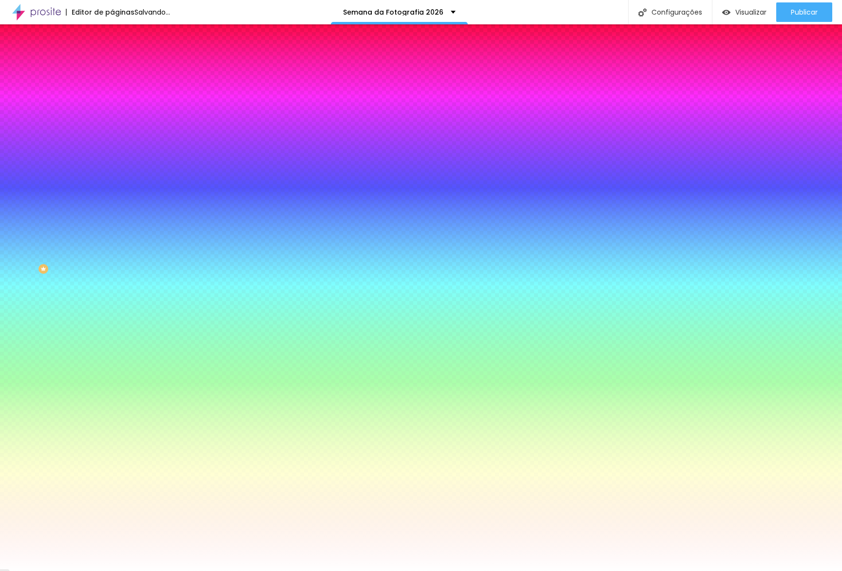
type input "17"
type input "18"
type input "19"
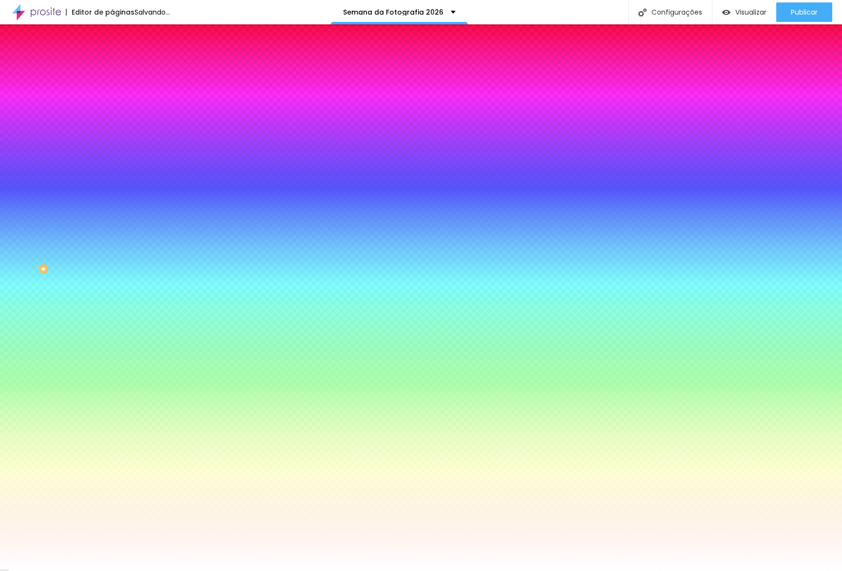
type input "19"
drag, startPoint x: 149, startPoint y: 186, endPoint x: 158, endPoint y: 187, distance: 9.3
type input "19"
type input "0.1"
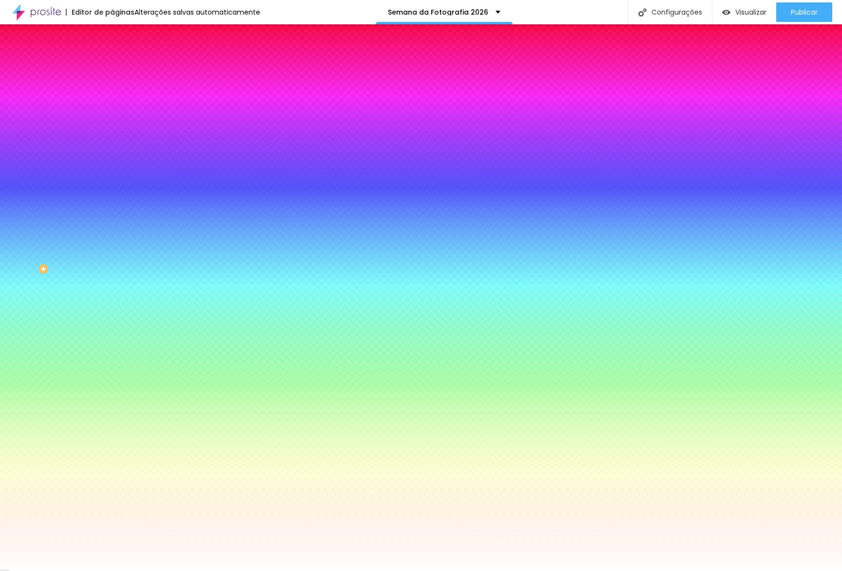
type input "0.1"
type input "0.2"
type input "0.1"
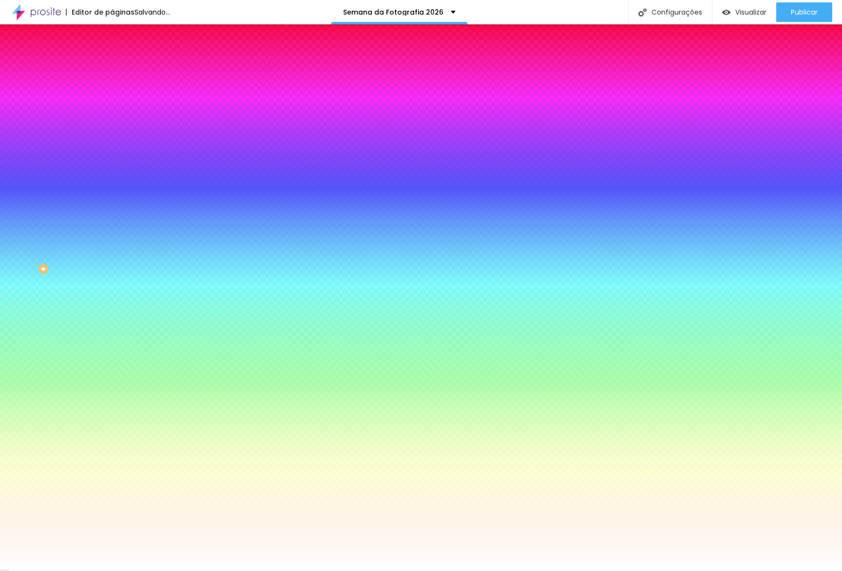
type input "0.1"
click at [125, 570] on div at bounding box center [421, 571] width 842 height 0
click at [117, 149] on icon "button" at bounding box center [119, 151] width 4 height 4
type input "3"
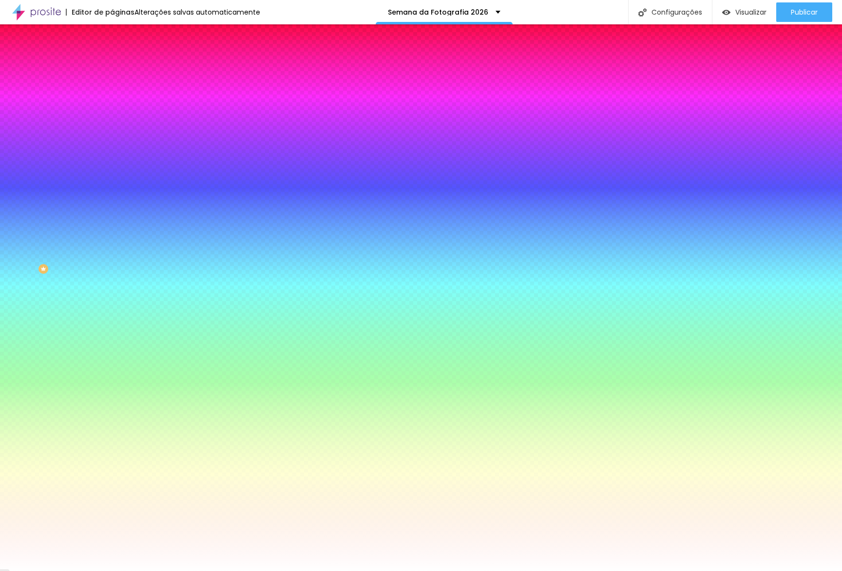
type input "3"
type input "4"
type input "5"
drag, startPoint x: 107, startPoint y: 181, endPoint x: 244, endPoint y: 176, distance: 137.9
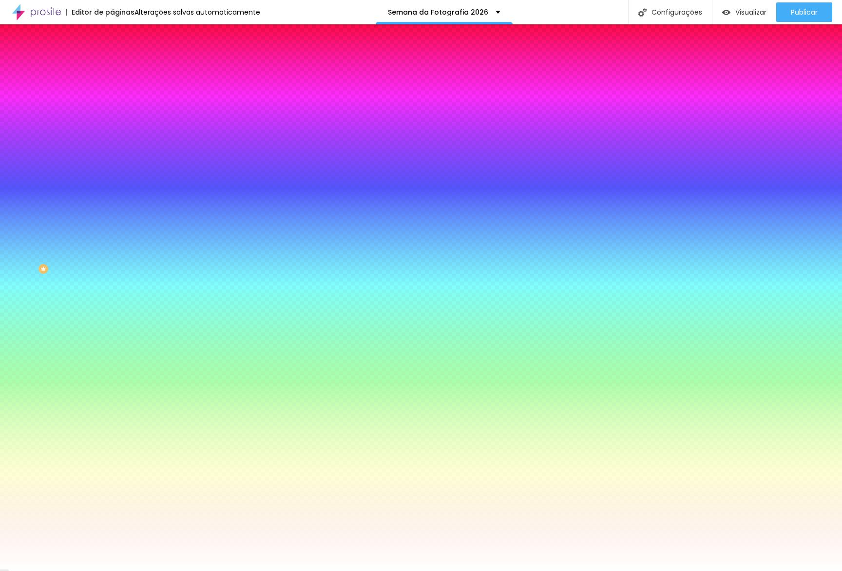
click at [252, 175] on body "Editor de páginas Alterações salvas automaticamente Semana da Fotografia 2026 C…" at bounding box center [421, 285] width 842 height 571
drag, startPoint x: 108, startPoint y: 205, endPoint x: 124, endPoint y: 206, distance: 16.1
drag, startPoint x: 169, startPoint y: 251, endPoint x: 85, endPoint y: 212, distance: 92.4
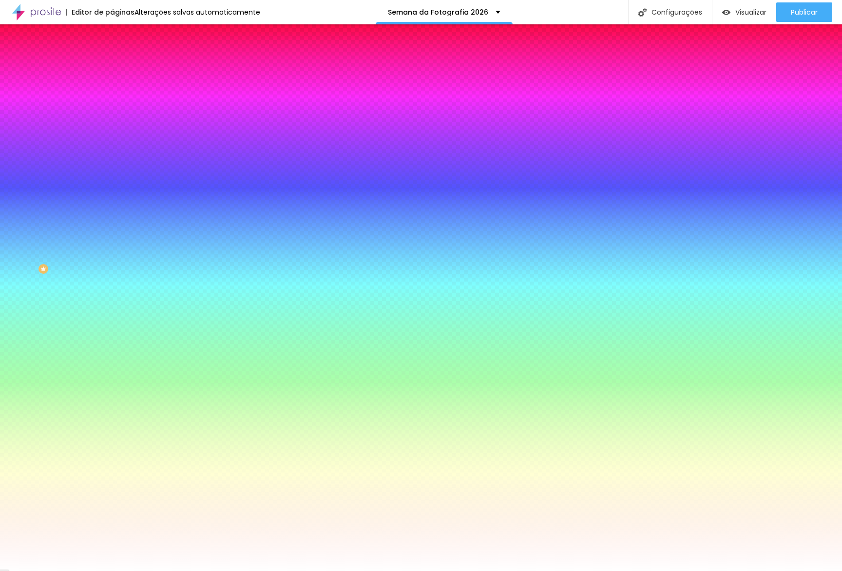
click at [85, 212] on body "Editor de páginas Alterações salvas automaticamente Semana da Fotografia 2026 C…" at bounding box center [421, 285] width 842 height 571
click at [301, 570] on div at bounding box center [421, 571] width 842 height 0
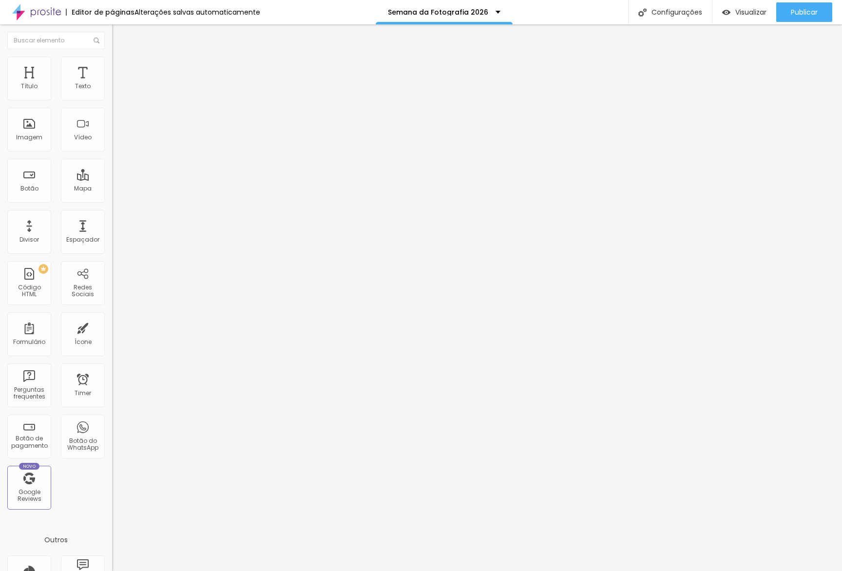
click at [112, 82] on div "Texto" at bounding box center [168, 79] width 112 height 6
click at [112, 75] on li "Avançado" at bounding box center [168, 71] width 112 height 10
click at [112, 486] on div at bounding box center [168, 523] width 112 height 75
click at [112, 56] on li "Conteúdo" at bounding box center [168, 52] width 112 height 10
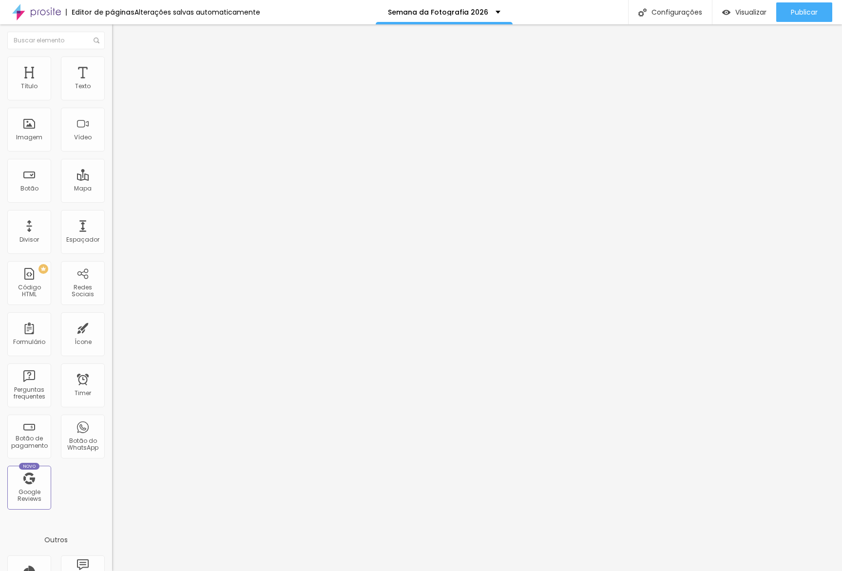
click at [112, 59] on ul "Conteúdo Estilo Avançado" at bounding box center [168, 61] width 112 height 29
click at [112, 64] on li "Estilo" at bounding box center [168, 61] width 112 height 10
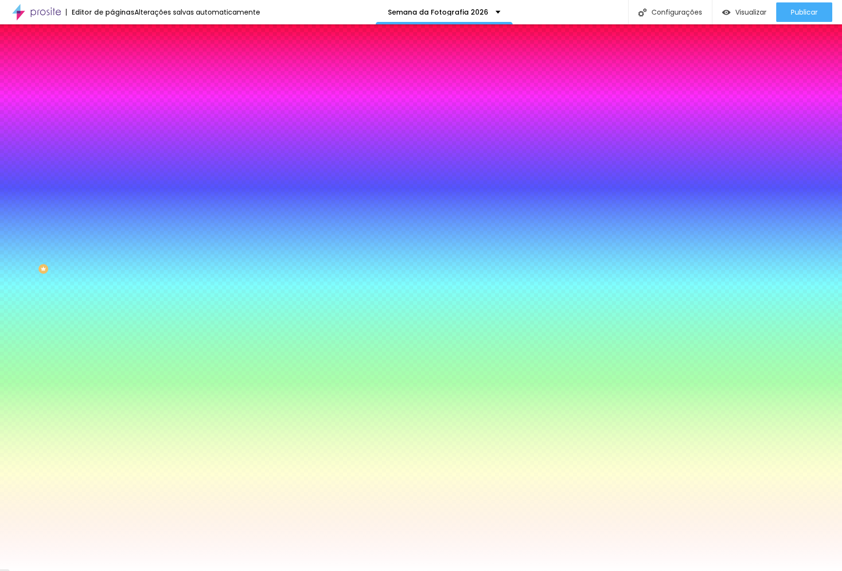
click at [112, 331] on input "#FFFFFF" at bounding box center [170, 336] width 117 height 10
paste input "BAC"
click at [112, 331] on input "#BAC" at bounding box center [170, 336] width 117 height 10
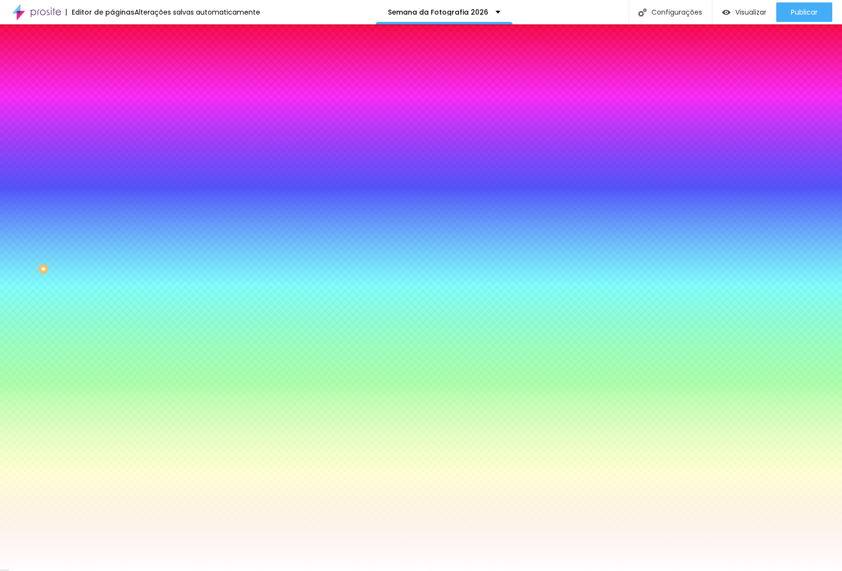
click at [112, 331] on input "#" at bounding box center [170, 336] width 117 height 10
paste input "FF008A"
click at [112, 120] on button "button" at bounding box center [119, 124] width 14 height 10
click at [92, 570] on div at bounding box center [421, 571] width 842 height 0
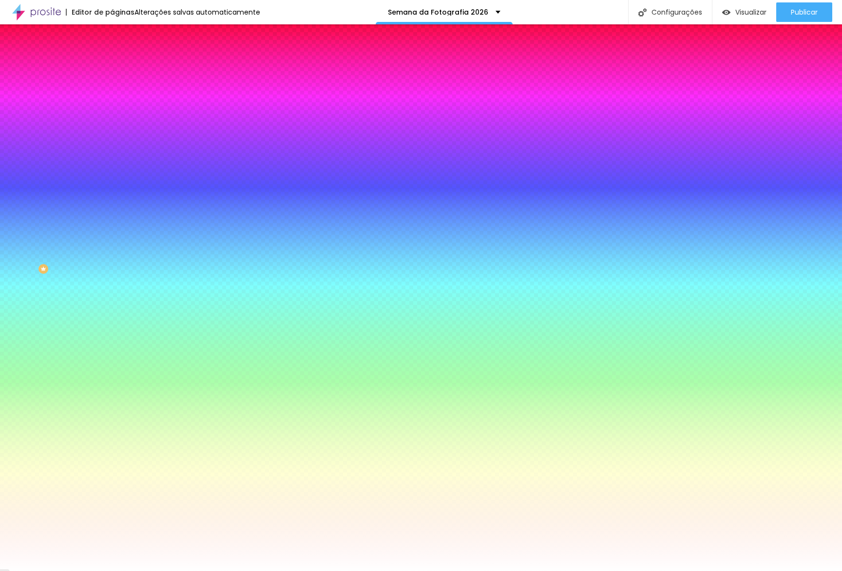
click at [116, 148] on icon "button" at bounding box center [119, 151] width 6 height 6
paste input "008A"
click at [233, 570] on div at bounding box center [421, 571] width 842 height 0
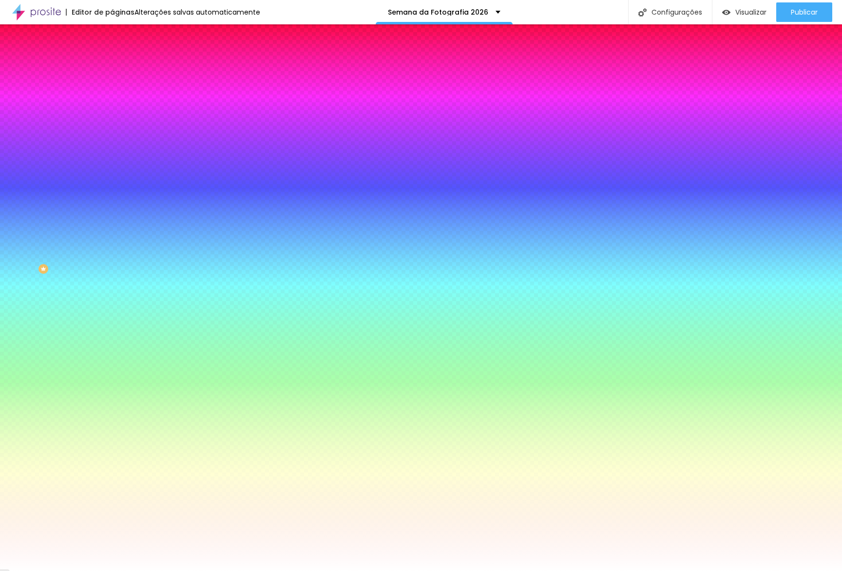
click at [112, 151] on button "button" at bounding box center [119, 152] width 14 height 10
click at [33, 570] on div at bounding box center [421, 571] width 842 height 0
click at [112, 122] on button "button" at bounding box center [119, 124] width 14 height 10
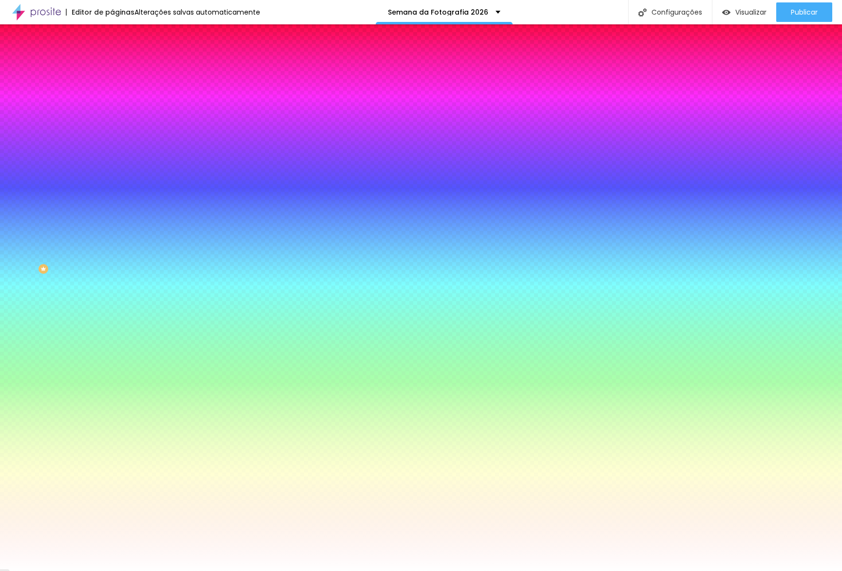
paste input "FF008A"
click at [342, 570] on div at bounding box center [421, 571] width 842 height 0
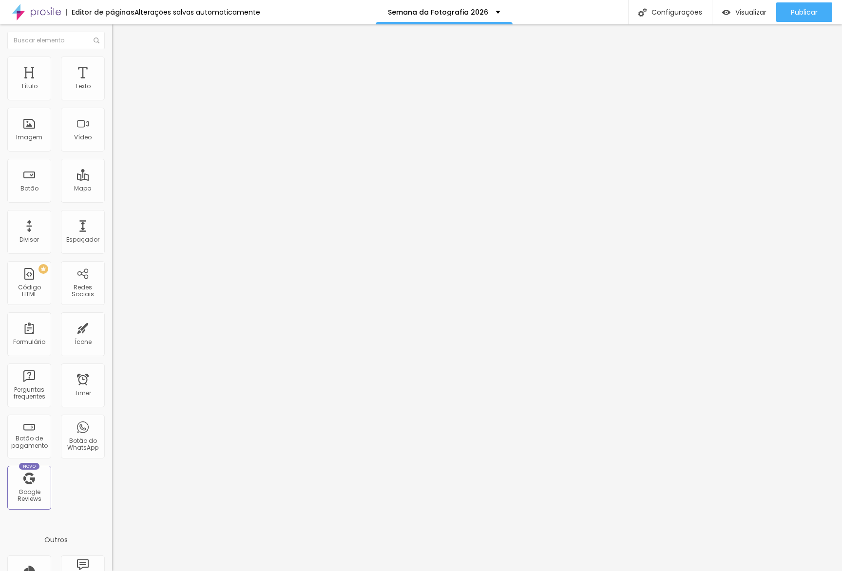
click at [112, 147] on div "Tamanho" at bounding box center [168, 144] width 112 height 6
click at [112, 173] on div "Grande" at bounding box center [168, 171] width 112 height 6
click at [112, 68] on ul "Conteúdo Estilo Avançado" at bounding box center [168, 61] width 112 height 29
click at [121, 67] on span "Estilo" at bounding box center [128, 63] width 15 height 8
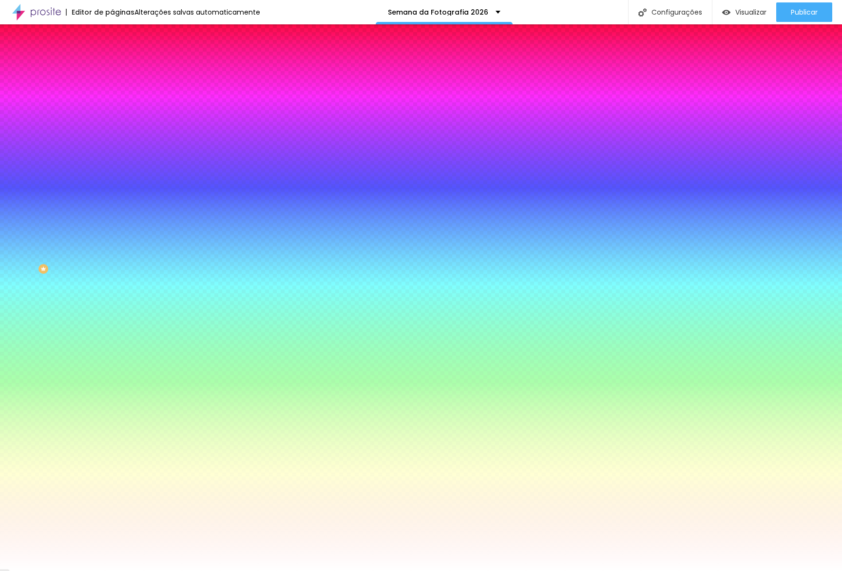
click at [112, 331] on div at bounding box center [168, 331] width 112 height 0
drag, startPoint x: 0, startPoint y: 180, endPoint x: 0, endPoint y: 172, distance: 7.8
click at [112, 172] on div "Cor de fundo Voltar ao padrão #000000 Tipografia Voltar ao padrão Borda Voltar …" at bounding box center [168, 235] width 112 height 319
click at [112, 331] on input "#FFFFFF" at bounding box center [170, 336] width 117 height 10
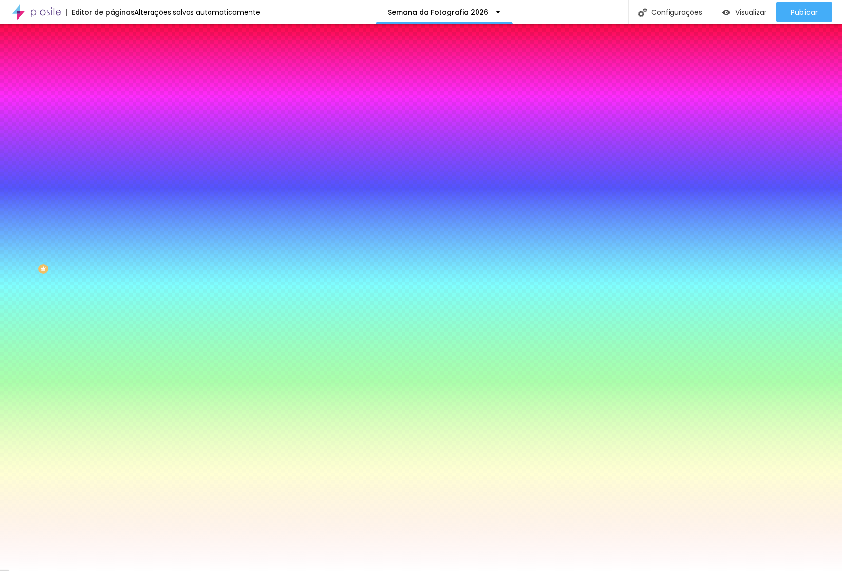
paste input "008A"
click at [112, 358] on div at bounding box center [168, 358] width 112 height 0
drag, startPoint x: 46, startPoint y: 258, endPoint x: 0, endPoint y: 207, distance: 68.6
click at [112, 207] on div "Cor de fundo Voltar ao padrão #000000 Tipografia Voltar ao padrão Borda Voltar …" at bounding box center [168, 235] width 112 height 319
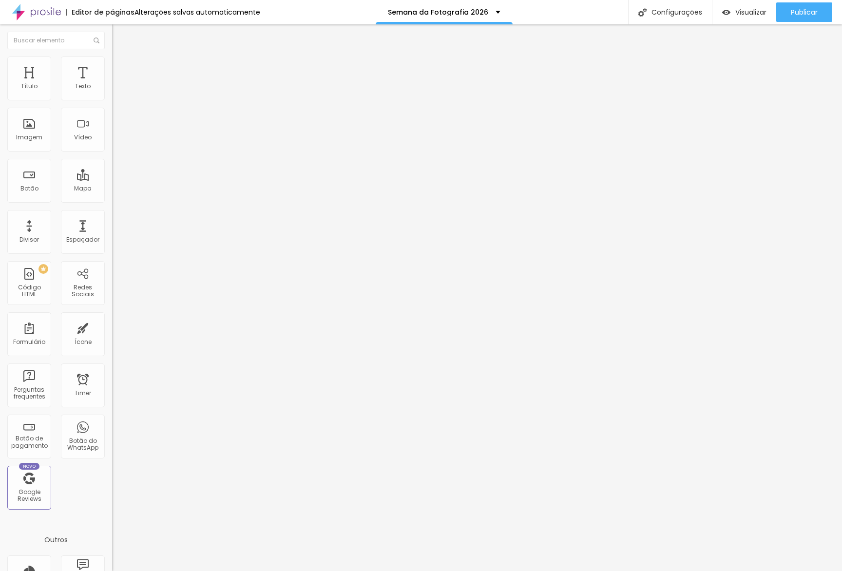
click at [112, 92] on input "Click me" at bounding box center [170, 87] width 117 height 10
click at [745, 8] on span "Visualizar" at bounding box center [750, 12] width 31 height 8
click at [112, 59] on img at bounding box center [116, 60] width 9 height 9
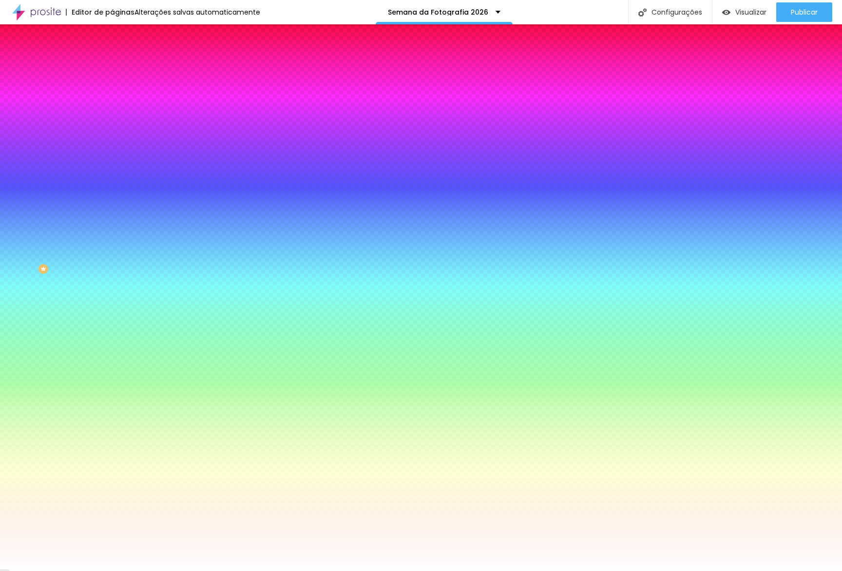
click at [112, 90] on span "Trocar imagem" at bounding box center [138, 85] width 53 height 8
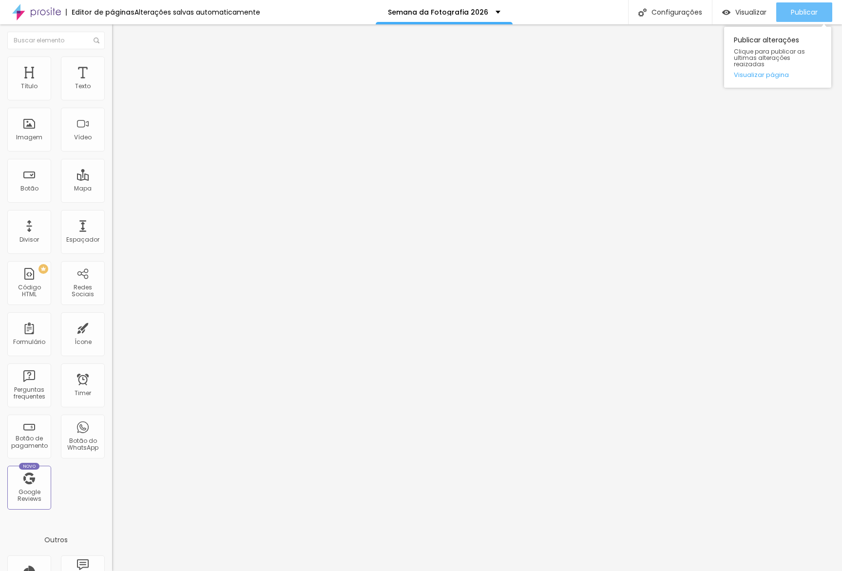
click at [764, 14] on icon "button" at bounding box center [770, 12] width 12 height 12
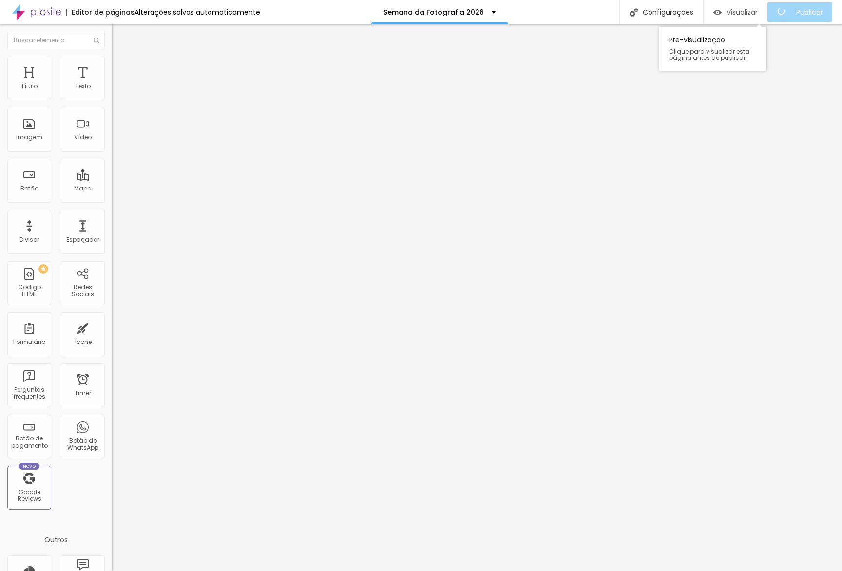
click at [753, 14] on span "Visualizar" at bounding box center [741, 12] width 31 height 8
click at [112, 94] on button "button" at bounding box center [119, 88] width 14 height 10
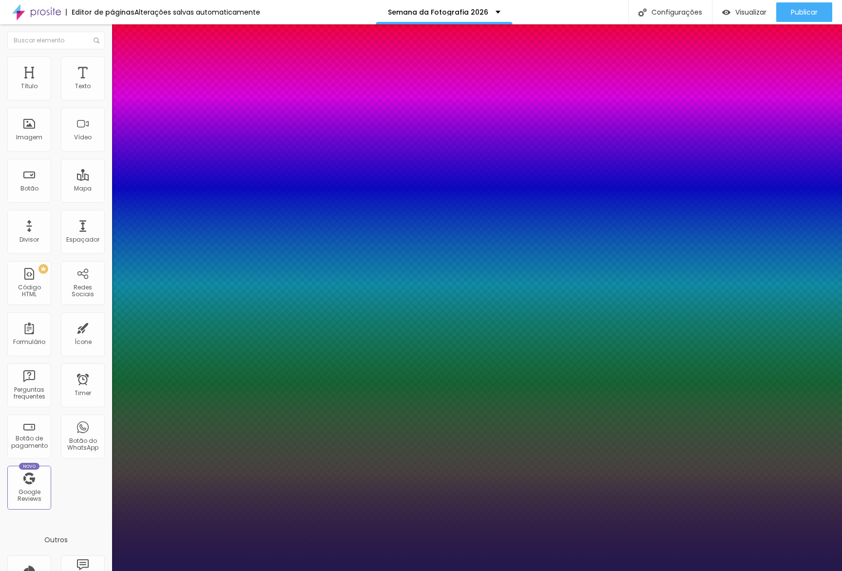
click at [328, 570] on div at bounding box center [421, 571] width 842 height 0
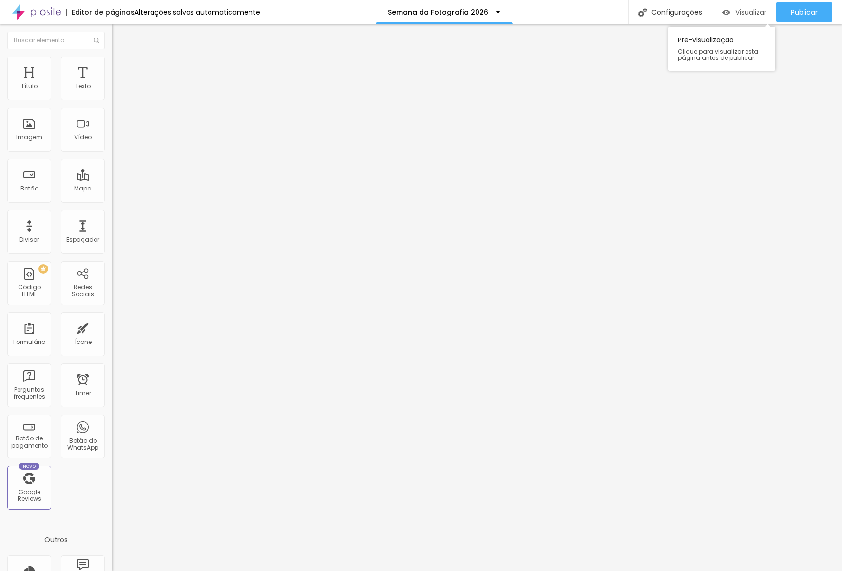
click at [751, 8] on span "Visualizar" at bounding box center [750, 12] width 31 height 8
click at [112, 144] on button "button" at bounding box center [119, 139] width 14 height 10
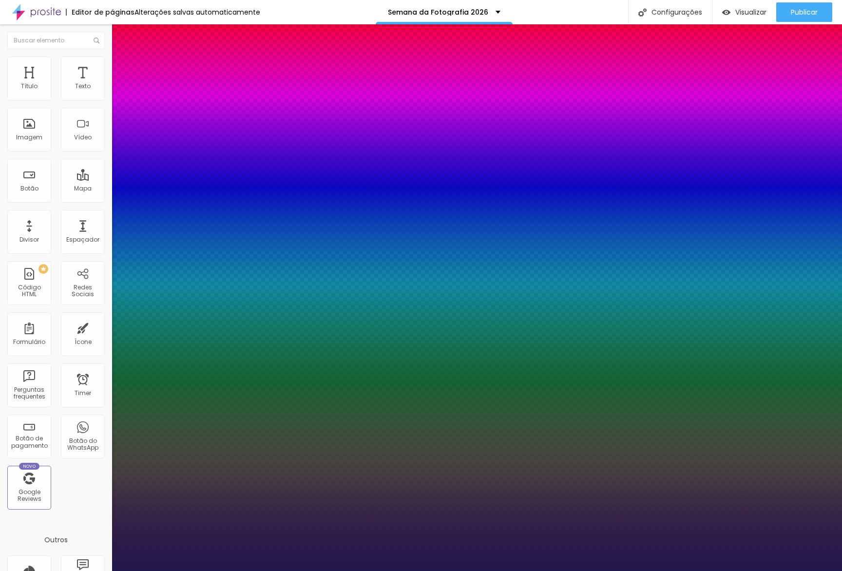
drag, startPoint x: 164, startPoint y: 274, endPoint x: 173, endPoint y: 275, distance: 9.3
click at [409, 570] on div at bounding box center [421, 571] width 842 height 0
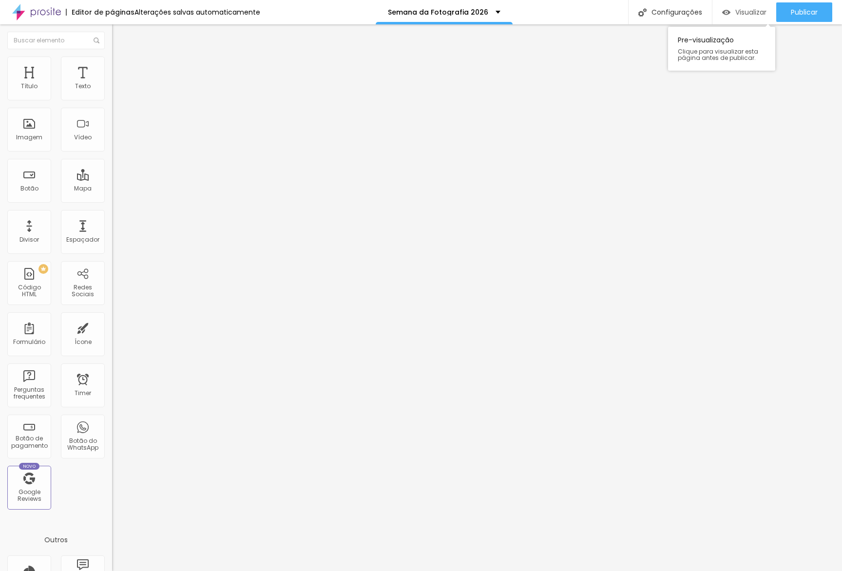
click at [741, 13] on span "Visualizar" at bounding box center [750, 12] width 31 height 8
click at [121, 67] on span "Estilo" at bounding box center [128, 63] width 15 height 8
click at [112, 92] on input "300" at bounding box center [135, 87] width 47 height 10
click at [116, 174] on icon "button" at bounding box center [119, 171] width 6 height 6
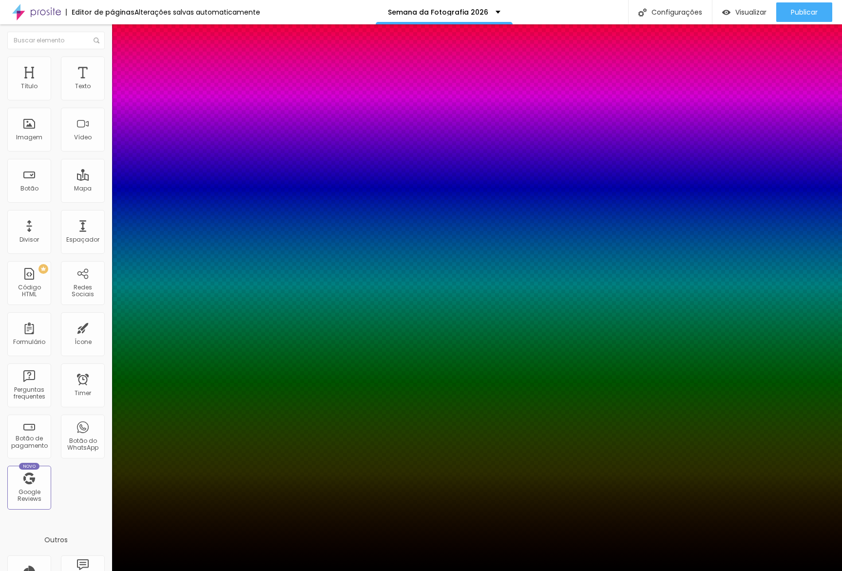
click at [96, 570] on div at bounding box center [421, 571] width 842 height 0
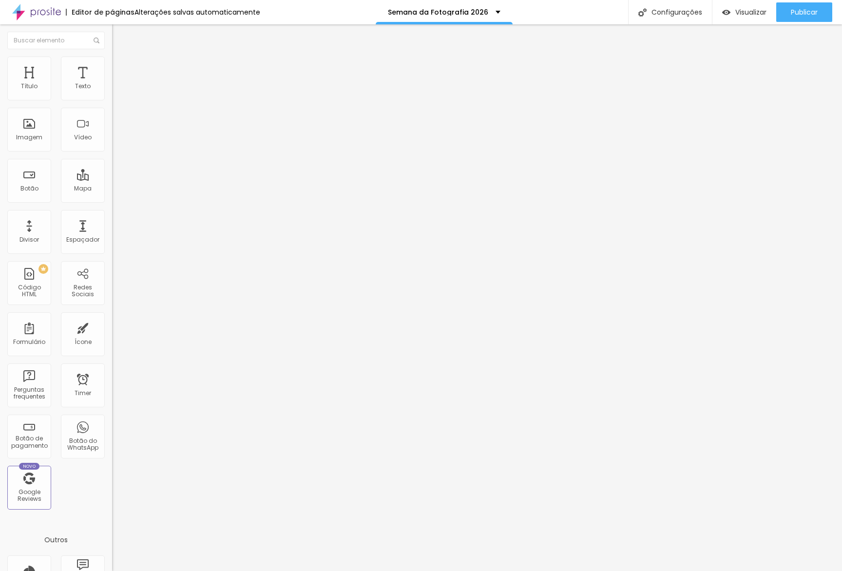
click at [117, 140] on icon "button" at bounding box center [119, 138] width 4 height 4
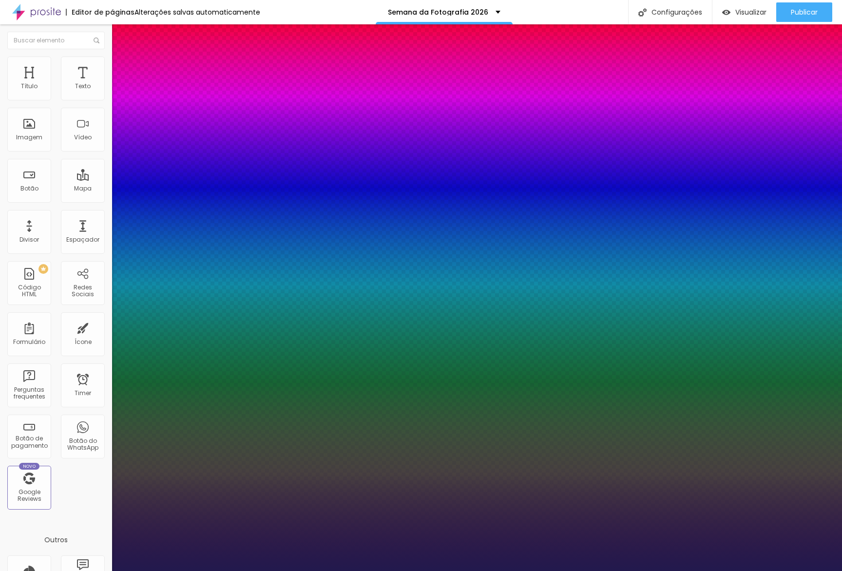
drag, startPoint x: 155, startPoint y: 342, endPoint x: 150, endPoint y: 342, distance: 5.8
click at [320, 570] on div at bounding box center [421, 571] width 842 height 0
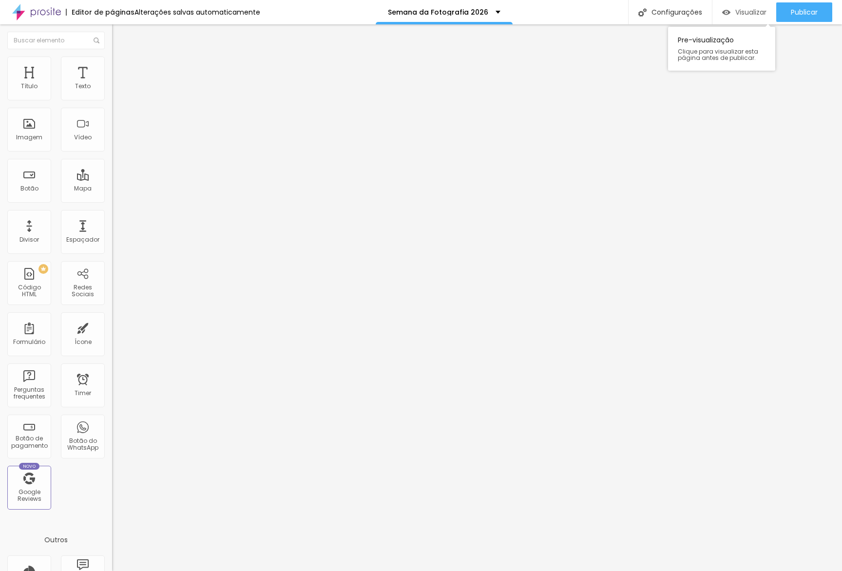
click at [761, 15] on span "Visualizar" at bounding box center [750, 12] width 31 height 8
click at [112, 64] on li "Estilo" at bounding box center [168, 61] width 112 height 10
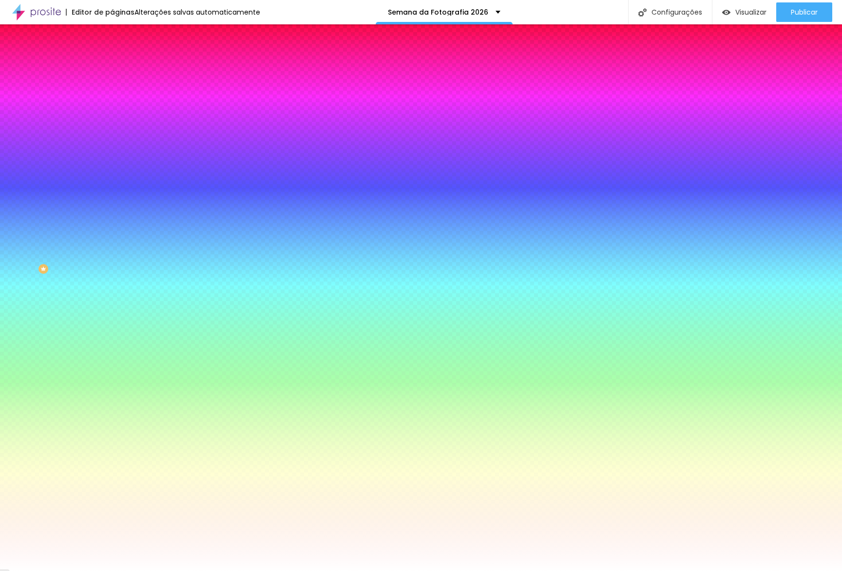
click at [112, 90] on span "Trocar imagem" at bounding box center [138, 85] width 53 height 8
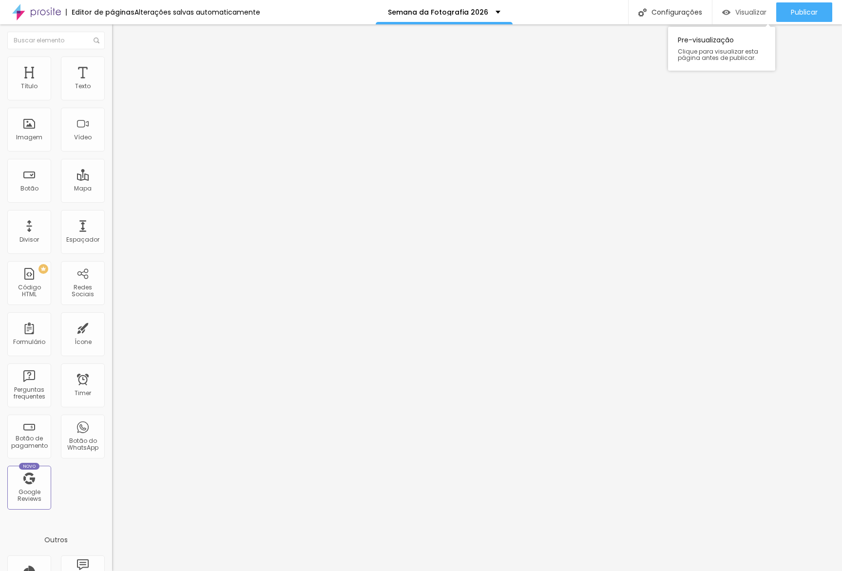
click at [739, 17] on div "Visualizar" at bounding box center [744, 11] width 44 height 19
click at [112, 65] on li "Estilo" at bounding box center [168, 61] width 112 height 10
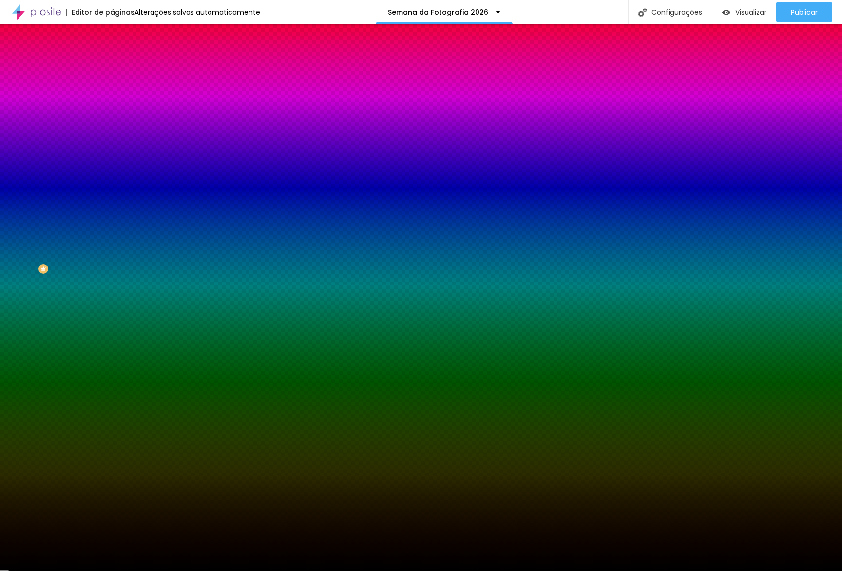
click at [112, 56] on li "Conteúdo" at bounding box center [168, 52] width 112 height 10
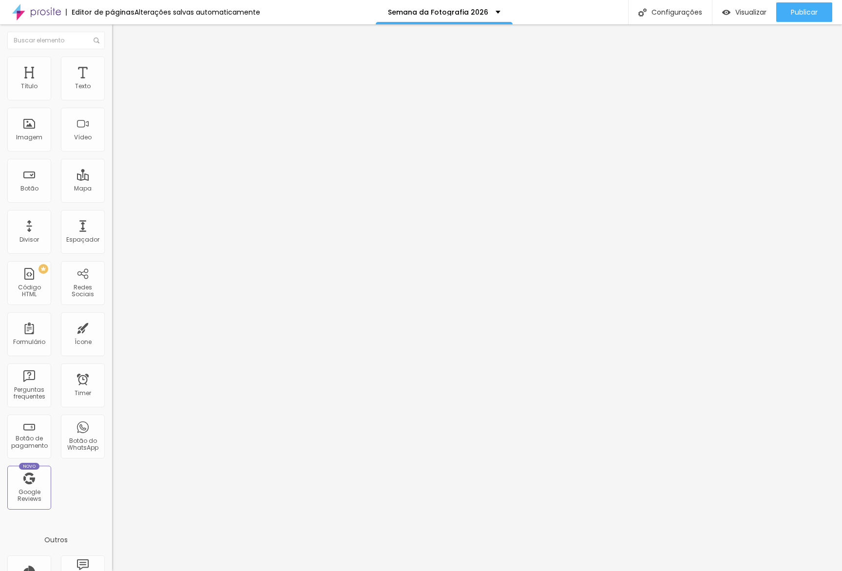
click at [121, 69] on span "Avançado" at bounding box center [137, 73] width 32 height 8
drag, startPoint x: 68, startPoint y: 115, endPoint x: 33, endPoint y: 114, distance: 35.6
click at [112, 327] on input "range" at bounding box center [143, 331] width 63 height 8
click at [121, 66] on span "Estilo" at bounding box center [128, 63] width 15 height 8
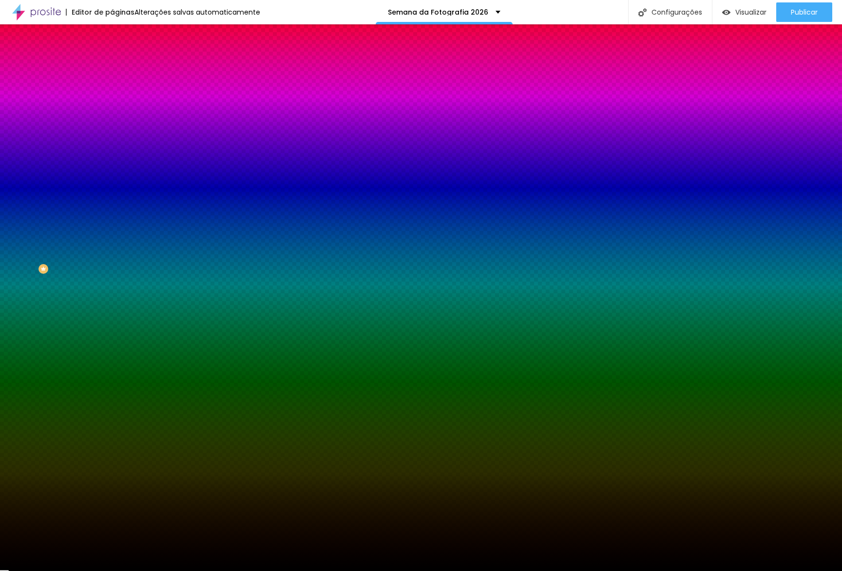
click at [112, 90] on span "Adicionar imagem" at bounding box center [143, 85] width 63 height 8
click at [112, 132] on div at bounding box center [168, 132] width 112 height 0
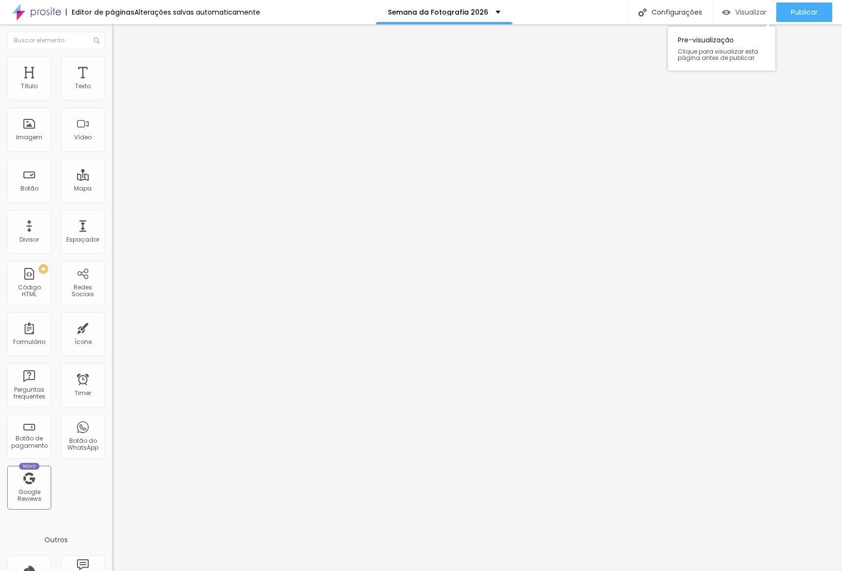
click at [737, 15] on span "Visualizar" at bounding box center [750, 12] width 31 height 8
click at [112, 39] on button "Editar Coluna" at bounding box center [168, 35] width 112 height 22
click at [112, 84] on span "Adicionar imagem" at bounding box center [143, 79] width 63 height 8
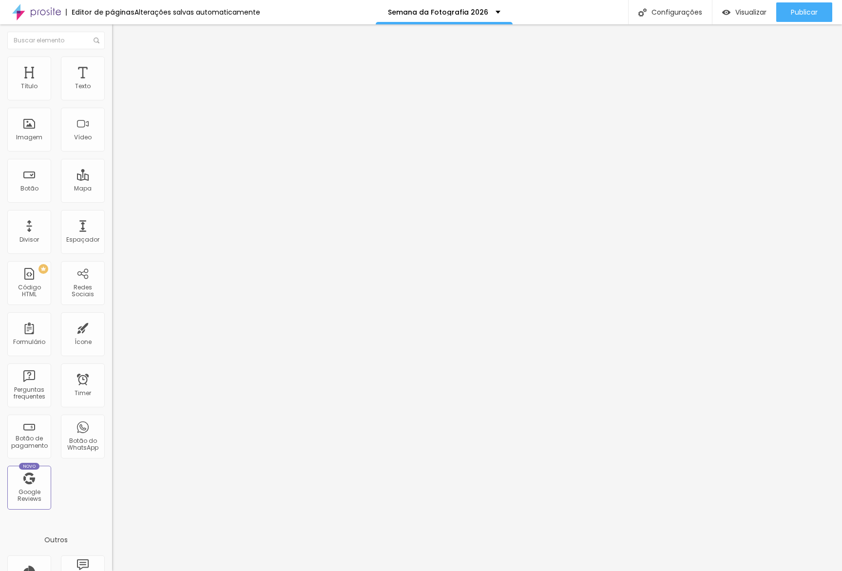
click at [743, 14] on span "Visualizar" at bounding box center [750, 12] width 31 height 8
click at [112, 65] on li "Estilo" at bounding box center [168, 61] width 112 height 10
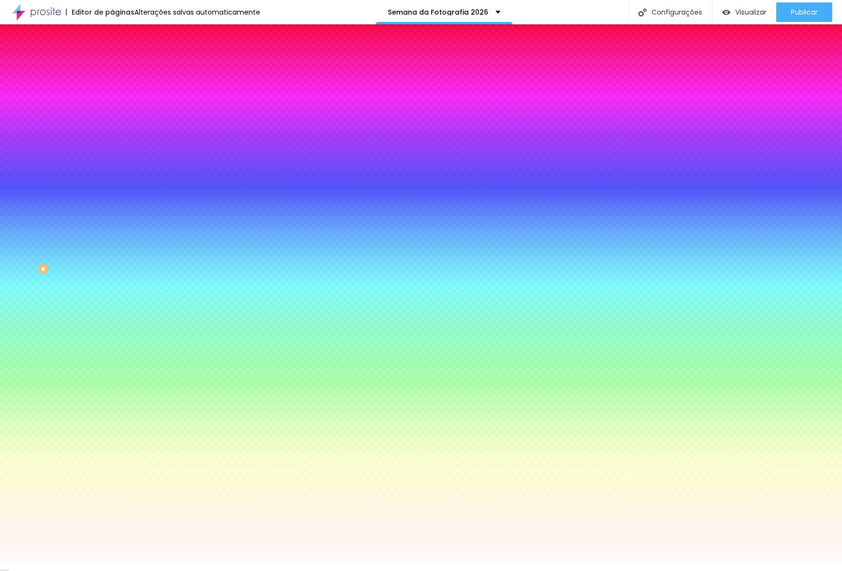
click at [112, 90] on span "Trocar imagem" at bounding box center [138, 85] width 53 height 8
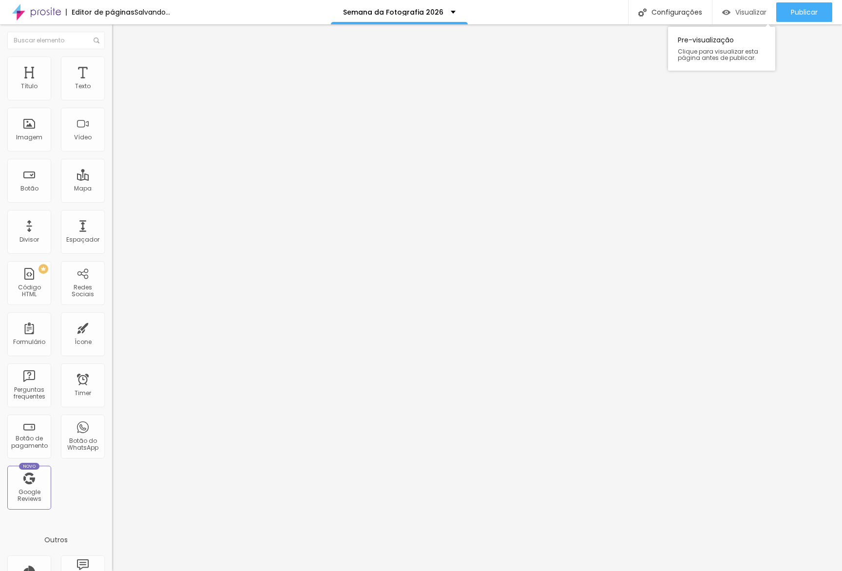
click at [746, 12] on span "Visualizar" at bounding box center [750, 12] width 31 height 8
click at [121, 67] on span "Estilo" at bounding box center [128, 63] width 15 height 8
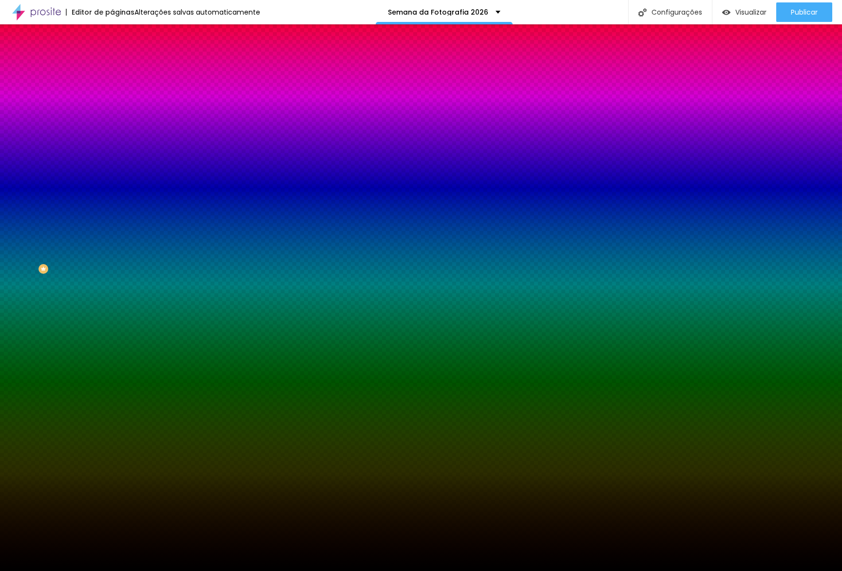
click at [112, 90] on span "Trocar imagem" at bounding box center [138, 85] width 53 height 8
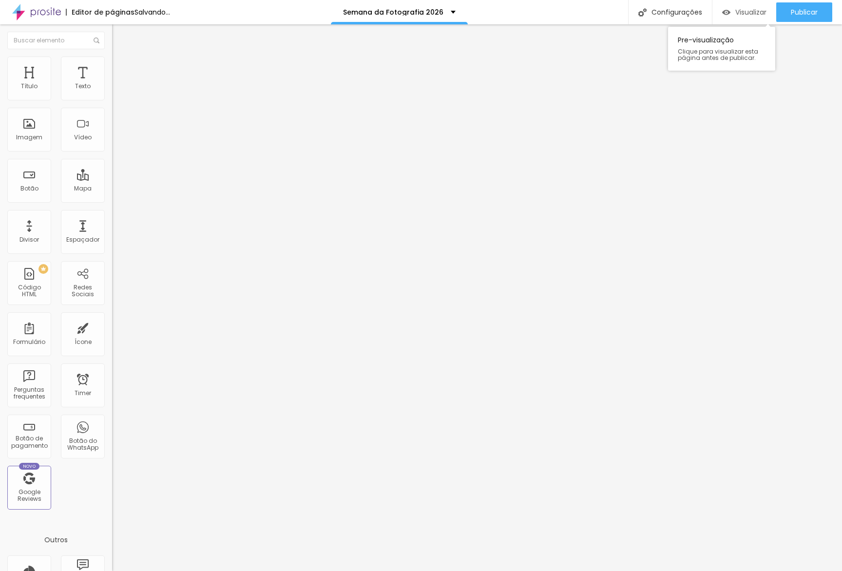
click at [750, 13] on span "Visualizar" at bounding box center [750, 12] width 31 height 8
